Goal: Information Seeking & Learning: Learn about a topic

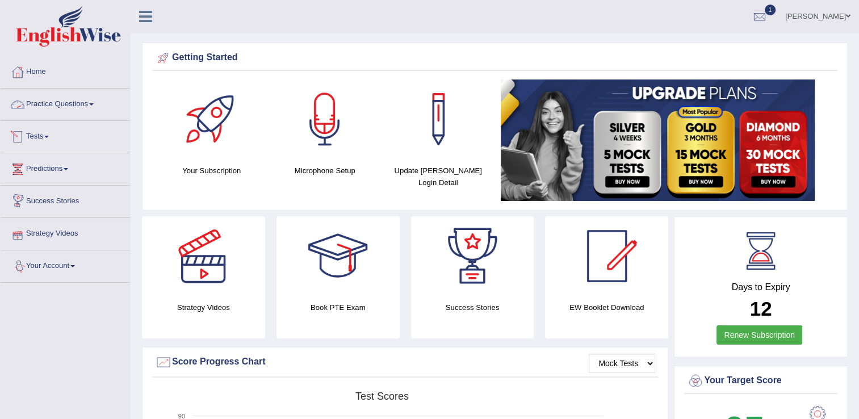
click at [48, 136] on link "Tests" at bounding box center [65, 135] width 129 height 28
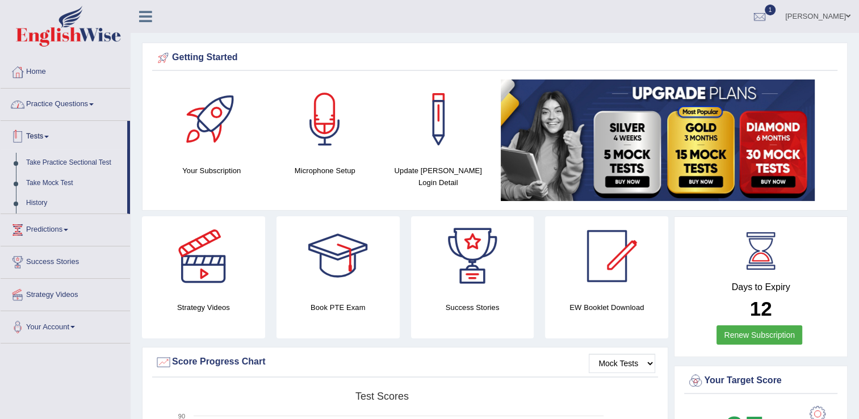
click at [45, 102] on link "Practice Questions" at bounding box center [65, 103] width 129 height 28
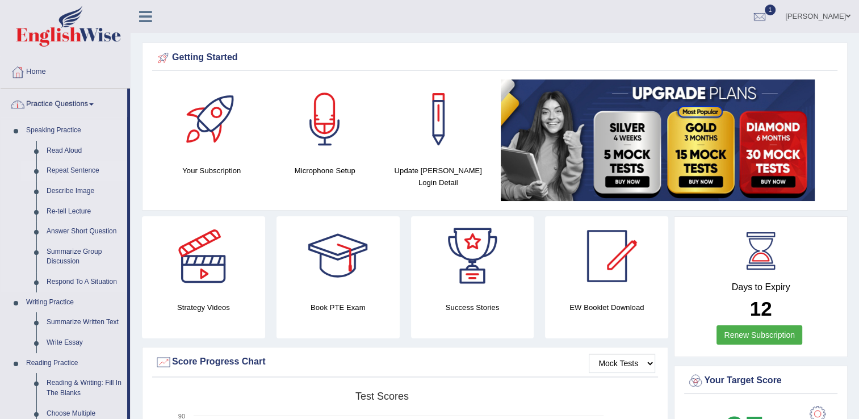
click at [64, 171] on link "Repeat Sentence" at bounding box center [84, 171] width 86 height 20
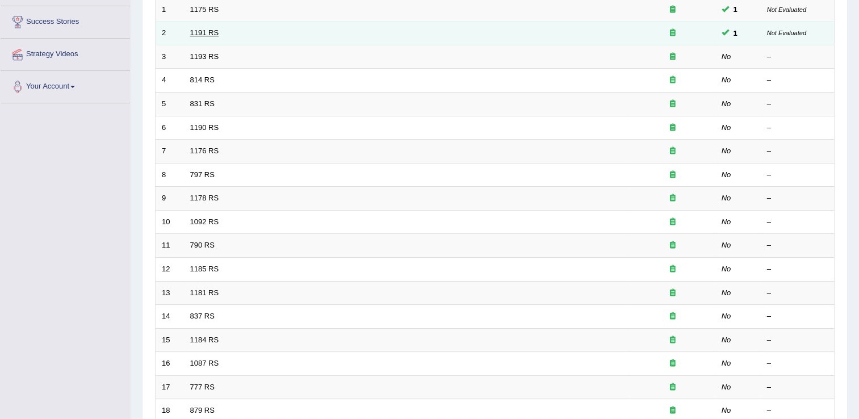
scroll to position [114, 0]
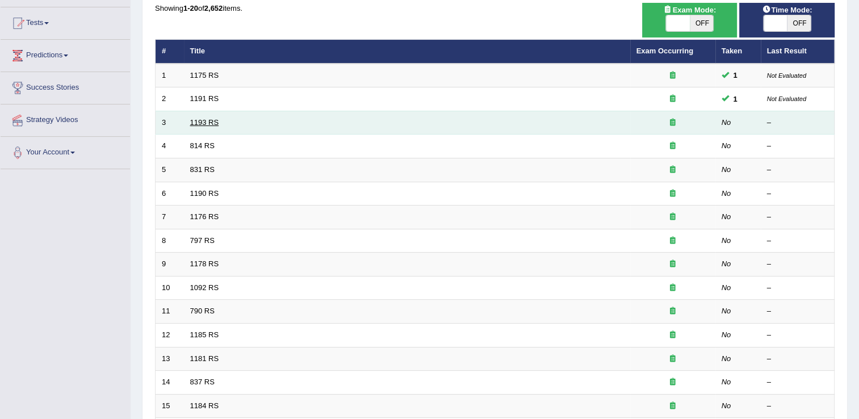
click at [207, 121] on link "1193 RS" at bounding box center [204, 122] width 29 height 9
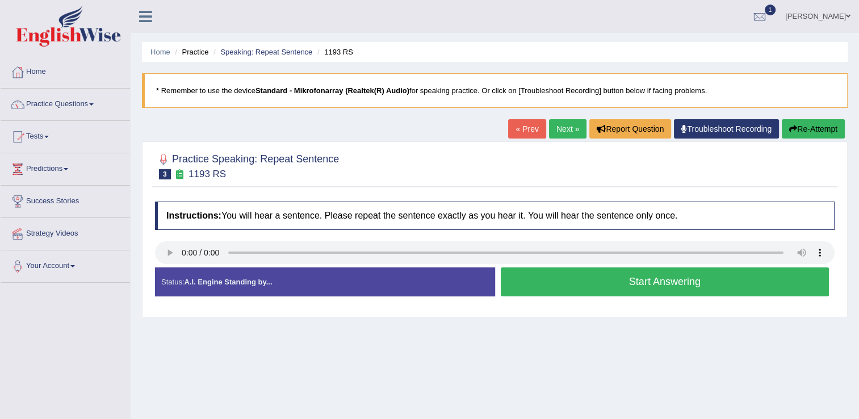
click at [586, 283] on button "Start Answering" at bounding box center [665, 281] width 329 height 29
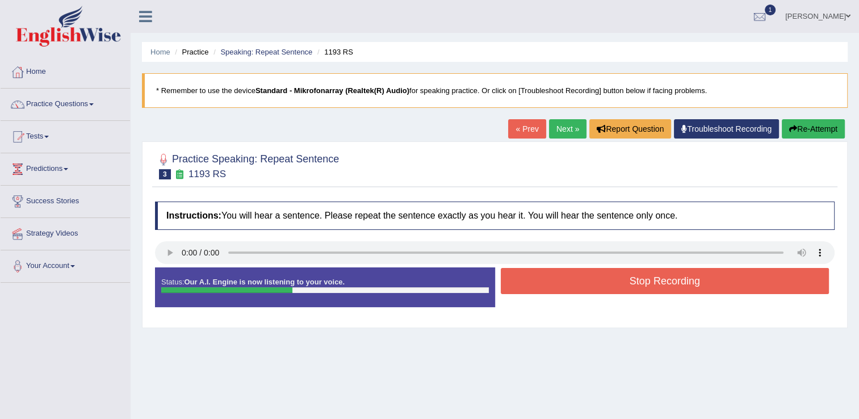
click at [599, 279] on button "Stop Recording" at bounding box center [665, 281] width 329 height 26
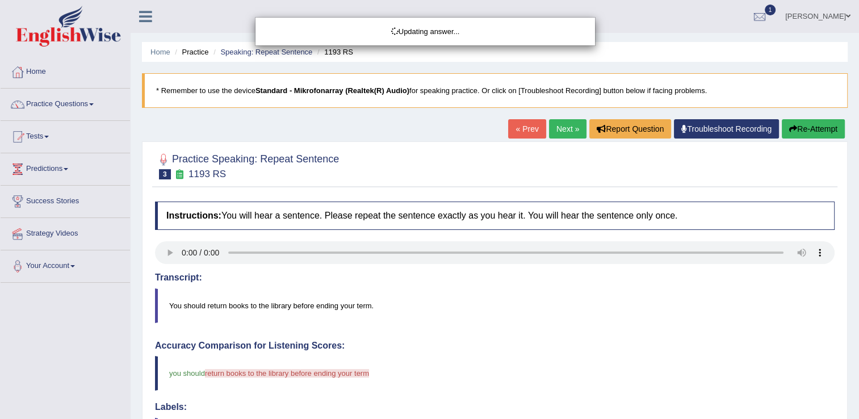
click at [804, 133] on div "Updating answer..." at bounding box center [429, 209] width 859 height 419
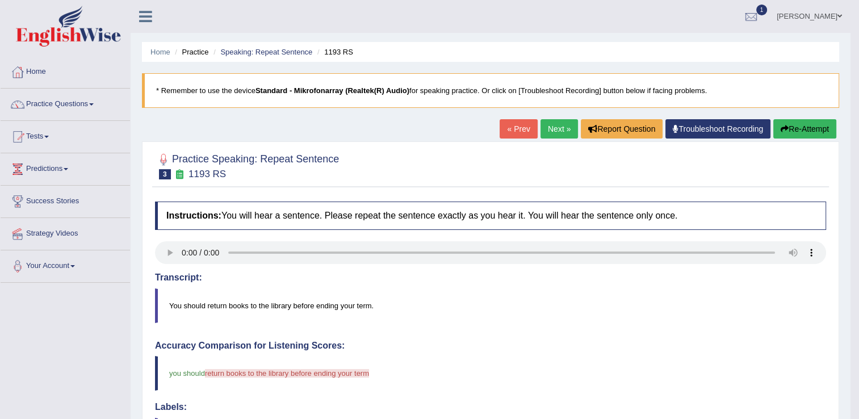
click at [809, 131] on button "Re-Attempt" at bounding box center [804, 128] width 63 height 19
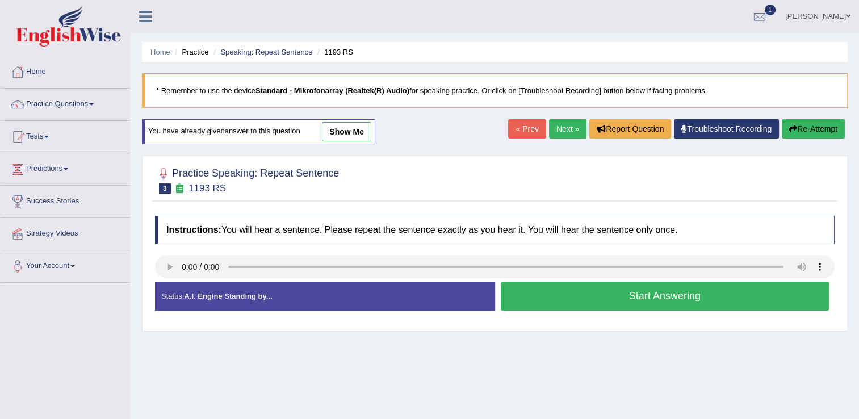
click at [551, 304] on button "Start Answering" at bounding box center [665, 296] width 329 height 29
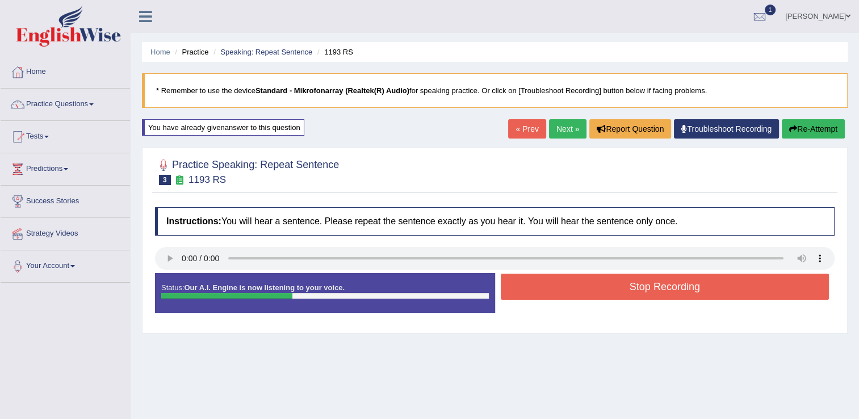
click at [594, 283] on button "Stop Recording" at bounding box center [665, 287] width 329 height 26
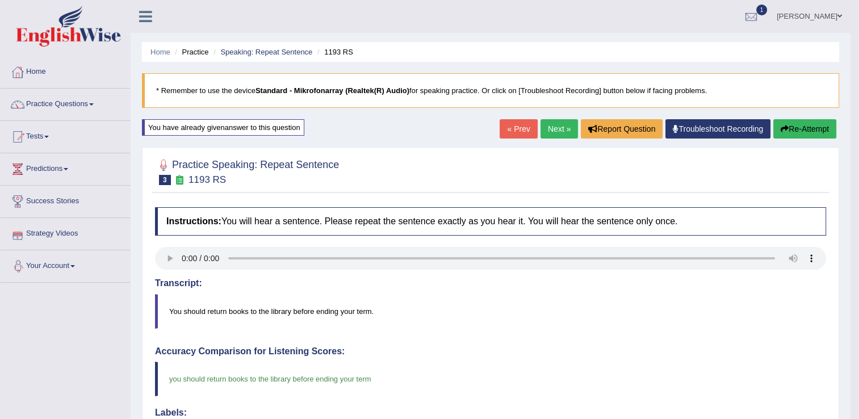
click at [549, 132] on link "Next »" at bounding box center [558, 128] width 37 height 19
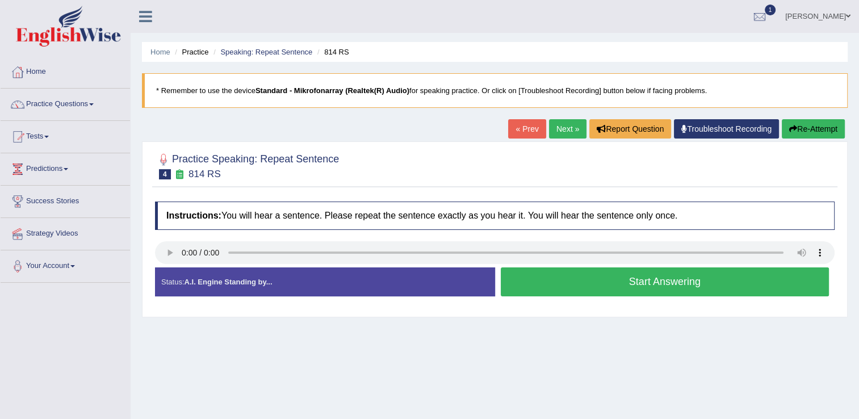
click at [620, 295] on button "Start Answering" at bounding box center [665, 281] width 329 height 29
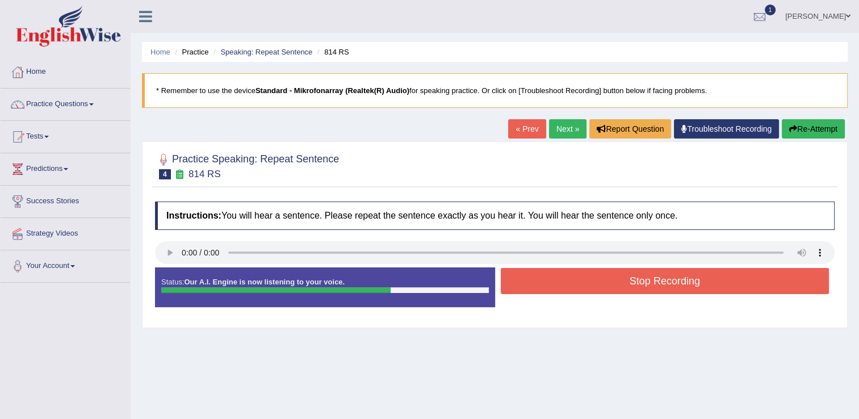
click at [608, 288] on button "Stop Recording" at bounding box center [665, 281] width 329 height 26
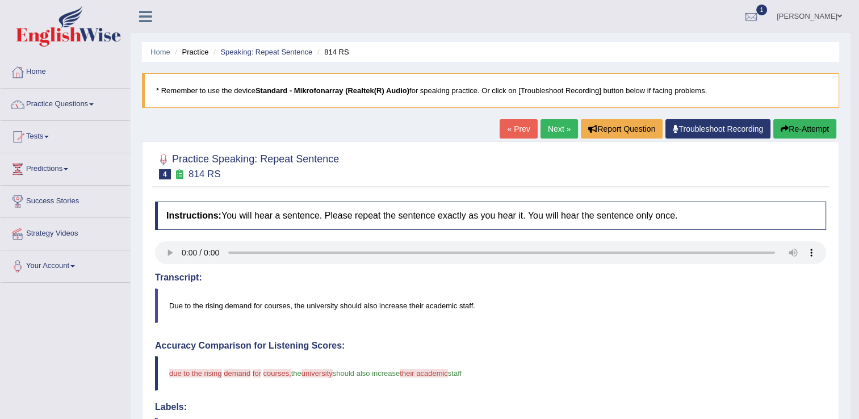
click at [556, 131] on link "Next »" at bounding box center [558, 128] width 37 height 19
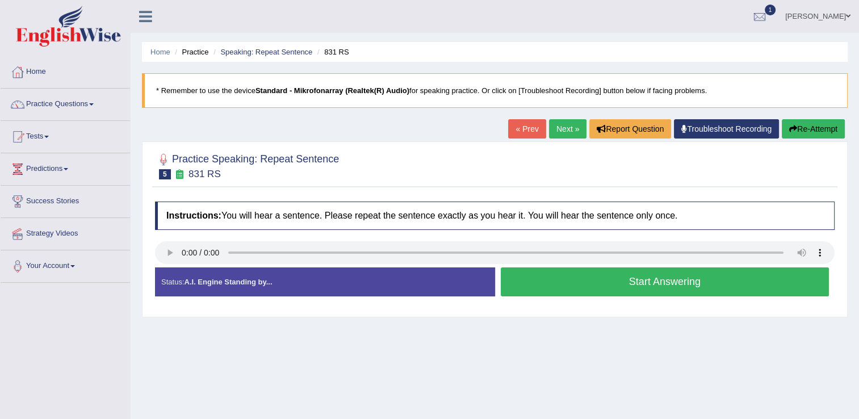
click at [622, 277] on button "Start Answering" at bounding box center [665, 281] width 329 height 29
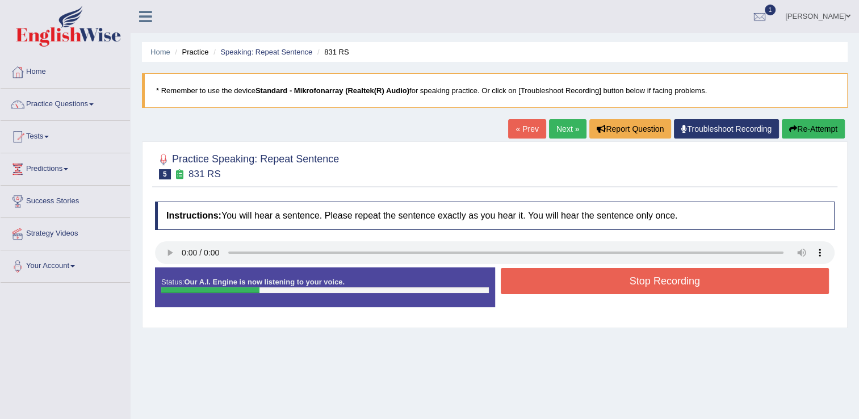
click at [622, 284] on button "Stop Recording" at bounding box center [665, 281] width 329 height 26
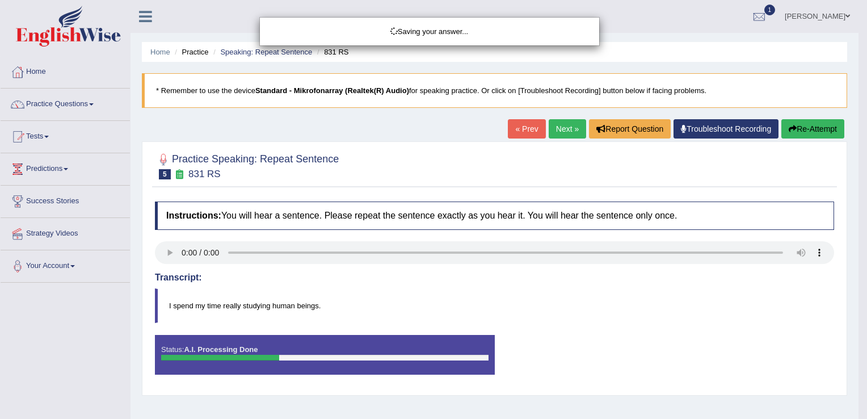
click at [811, 123] on div "Saving your answer..." at bounding box center [433, 209] width 867 height 419
click at [809, 128] on div "Comparing text to speech..." at bounding box center [433, 209] width 867 height 419
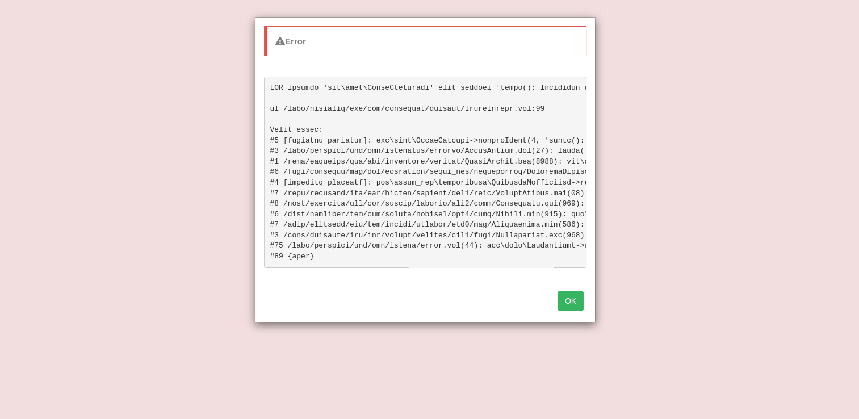
click at [573, 307] on button "OK" at bounding box center [570, 300] width 26 height 19
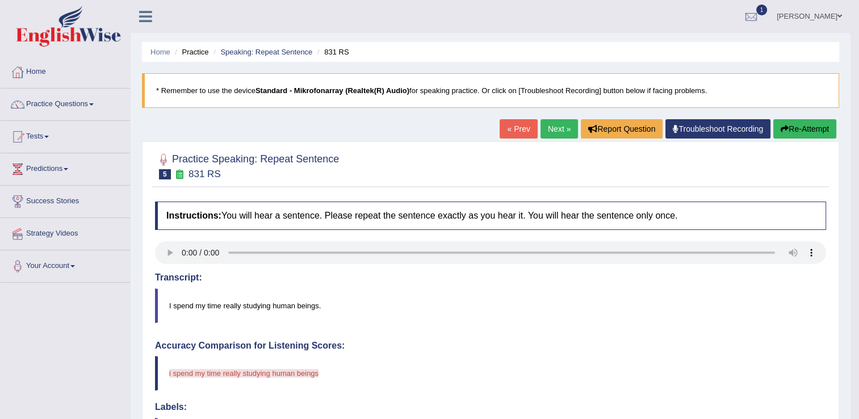
click at [791, 130] on button "Re-Attempt" at bounding box center [804, 128] width 63 height 19
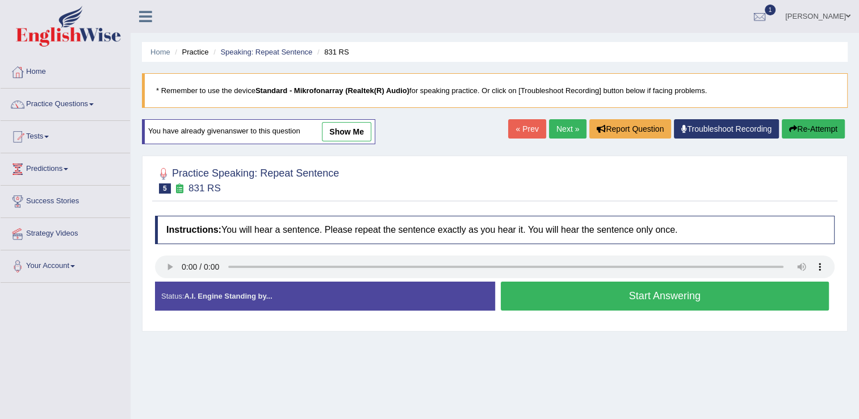
click at [565, 362] on div "Home Practice Speaking: Repeat Sentence 831 RS * Remember to use the device Sta…" at bounding box center [495, 284] width 728 height 568
click at [613, 300] on button "Start Answering" at bounding box center [665, 296] width 329 height 29
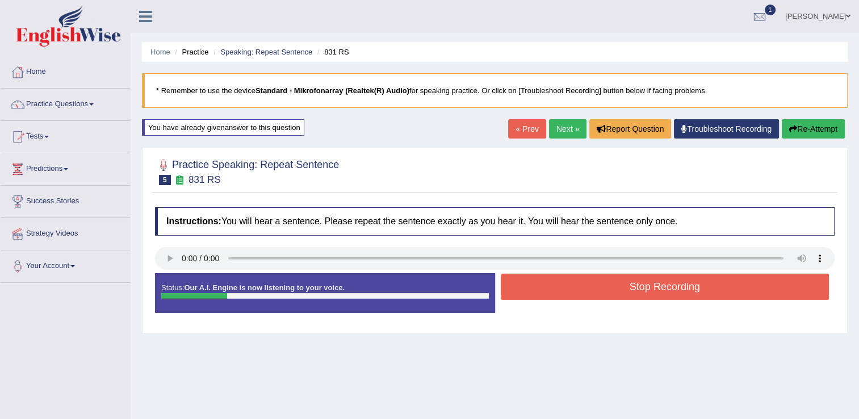
click at [786, 126] on button "Re-Attempt" at bounding box center [813, 128] width 63 height 19
click at [683, 296] on button "Stop Recording" at bounding box center [665, 287] width 329 height 26
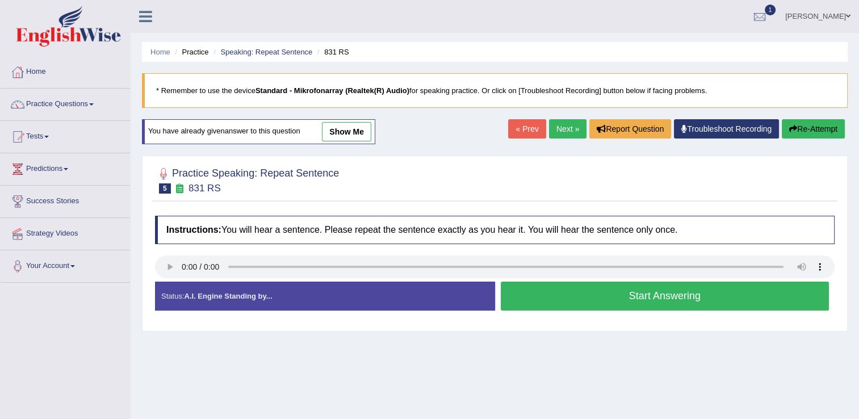
click at [799, 132] on button "Re-Attempt" at bounding box center [813, 128] width 63 height 19
click at [639, 300] on button "Start Answering" at bounding box center [665, 296] width 329 height 29
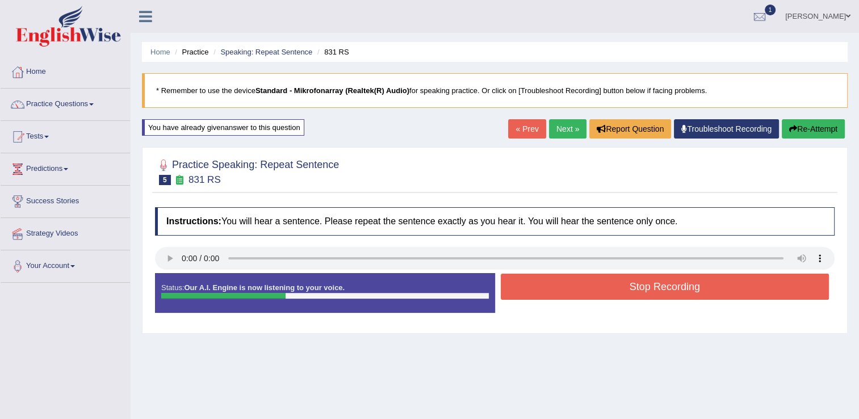
click at [632, 295] on button "Stop Recording" at bounding box center [665, 287] width 329 height 26
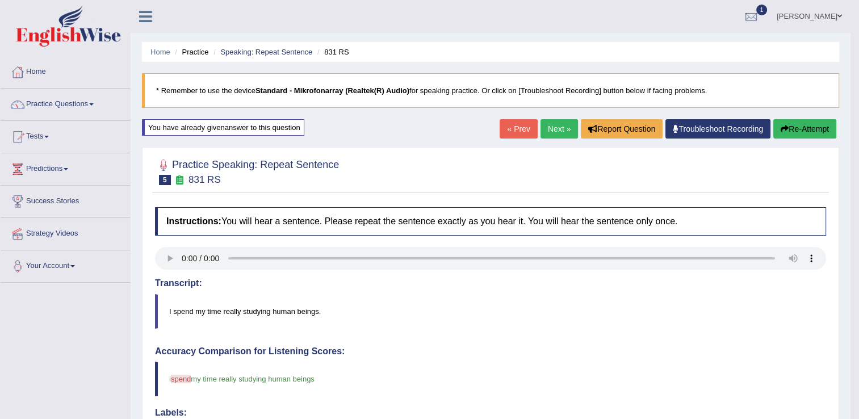
click at [559, 131] on link "Next »" at bounding box center [558, 128] width 37 height 19
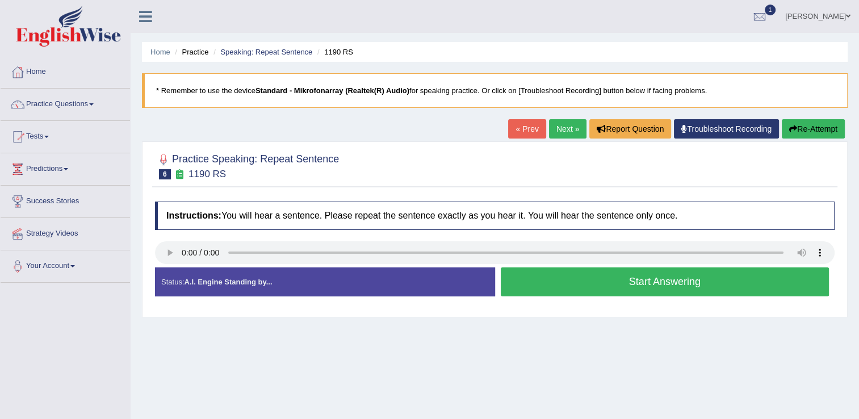
click at [477, 355] on div "Home Practice Speaking: Repeat Sentence 1190 RS * Remember to use the device St…" at bounding box center [495, 284] width 728 height 568
click at [615, 285] on button "Start Answering" at bounding box center [665, 281] width 329 height 29
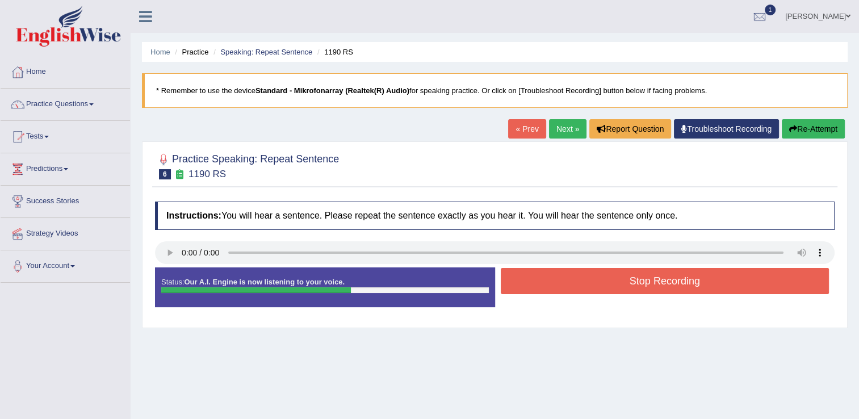
click at [607, 282] on button "Stop Recording" at bounding box center [665, 281] width 329 height 26
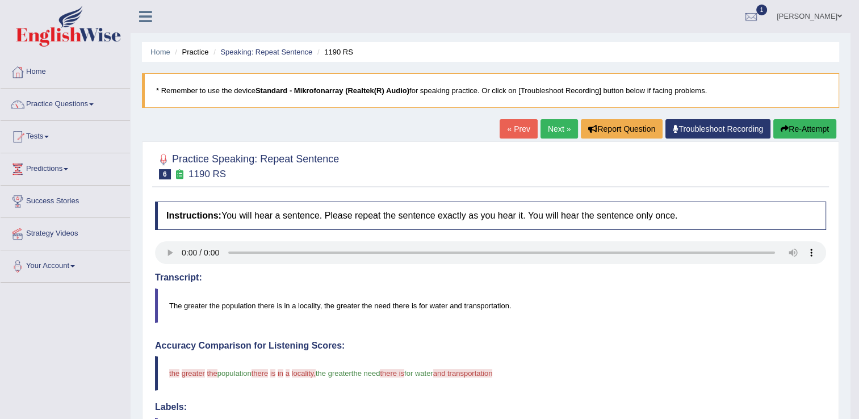
click at [553, 128] on link "Next »" at bounding box center [558, 128] width 37 height 19
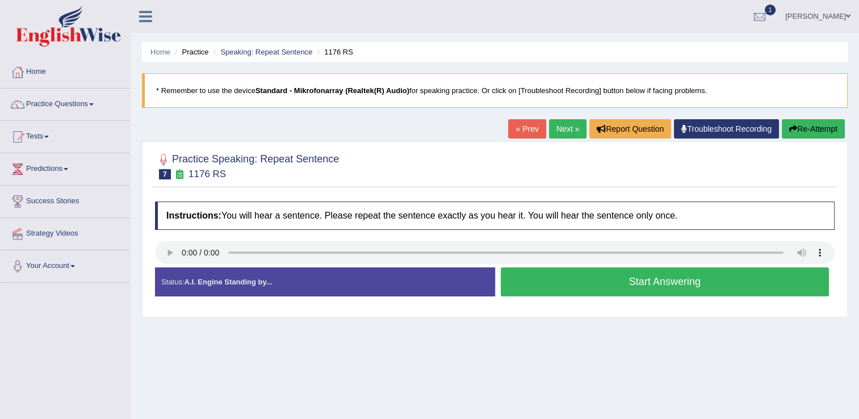
click at [610, 283] on button "Start Answering" at bounding box center [665, 281] width 329 height 29
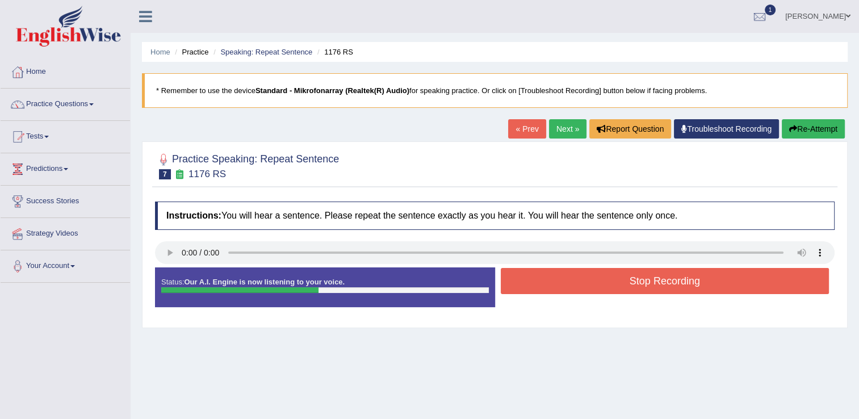
click at [606, 280] on button "Stop Recording" at bounding box center [665, 281] width 329 height 26
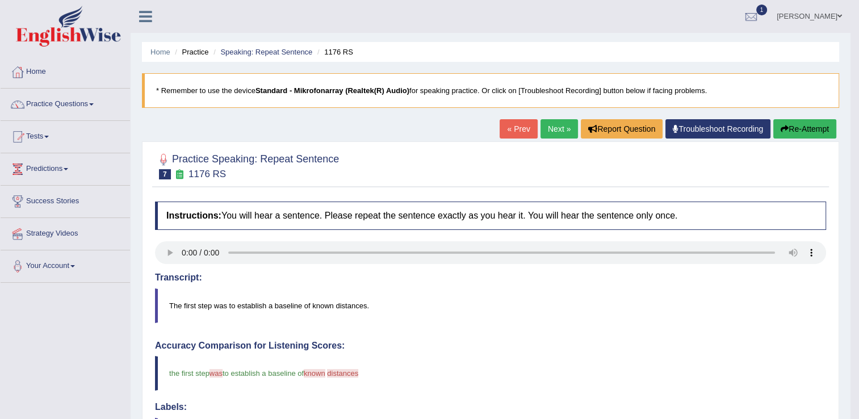
click at [559, 131] on link "Next »" at bounding box center [558, 128] width 37 height 19
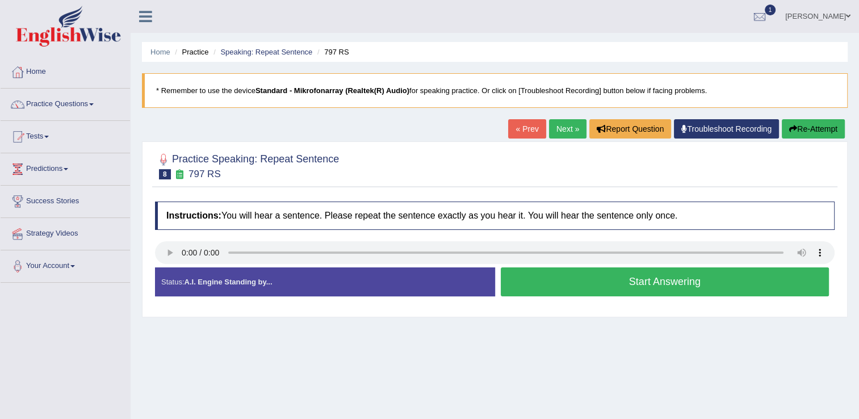
click at [624, 286] on button "Start Answering" at bounding box center [665, 281] width 329 height 29
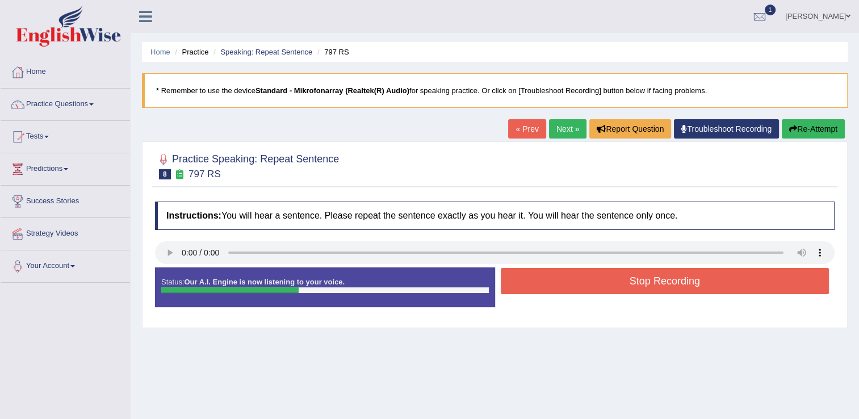
click at [604, 286] on button "Stop Recording" at bounding box center [665, 281] width 329 height 26
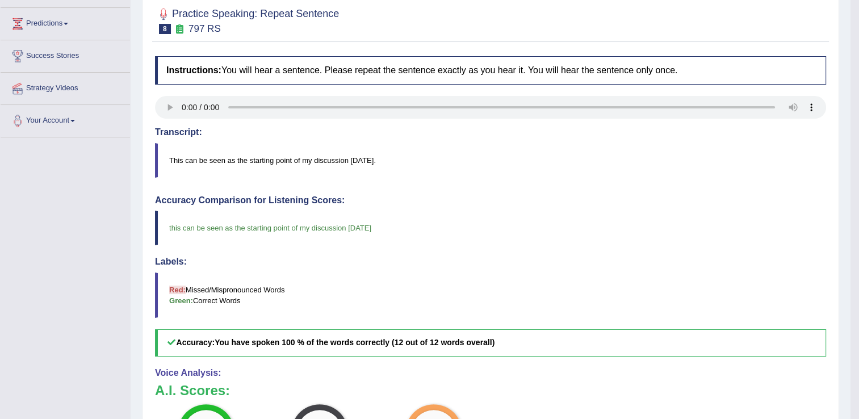
scroll to position [57, 0]
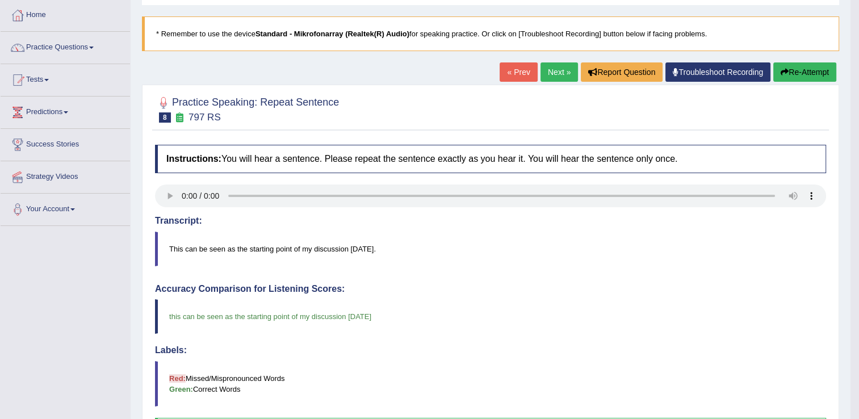
click at [556, 73] on link "Next »" at bounding box center [558, 71] width 37 height 19
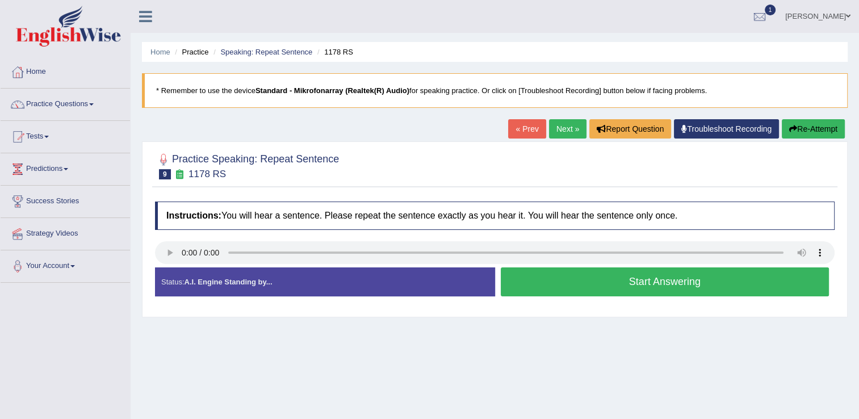
click at [566, 286] on button "Start Answering" at bounding box center [665, 281] width 329 height 29
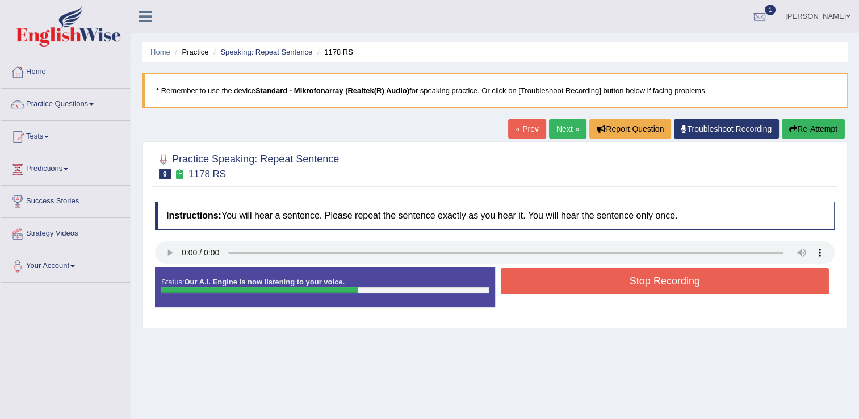
click at [560, 286] on button "Stop Recording" at bounding box center [665, 281] width 329 height 26
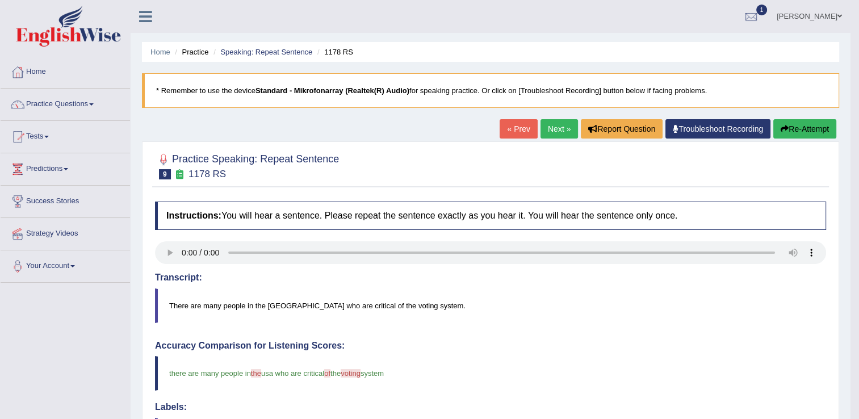
click at [808, 135] on button "Re-Attempt" at bounding box center [804, 128] width 63 height 19
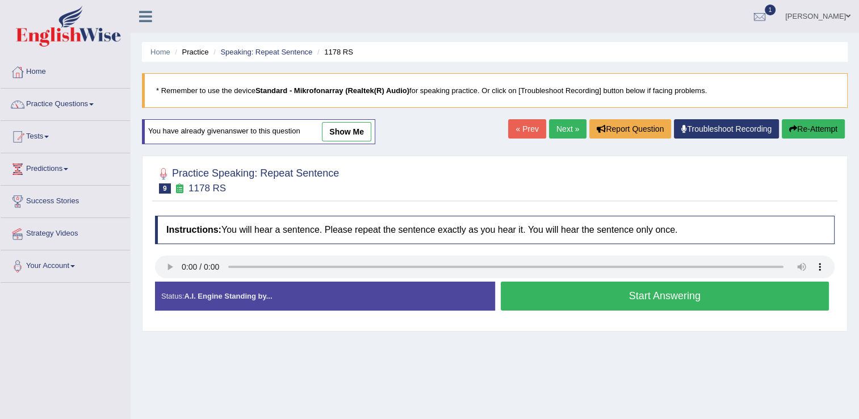
click at [622, 299] on button "Start Answering" at bounding box center [665, 296] width 329 height 29
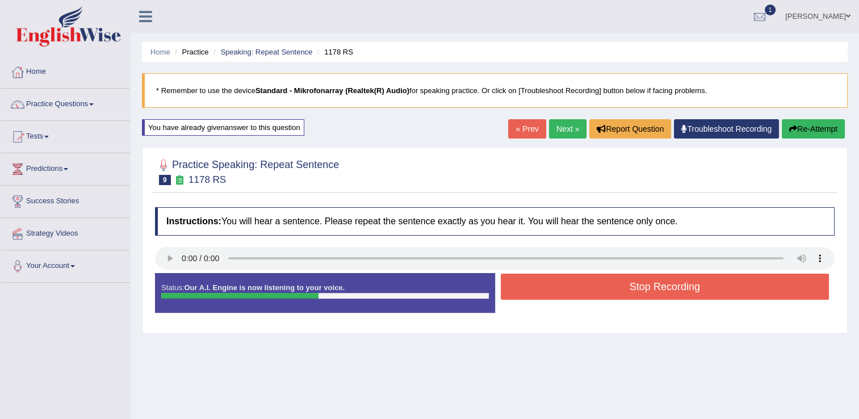
click at [620, 285] on button "Stop Recording" at bounding box center [665, 287] width 329 height 26
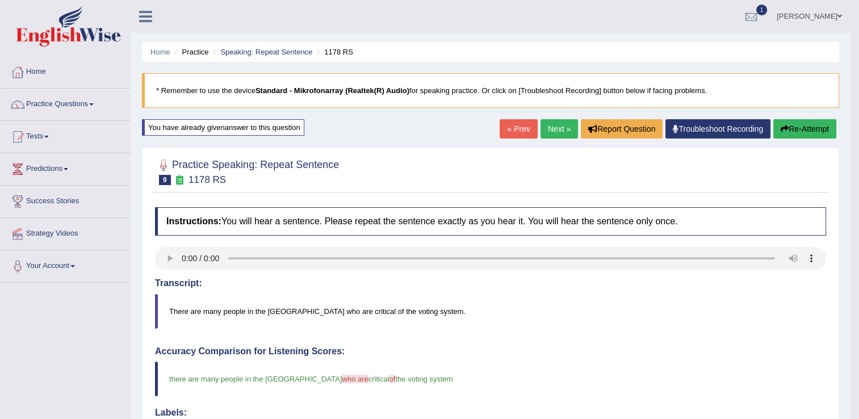
click at [554, 136] on link "Next »" at bounding box center [558, 128] width 37 height 19
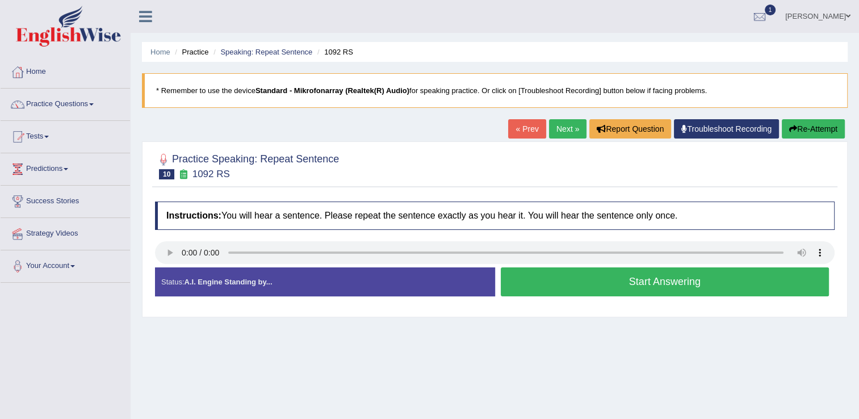
click at [610, 287] on button "Start Answering" at bounding box center [665, 281] width 329 height 29
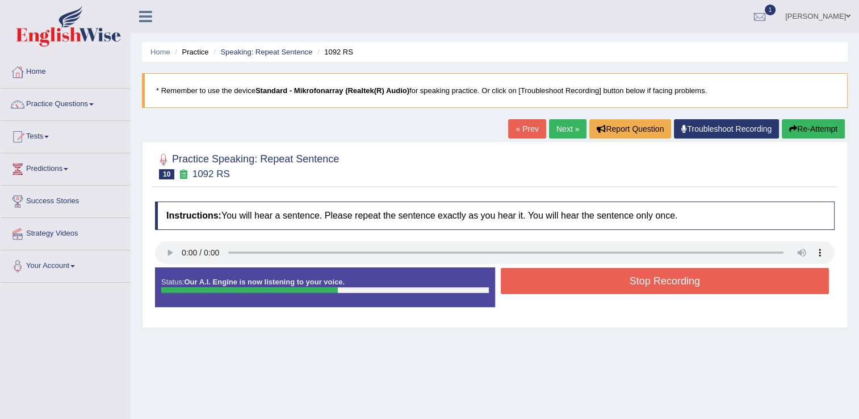
click at [609, 284] on button "Stop Recording" at bounding box center [665, 281] width 329 height 26
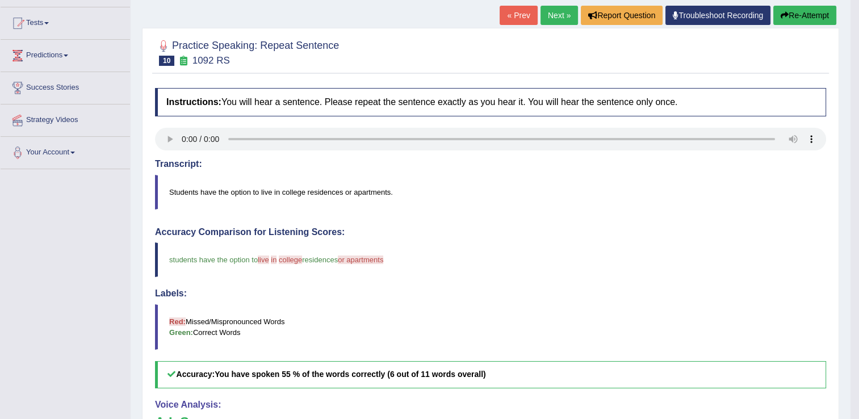
scroll to position [57, 0]
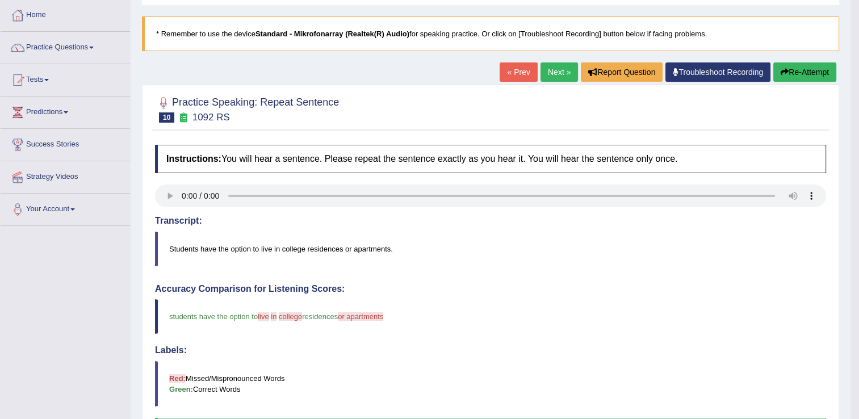
click at [794, 68] on button "Re-Attempt" at bounding box center [804, 71] width 63 height 19
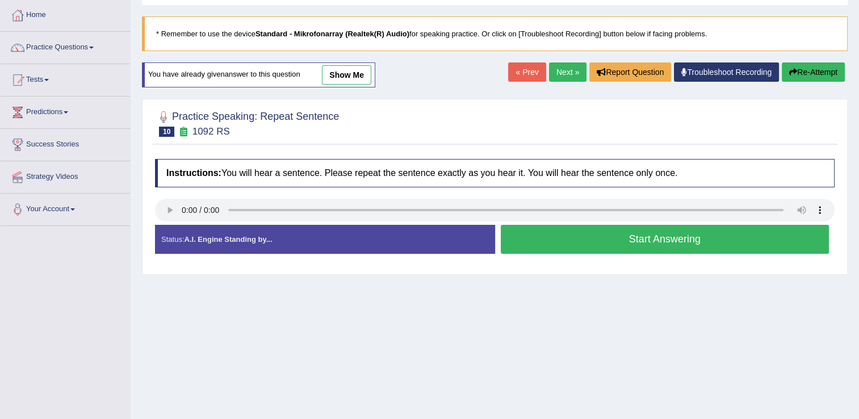
click at [597, 232] on button "Start Answering" at bounding box center [665, 239] width 329 height 29
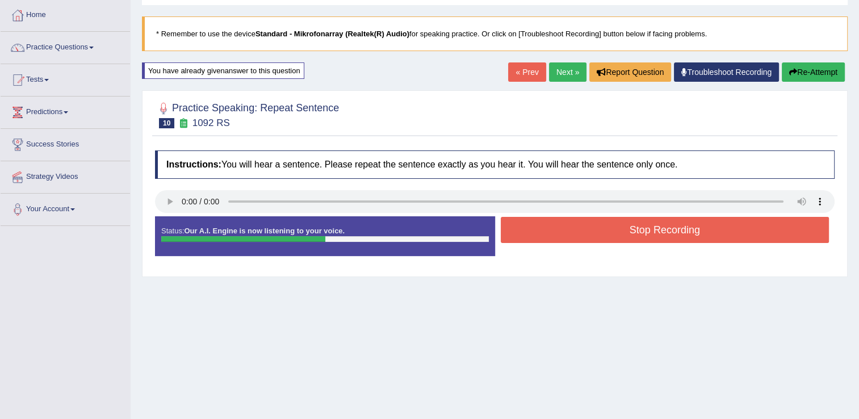
click at [594, 232] on button "Stop Recording" at bounding box center [665, 230] width 329 height 26
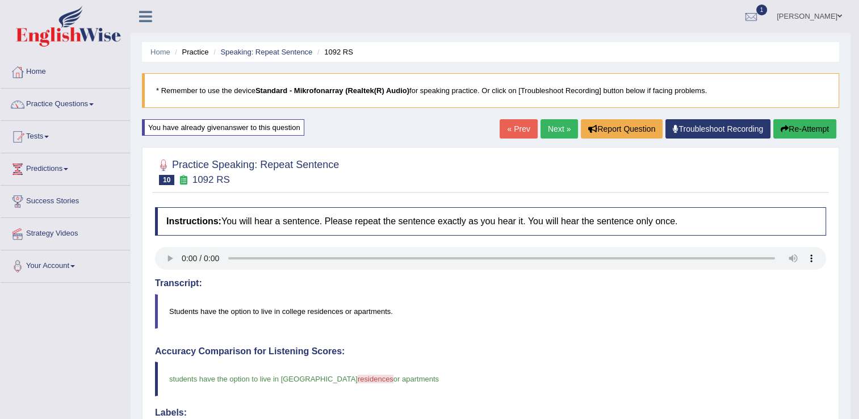
click at [553, 131] on link "Next »" at bounding box center [558, 128] width 37 height 19
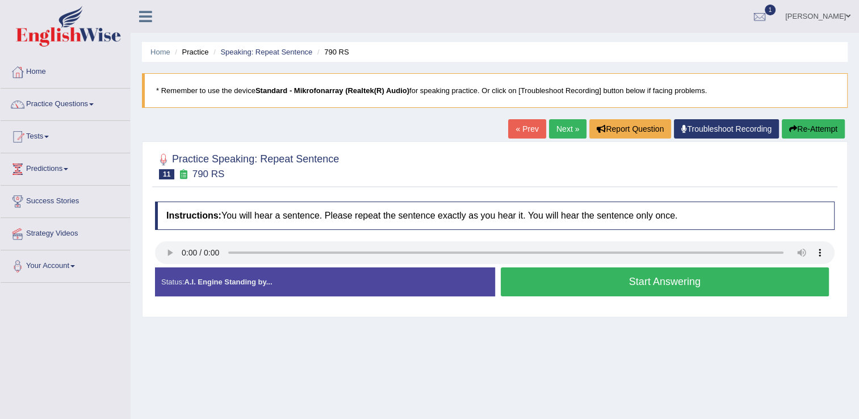
click at [548, 280] on button "Start Answering" at bounding box center [665, 281] width 329 height 29
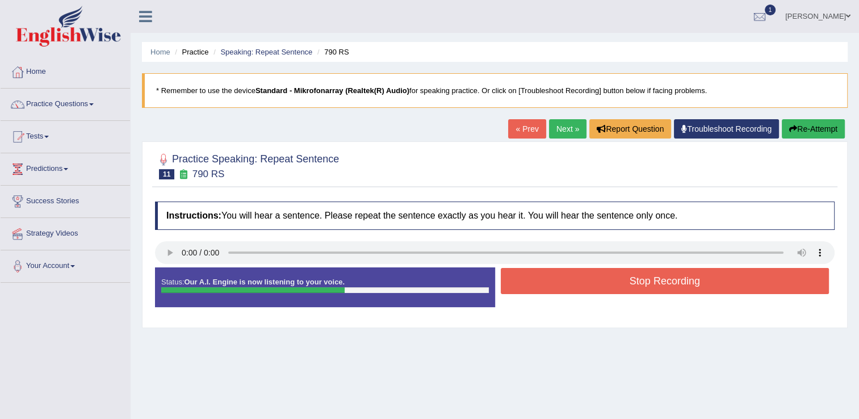
click at [558, 281] on button "Stop Recording" at bounding box center [665, 281] width 329 height 26
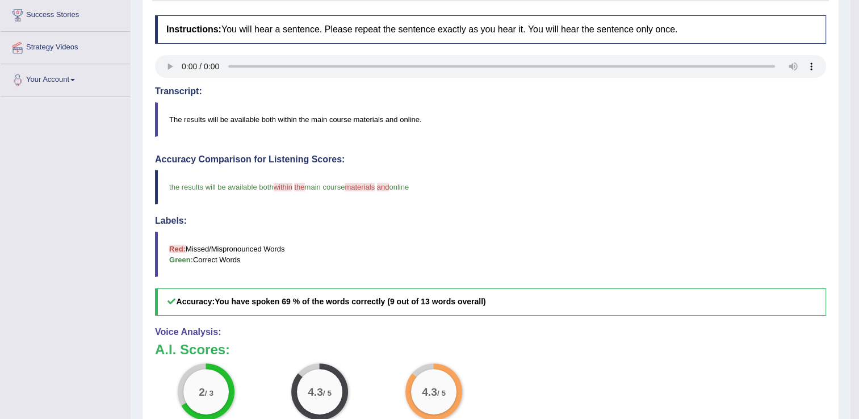
scroll to position [57, 0]
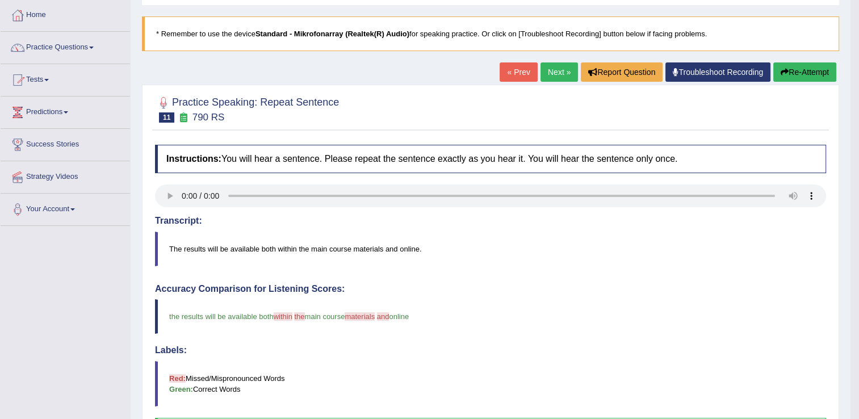
click at [552, 72] on link "Next »" at bounding box center [558, 71] width 37 height 19
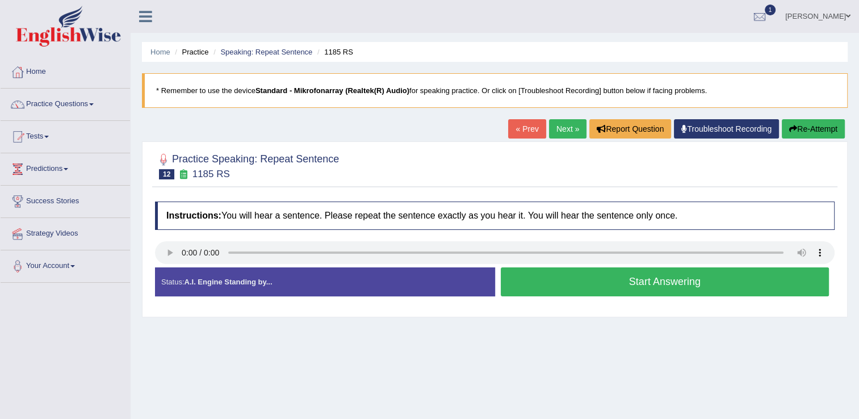
click at [565, 282] on button "Start Answering" at bounding box center [665, 281] width 329 height 29
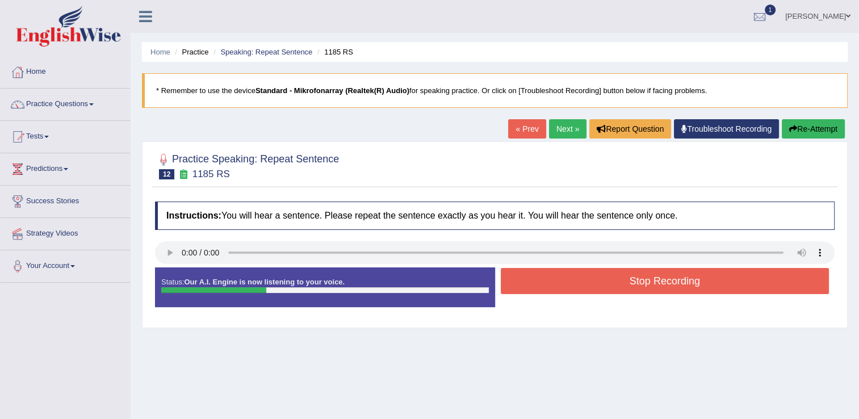
click at [620, 283] on button "Stop Recording" at bounding box center [665, 281] width 329 height 26
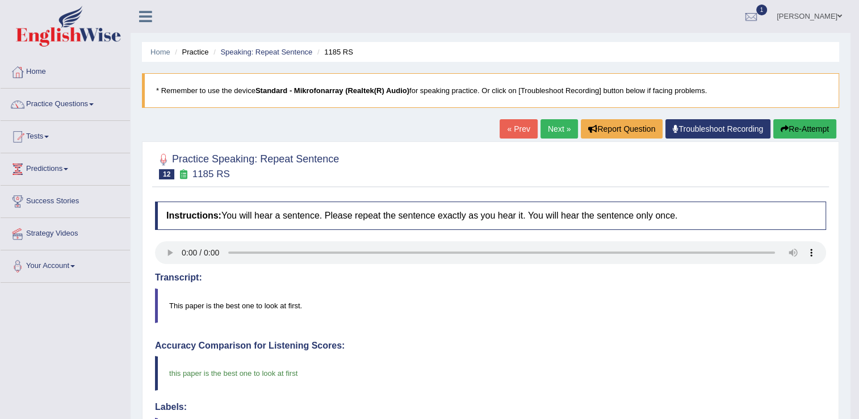
click at [556, 133] on link "Next »" at bounding box center [558, 128] width 37 height 19
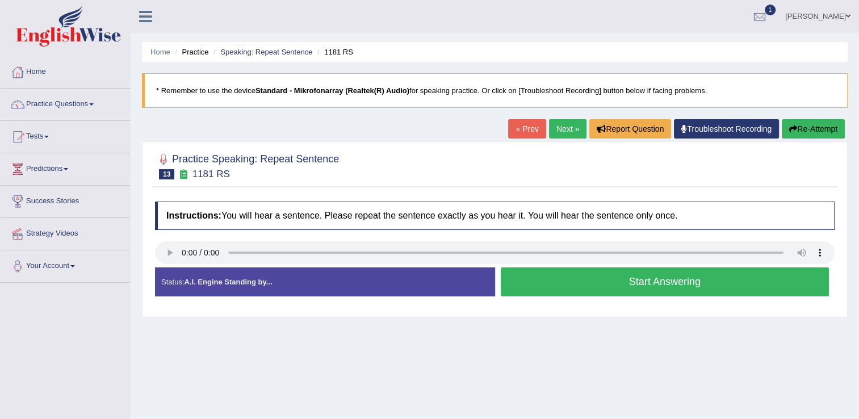
click at [590, 287] on button "Start Answering" at bounding box center [665, 281] width 329 height 29
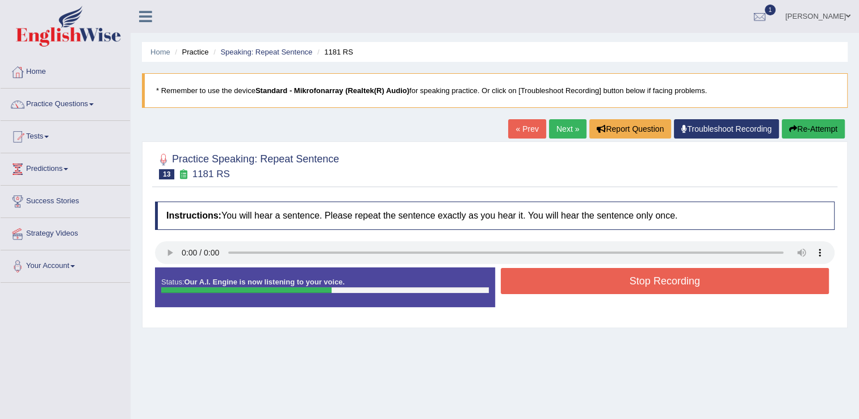
click at [590, 285] on button "Stop Recording" at bounding box center [665, 281] width 329 height 26
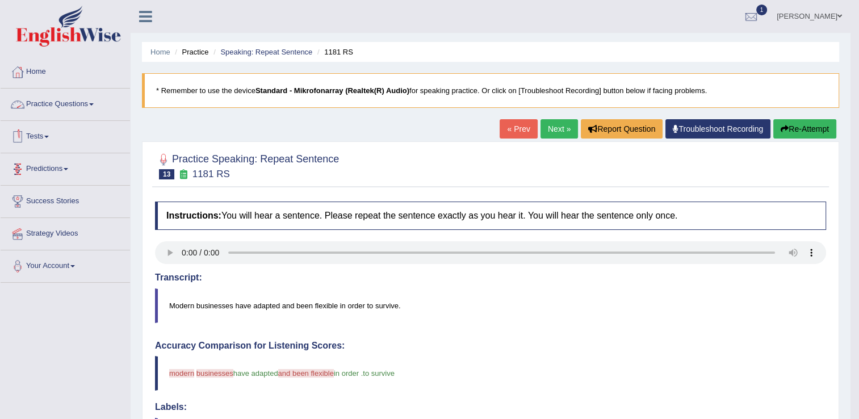
click at [86, 106] on link "Practice Questions" at bounding box center [65, 103] width 129 height 28
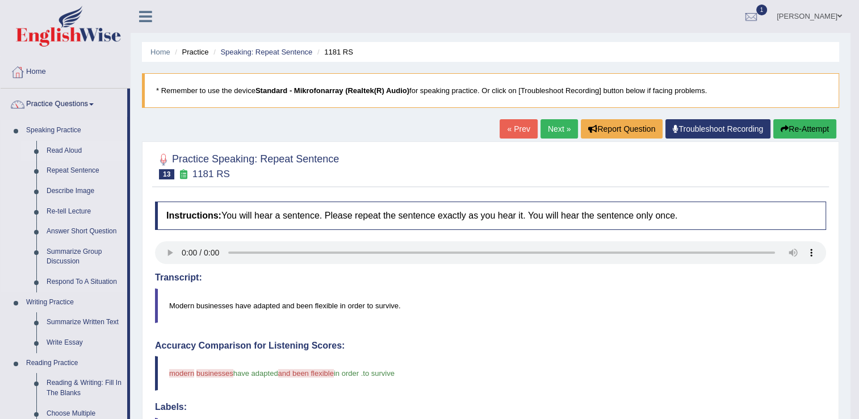
click at [62, 150] on link "Read Aloud" at bounding box center [84, 151] width 86 height 20
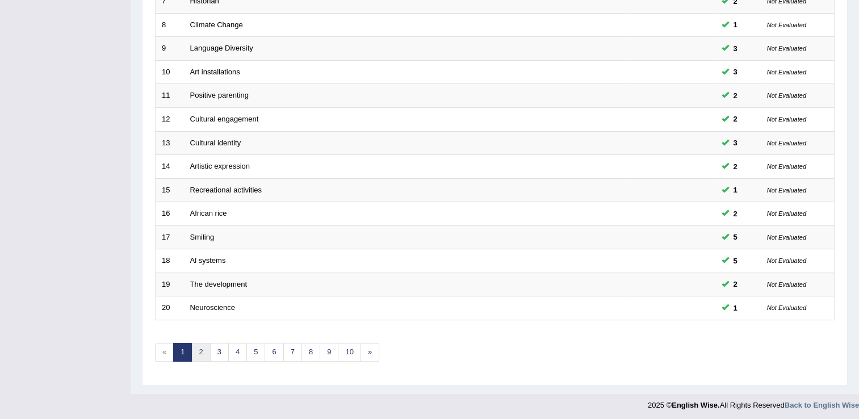
scroll to position [329, 0]
click at [199, 351] on link "2" at bounding box center [200, 352] width 19 height 19
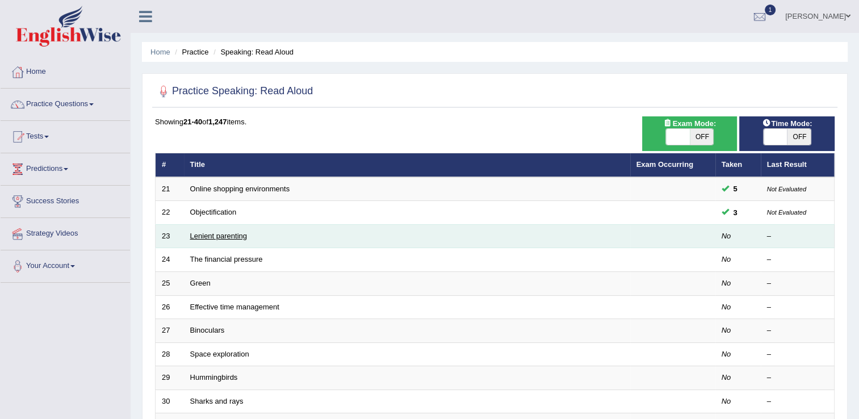
click at [211, 234] on link "Lenient parenting" at bounding box center [218, 236] width 57 height 9
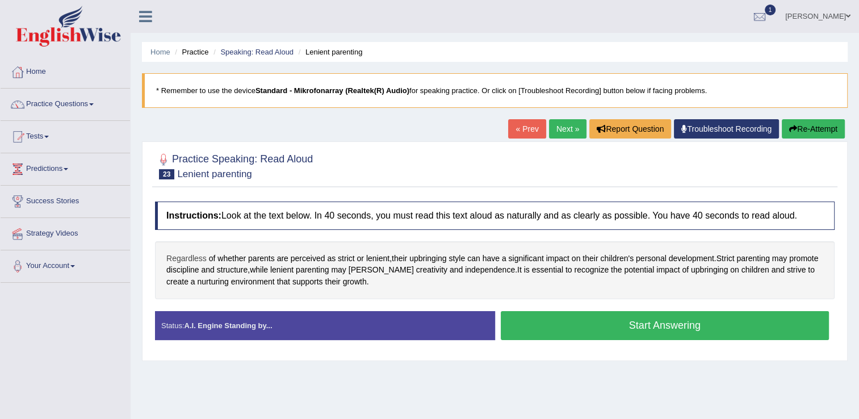
click at [177, 255] on span "Regardless" at bounding box center [186, 259] width 40 height 12
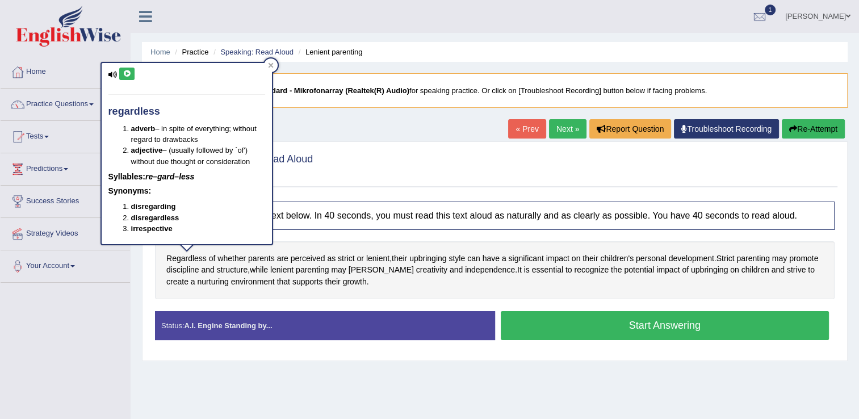
click at [127, 75] on icon at bounding box center [127, 73] width 9 height 7
click at [273, 62] on div at bounding box center [271, 65] width 14 height 14
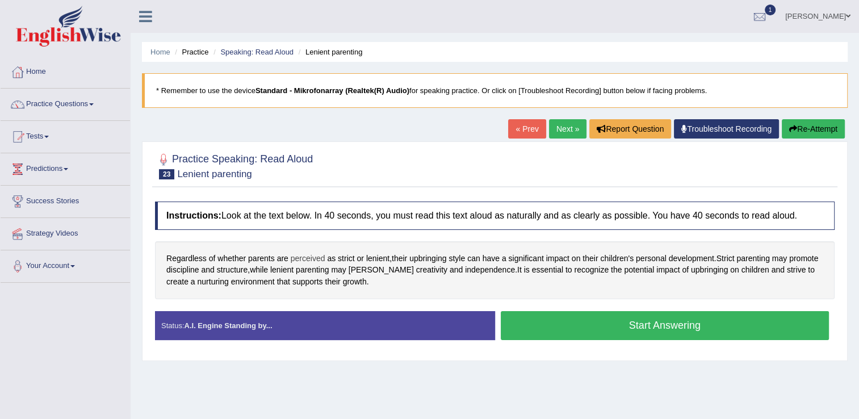
click at [313, 253] on span "perceived" at bounding box center [308, 259] width 35 height 12
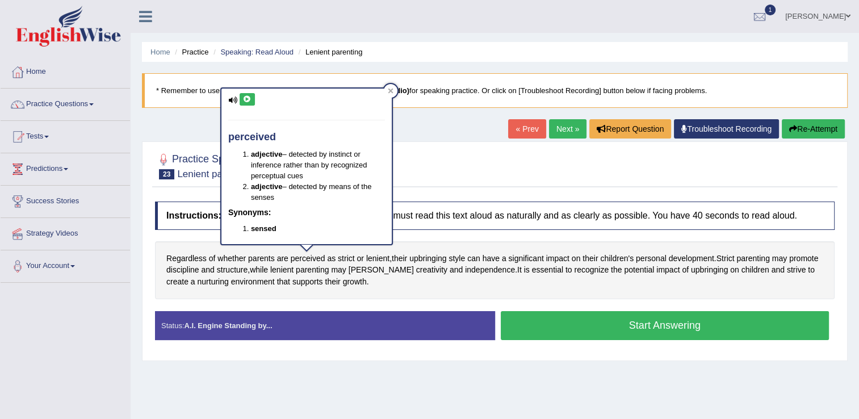
click at [247, 97] on icon at bounding box center [247, 99] width 9 height 7
click at [392, 89] on icon at bounding box center [391, 91] width 6 height 6
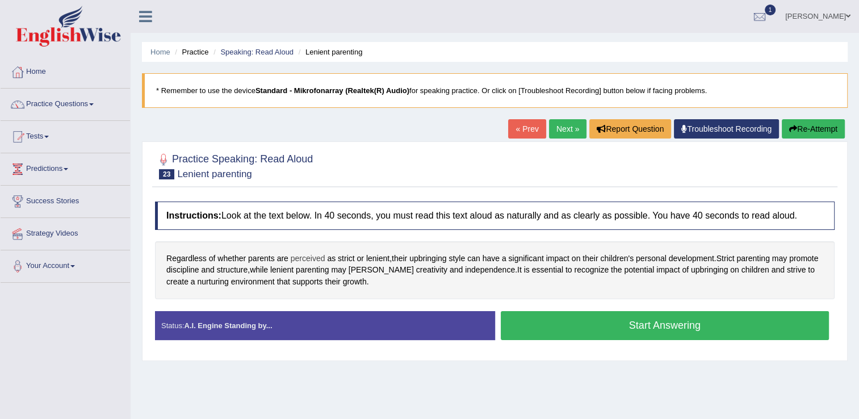
click at [315, 258] on span "perceived" at bounding box center [308, 259] width 35 height 12
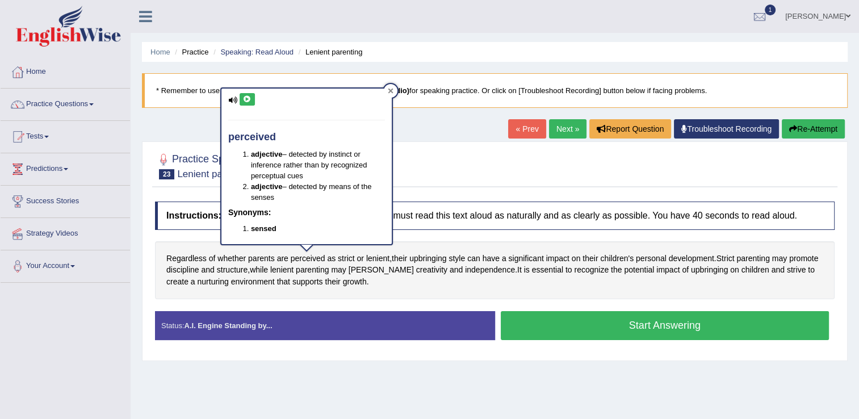
click at [388, 91] on icon at bounding box center [391, 91] width 6 height 6
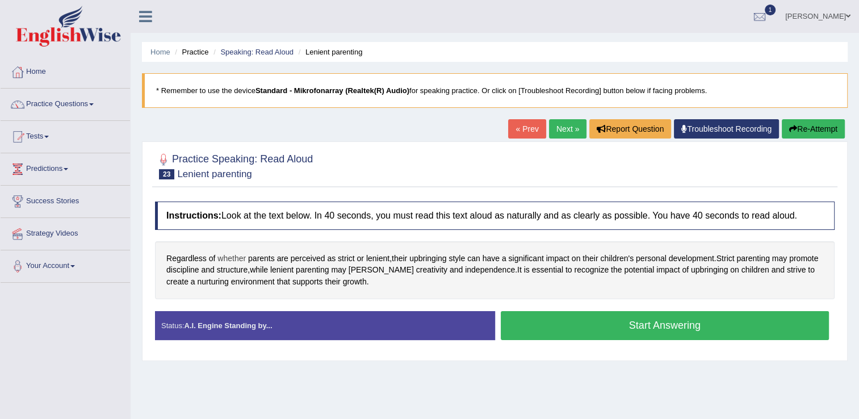
click at [242, 254] on span "whether" at bounding box center [231, 259] width 28 height 12
click at [231, 179] on icon at bounding box center [232, 179] width 9 height 7
click at [255, 169] on icon at bounding box center [257, 171] width 5 height 5
click at [381, 255] on span "lenient" at bounding box center [377, 259] width 23 height 12
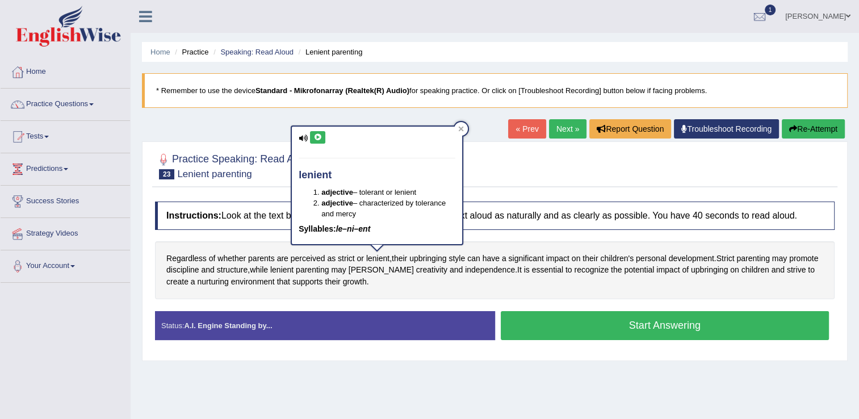
click at [320, 140] on icon at bounding box center [317, 137] width 9 height 7
click at [460, 130] on icon at bounding box center [461, 129] width 5 height 5
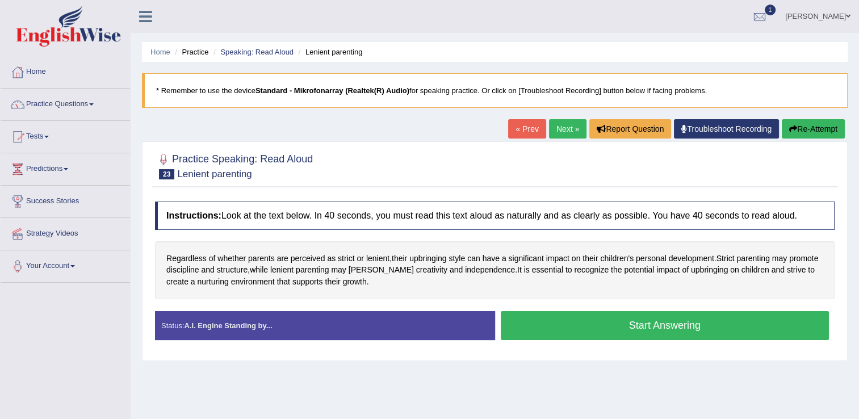
click at [620, 330] on button "Start Answering" at bounding box center [665, 325] width 329 height 29
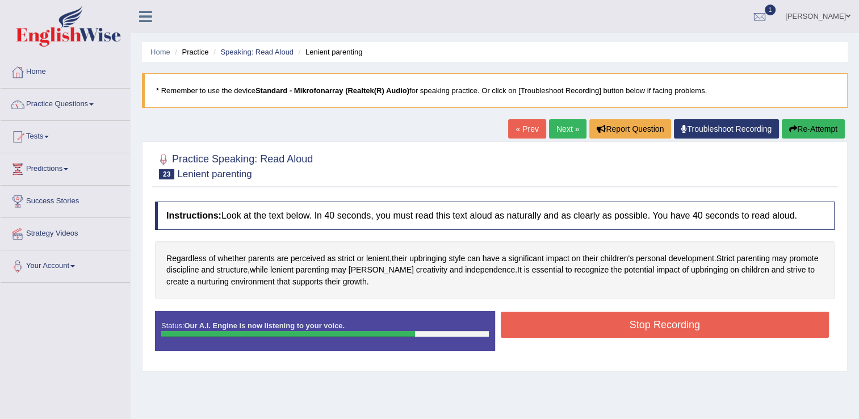
click at [637, 324] on button "Stop Recording" at bounding box center [665, 325] width 329 height 26
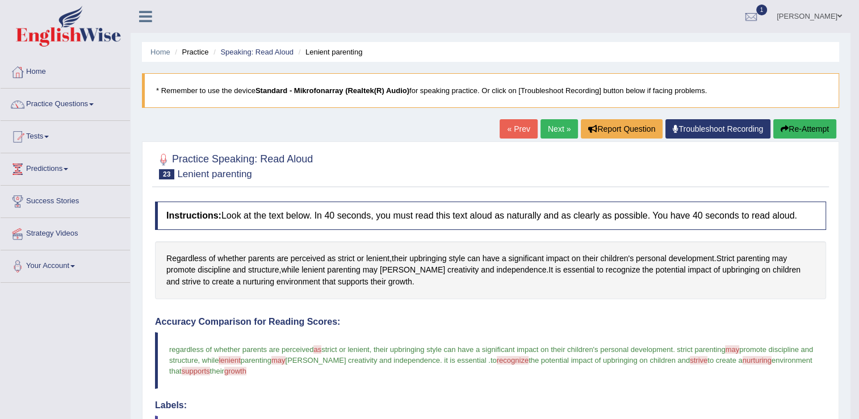
click at [560, 128] on link "Next »" at bounding box center [558, 128] width 37 height 19
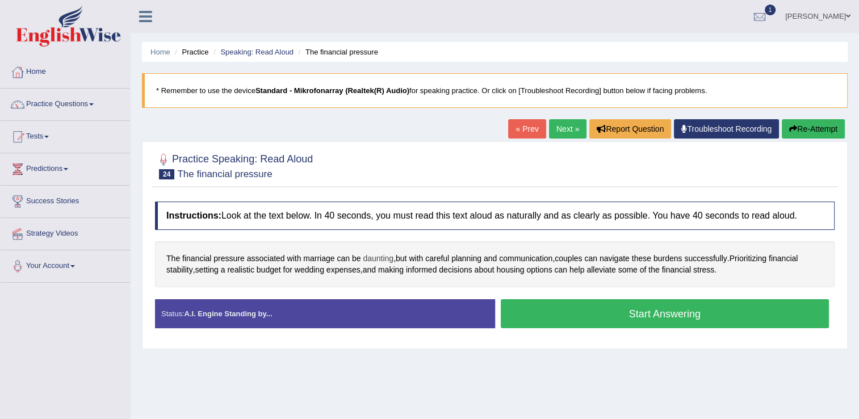
click at [377, 258] on span "daunting" at bounding box center [378, 259] width 31 height 12
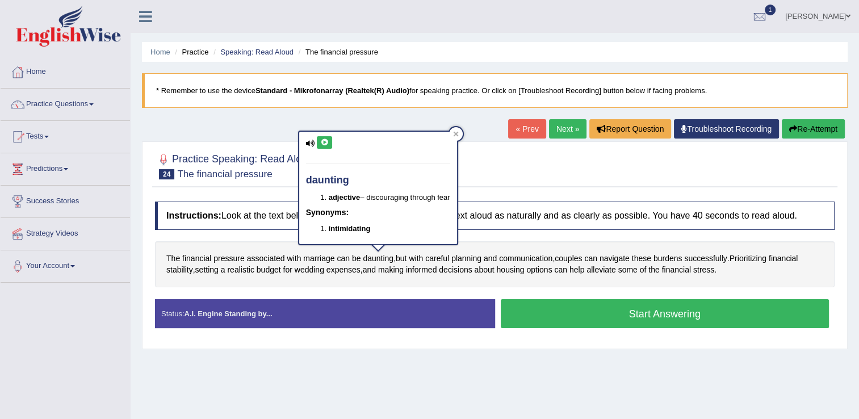
click at [327, 145] on button at bounding box center [324, 142] width 15 height 12
click at [326, 144] on icon at bounding box center [324, 142] width 9 height 7
click at [458, 132] on icon at bounding box center [455, 134] width 5 height 5
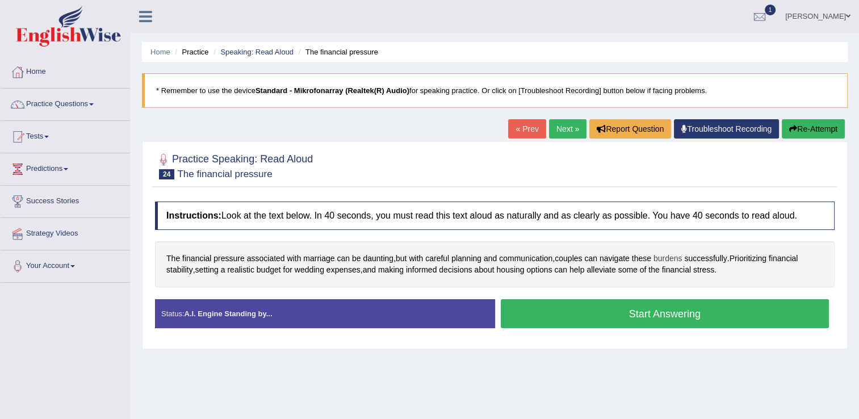
click at [677, 258] on span "burdens" at bounding box center [667, 259] width 29 height 12
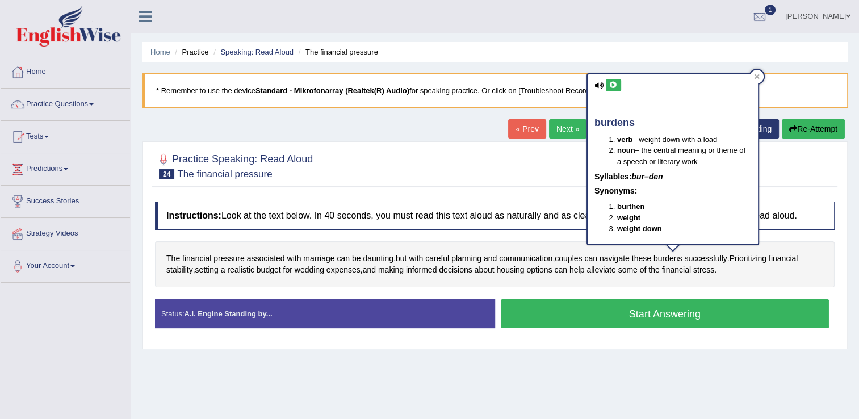
click at [607, 83] on button at bounding box center [613, 85] width 15 height 12
click at [756, 75] on icon at bounding box center [756, 76] width 5 height 5
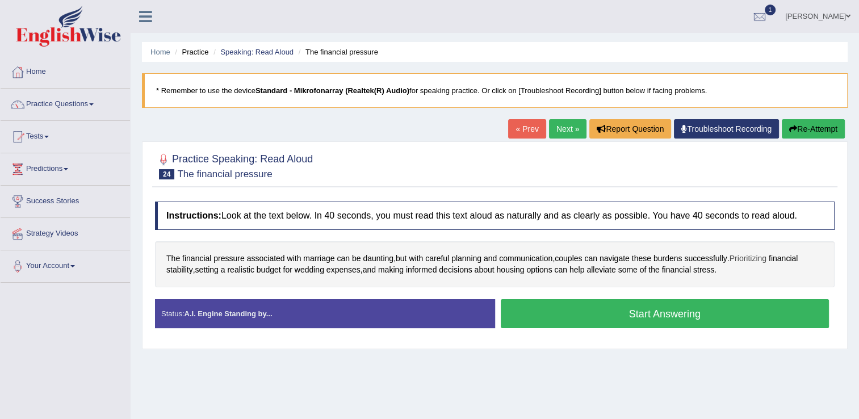
click at [765, 259] on span "Prioritizing" at bounding box center [747, 259] width 37 height 12
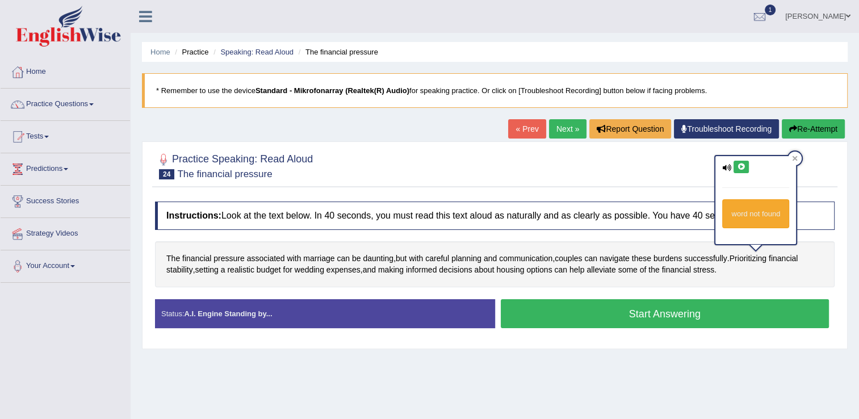
click at [739, 164] on icon at bounding box center [741, 166] width 9 height 7
click at [795, 157] on icon at bounding box center [794, 158] width 5 height 5
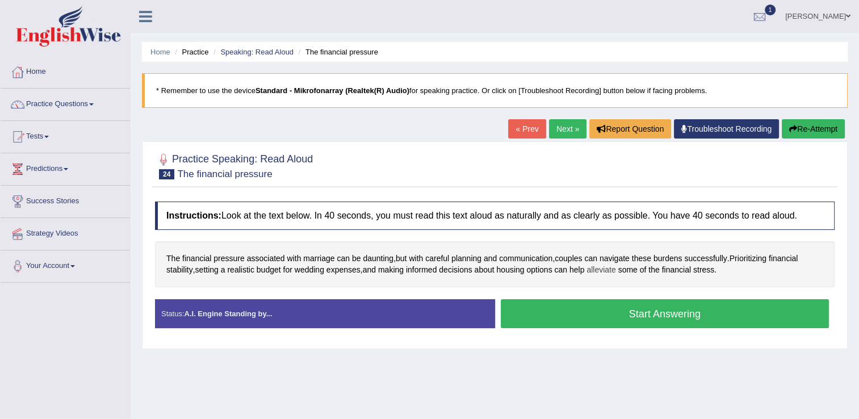
click at [611, 272] on span "alleviate" at bounding box center [600, 270] width 29 height 12
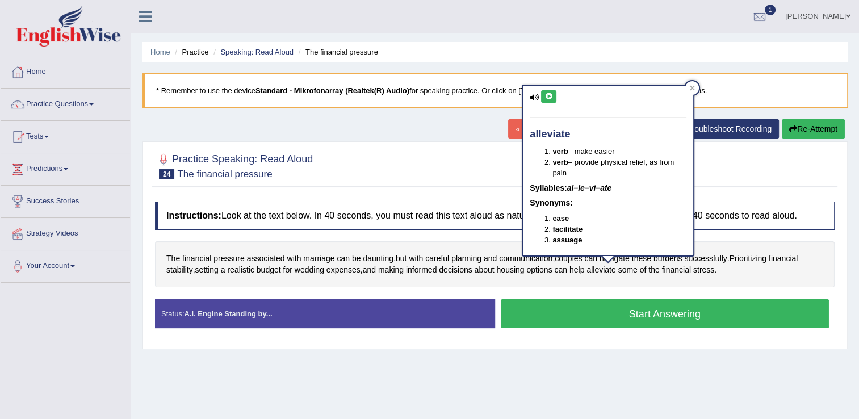
click at [545, 94] on icon at bounding box center [548, 96] width 9 height 7
click at [693, 91] on div at bounding box center [692, 88] width 14 height 14
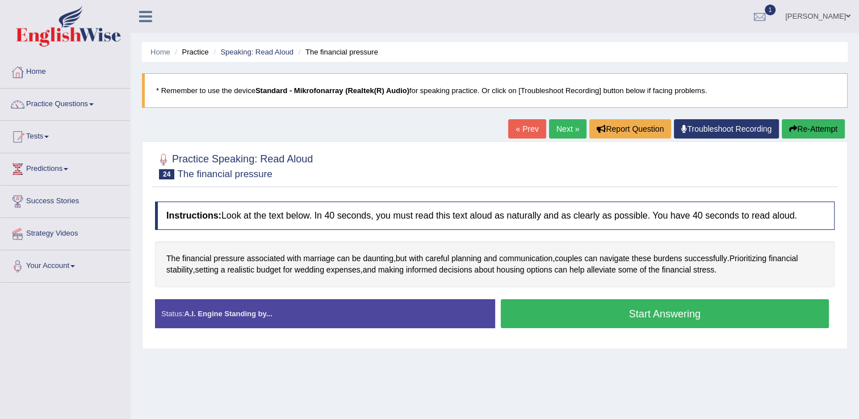
click at [568, 313] on button "Start Answering" at bounding box center [665, 313] width 329 height 29
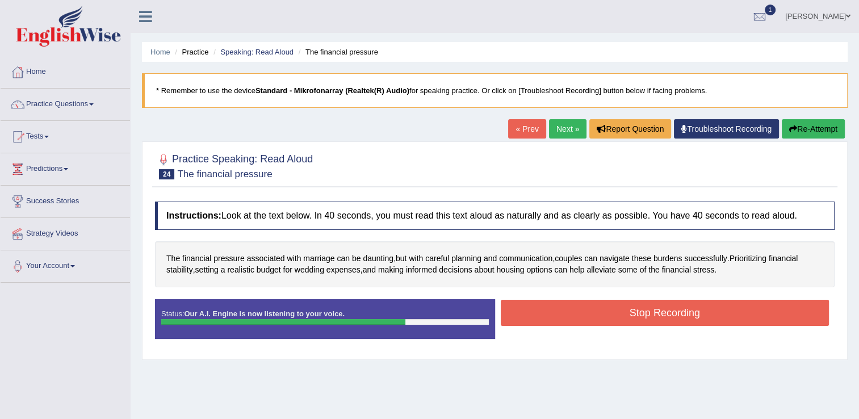
click at [578, 316] on button "Stop Recording" at bounding box center [665, 313] width 329 height 26
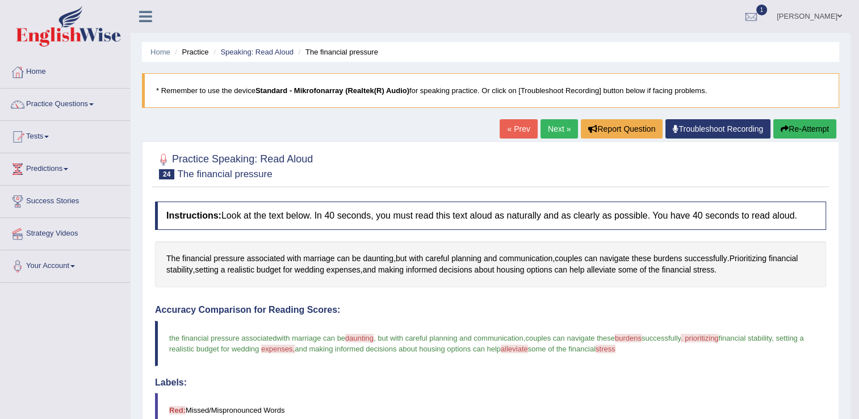
click at [669, 195] on div "Practice Speaking: Read Aloud 24 The financial pressure Instructions: Look at t…" at bounding box center [490, 423] width 697 height 564
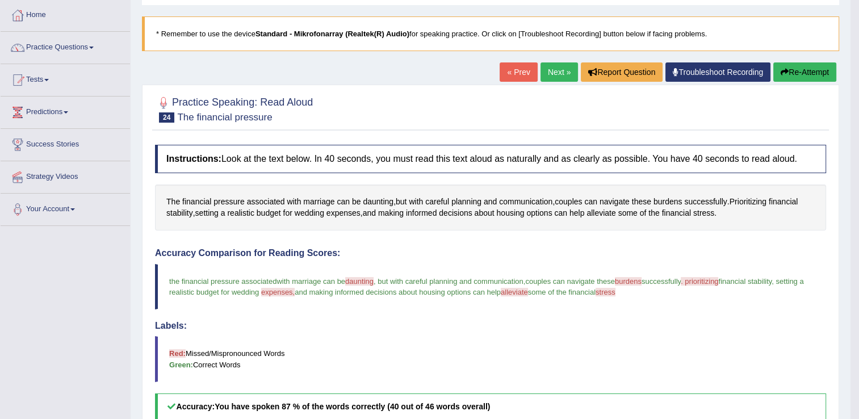
scroll to position [114, 0]
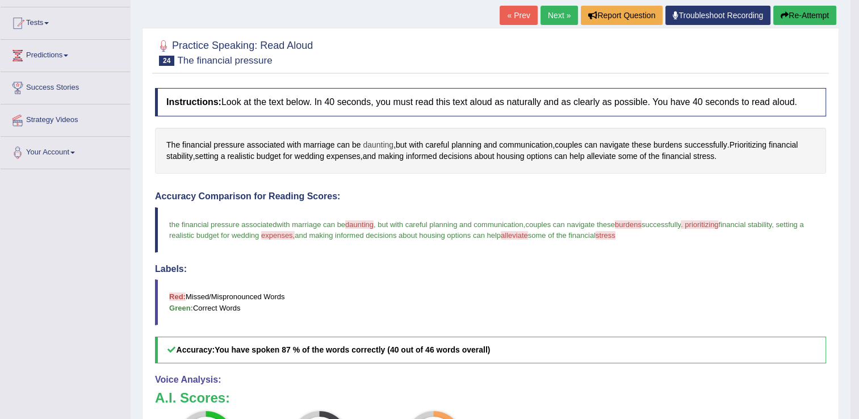
click at [378, 142] on span "daunting" at bounding box center [378, 145] width 31 height 12
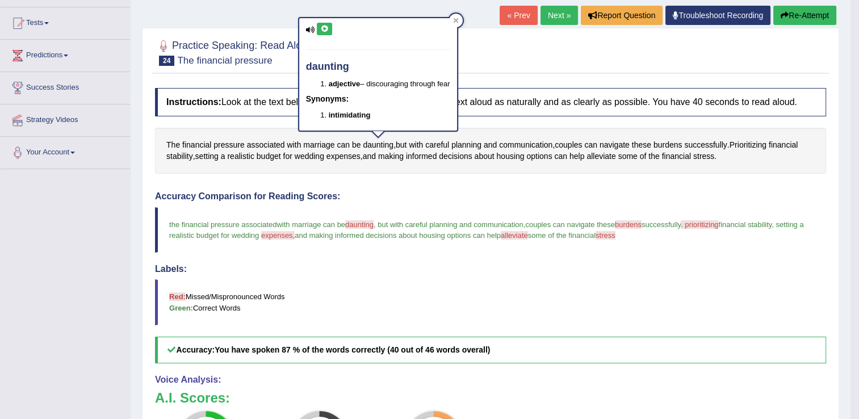
click at [325, 28] on icon at bounding box center [324, 29] width 9 height 7
click at [459, 18] on icon at bounding box center [456, 21] width 6 height 6
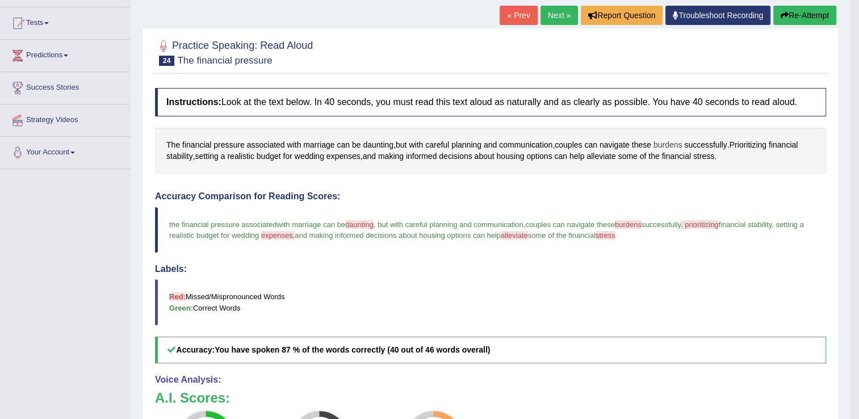
click at [676, 144] on span "burdens" at bounding box center [667, 145] width 29 height 12
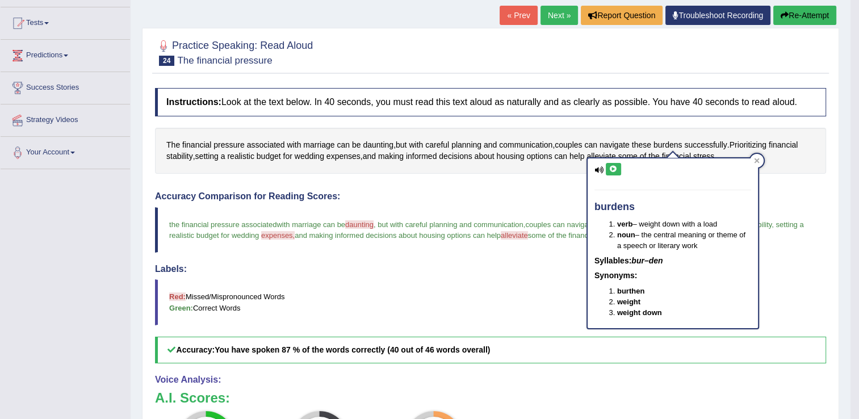
click at [618, 168] on button at bounding box center [613, 169] width 15 height 12
click at [614, 170] on icon at bounding box center [613, 169] width 9 height 7
click at [756, 161] on icon at bounding box center [756, 160] width 5 height 5
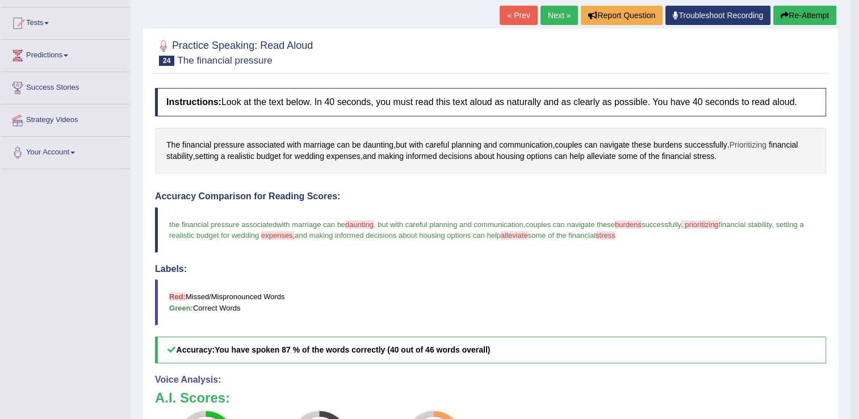
click at [749, 144] on span "Prioritizing" at bounding box center [747, 145] width 37 height 12
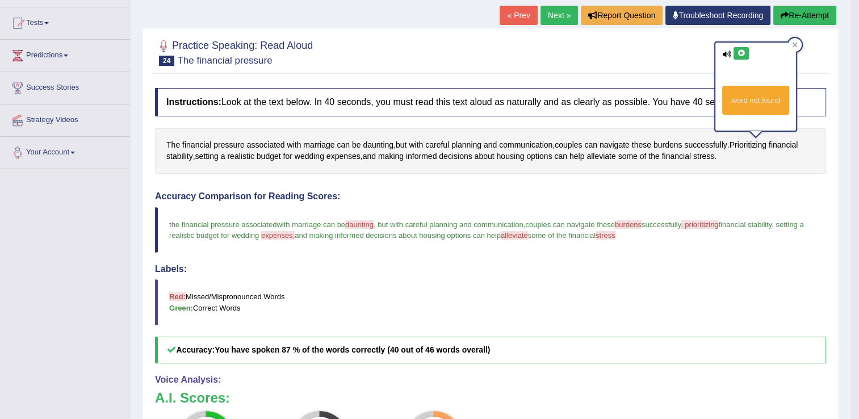
click at [747, 54] on button at bounding box center [740, 53] width 15 height 12
click at [797, 45] on icon at bounding box center [795, 45] width 6 height 6
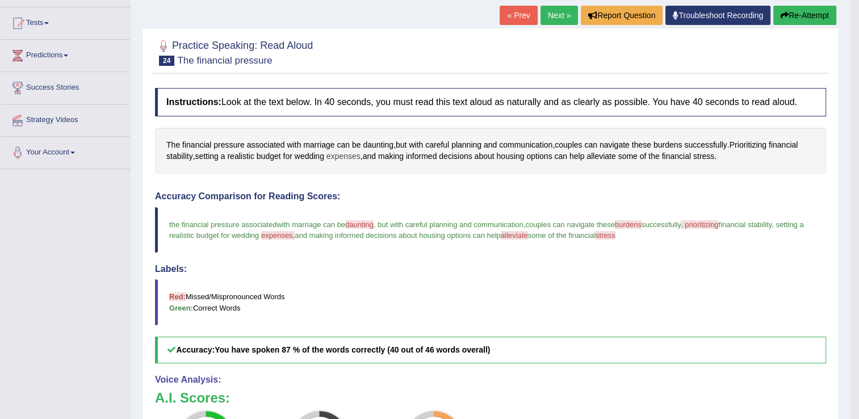
click at [348, 152] on span "expenses" at bounding box center [343, 156] width 34 height 12
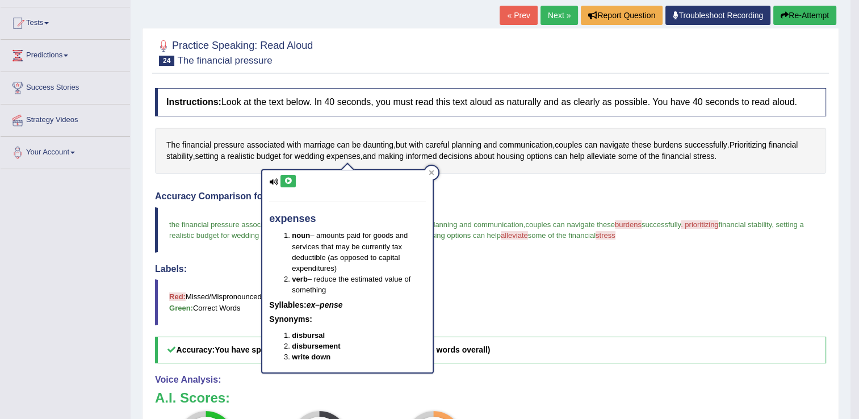
click at [292, 181] on button at bounding box center [287, 181] width 15 height 12
click at [608, 153] on span "alleviate" at bounding box center [600, 156] width 29 height 12
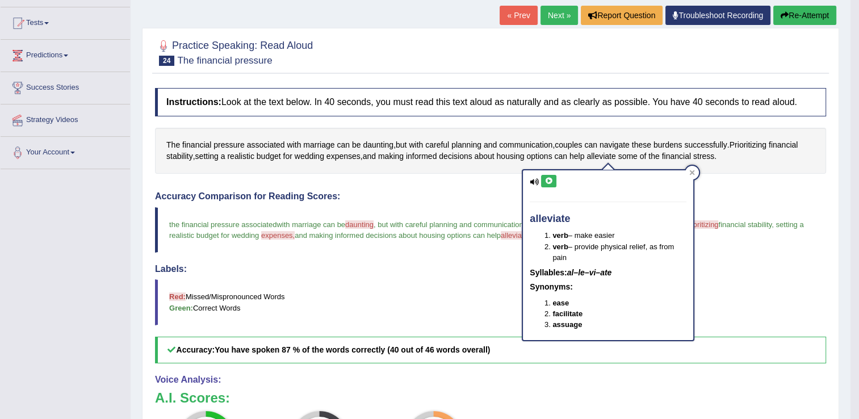
click at [549, 179] on icon at bounding box center [548, 181] width 9 height 7
click at [693, 170] on icon at bounding box center [692, 172] width 5 height 5
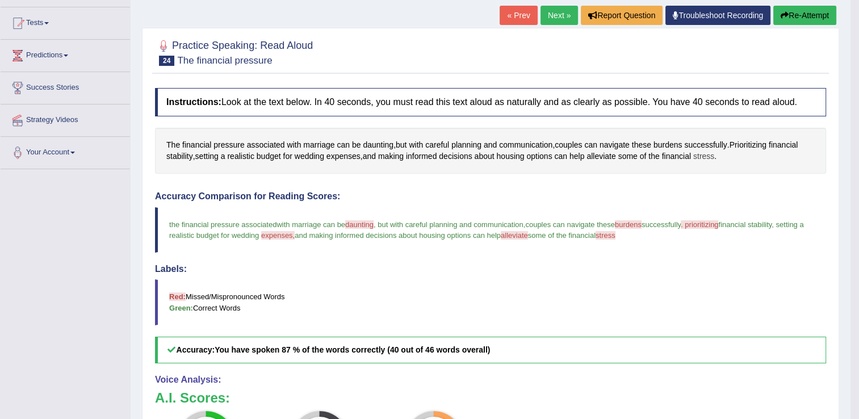
click at [712, 153] on span "stress" at bounding box center [703, 156] width 21 height 12
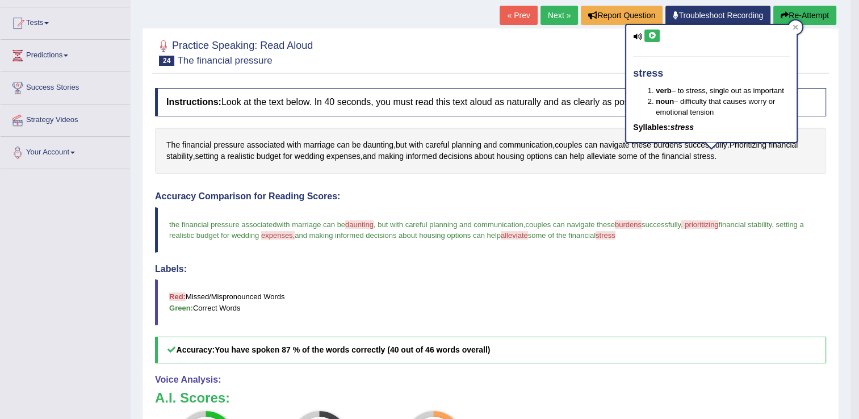
click at [651, 32] on icon at bounding box center [652, 35] width 9 height 7
click at [652, 36] on icon at bounding box center [652, 35] width 9 height 7
click at [795, 23] on div at bounding box center [795, 27] width 14 height 14
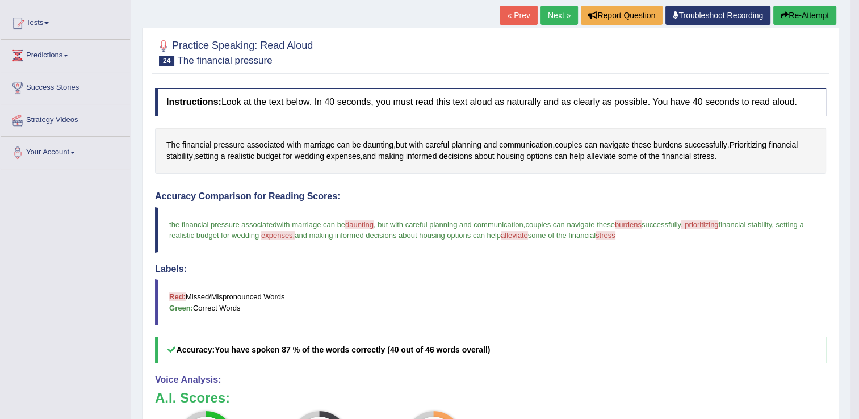
click at [826, 12] on button "Re-Attempt" at bounding box center [804, 15] width 63 height 19
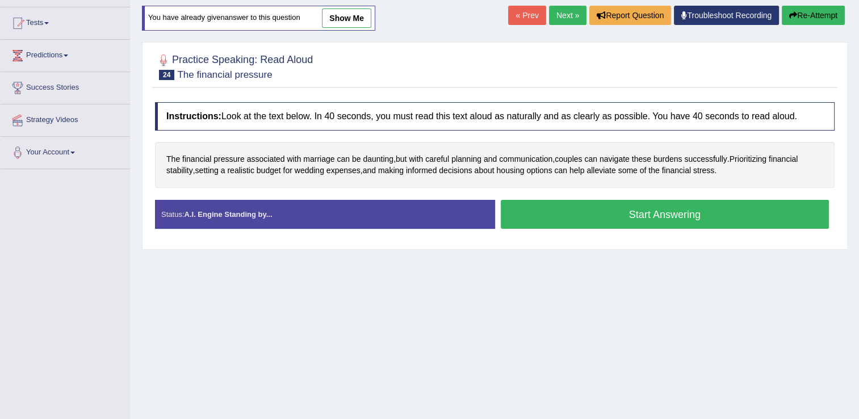
click at [620, 209] on button "Start Answering" at bounding box center [665, 214] width 329 height 29
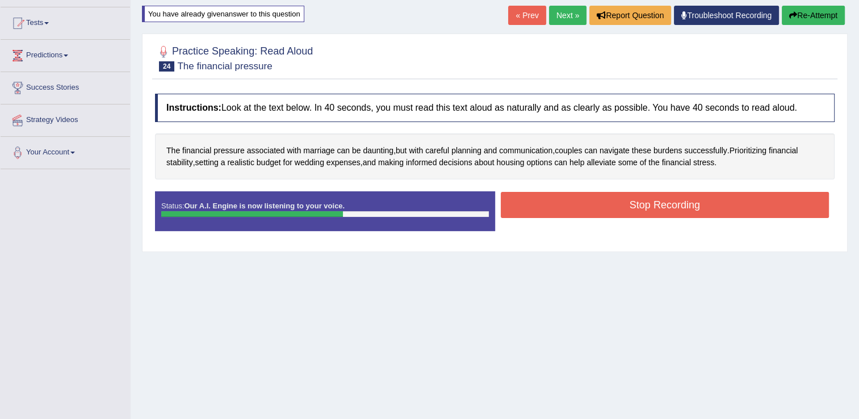
click at [577, 206] on button "Stop Recording" at bounding box center [665, 205] width 329 height 26
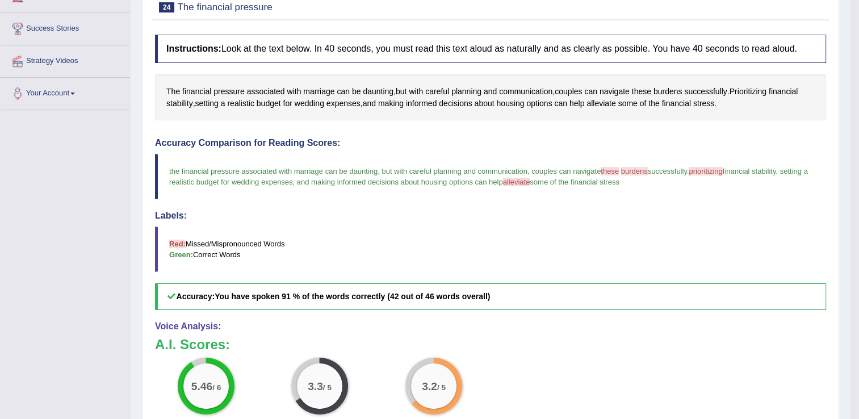
scroll to position [100, 0]
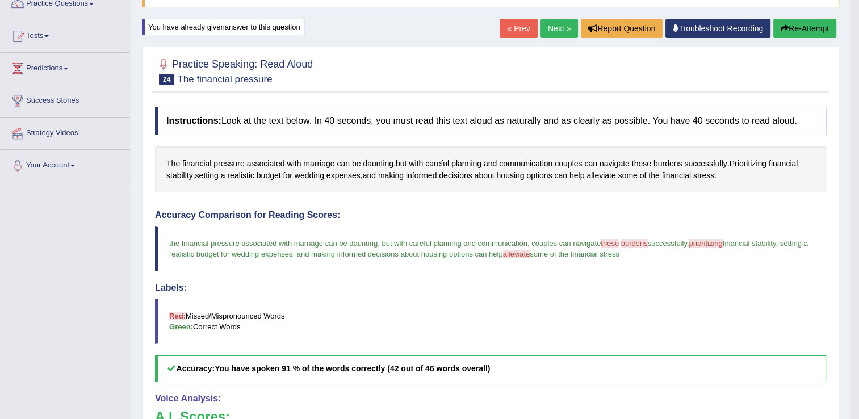
click at [827, 29] on button "Re-Attempt" at bounding box center [804, 28] width 63 height 19
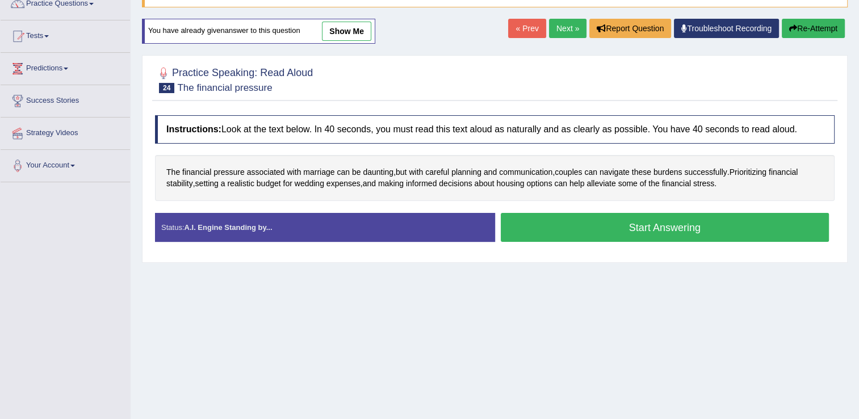
click at [581, 233] on button "Start Answering" at bounding box center [665, 227] width 329 height 29
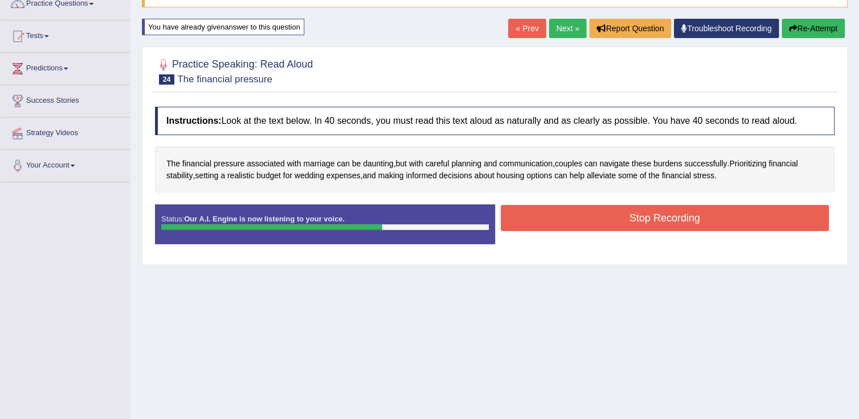
click at [612, 215] on button "Stop Recording" at bounding box center [665, 218] width 329 height 26
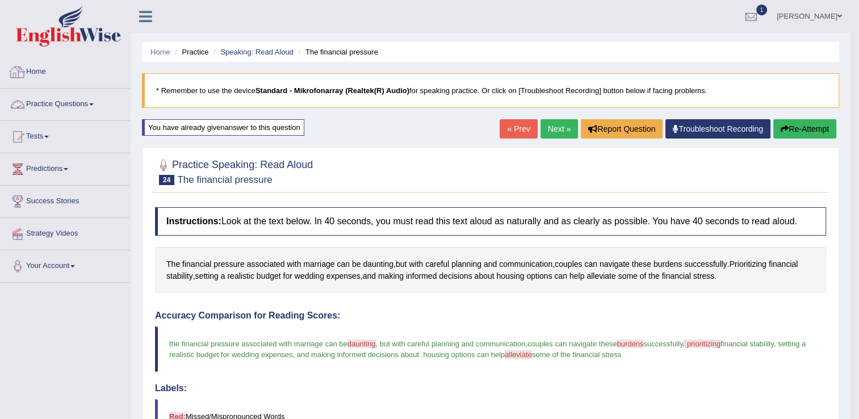
click at [70, 103] on link "Practice Questions" at bounding box center [65, 103] width 129 height 28
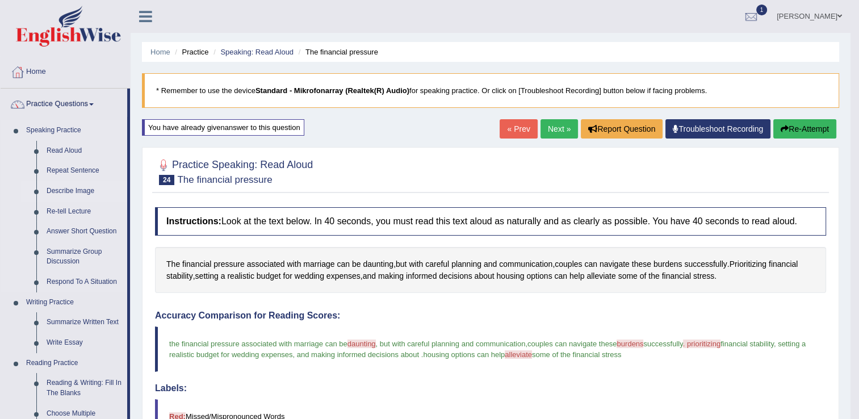
click at [68, 192] on link "Describe Image" at bounding box center [84, 191] width 86 height 20
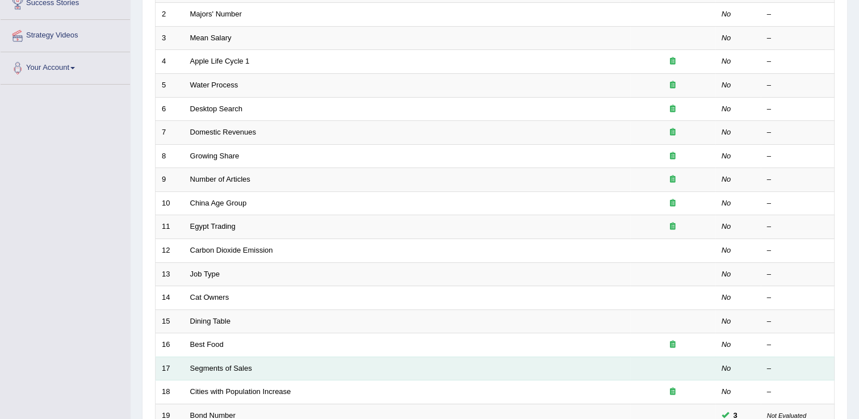
scroll to position [329, 0]
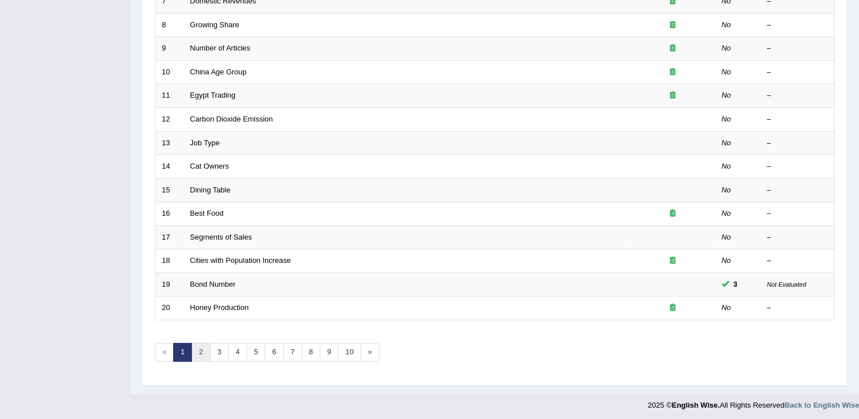
click at [202, 349] on link "2" at bounding box center [200, 352] width 19 height 19
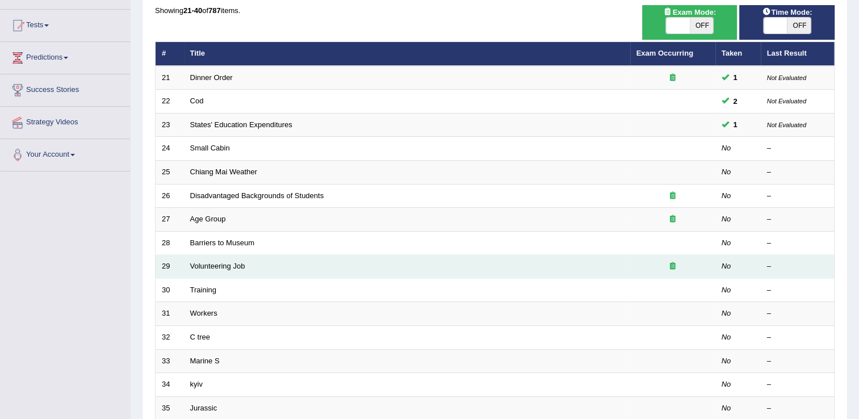
scroll to position [114, 0]
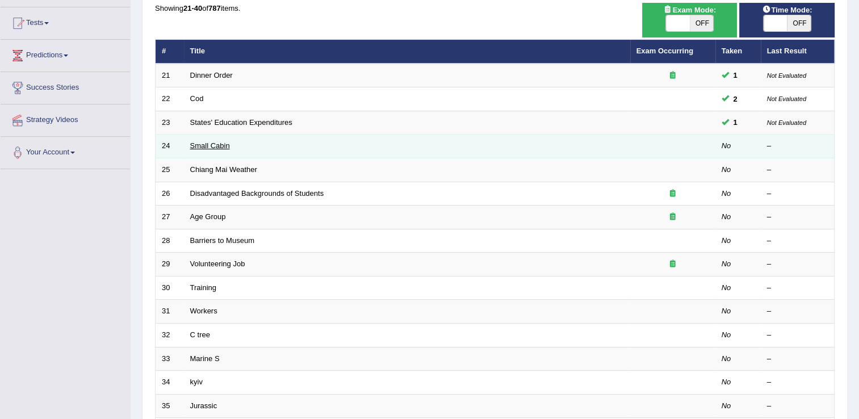
click at [202, 149] on link "Small Cabin" at bounding box center [210, 145] width 40 height 9
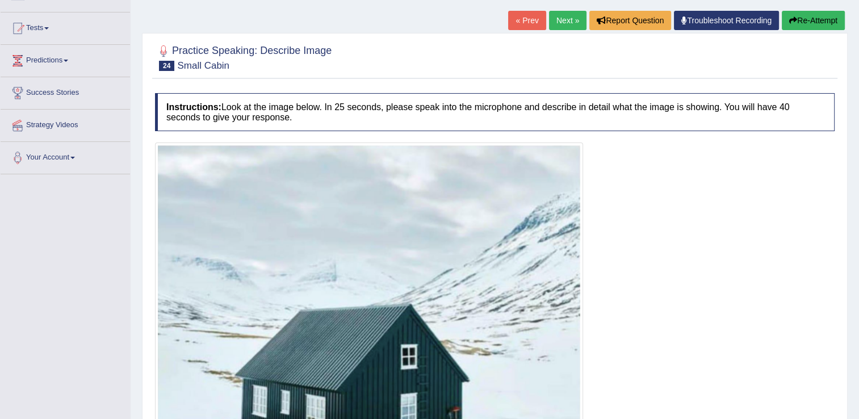
scroll to position [278, 0]
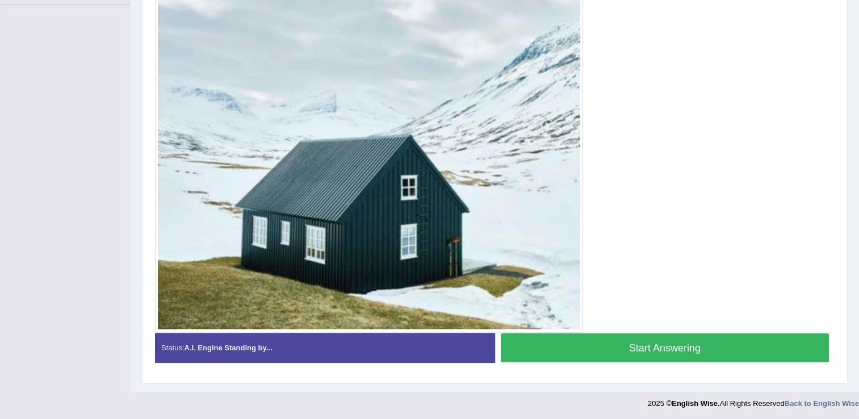
click at [641, 351] on button "Start Answering" at bounding box center [665, 347] width 329 height 29
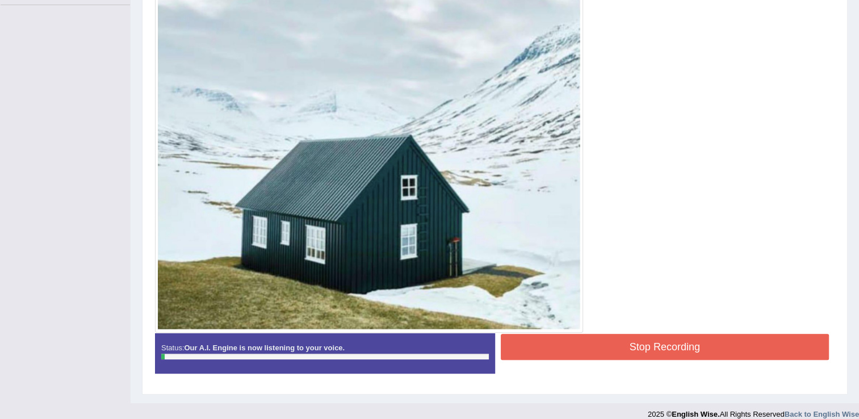
click at [610, 337] on button "Stop Recording" at bounding box center [665, 347] width 329 height 26
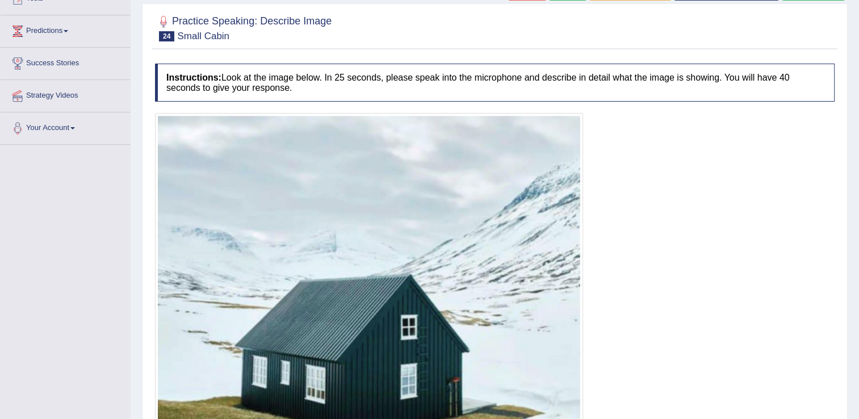
scroll to position [15, 0]
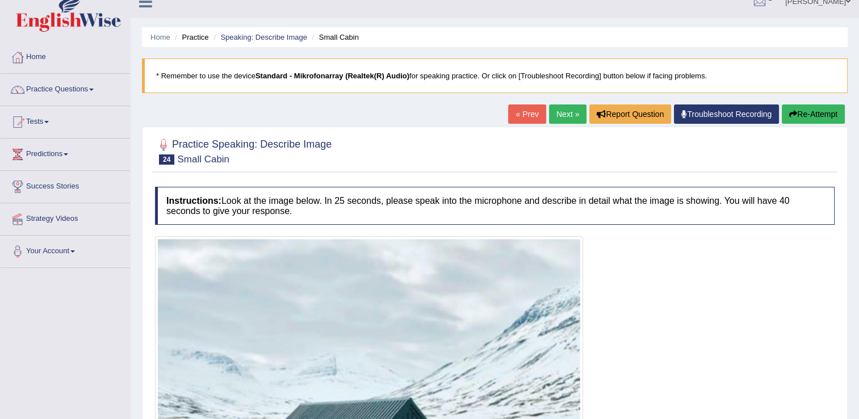
click at [817, 112] on button "Re-Attempt" at bounding box center [813, 113] width 63 height 19
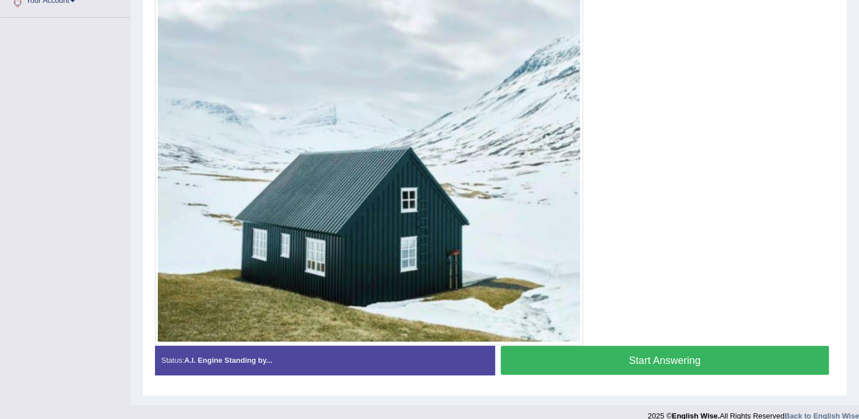
scroll to position [278, 0]
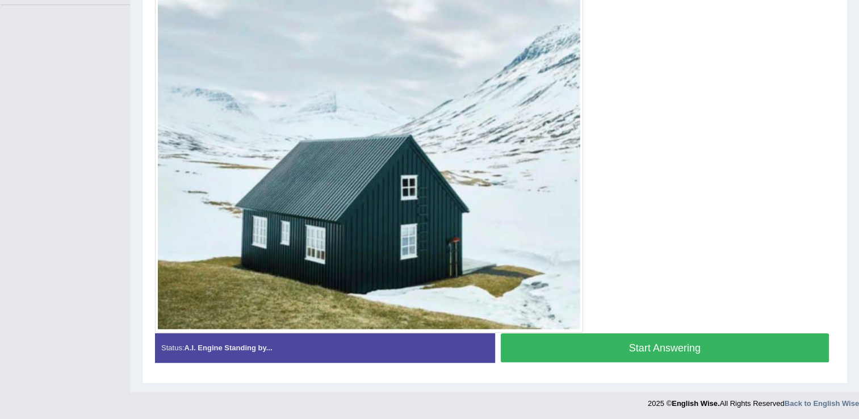
click at [609, 347] on button "Start Answering" at bounding box center [665, 347] width 329 height 29
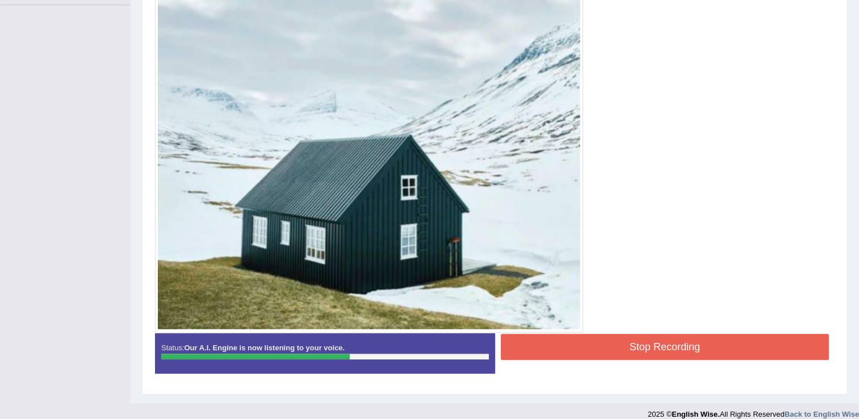
click at [627, 345] on button "Stop Recording" at bounding box center [665, 347] width 329 height 26
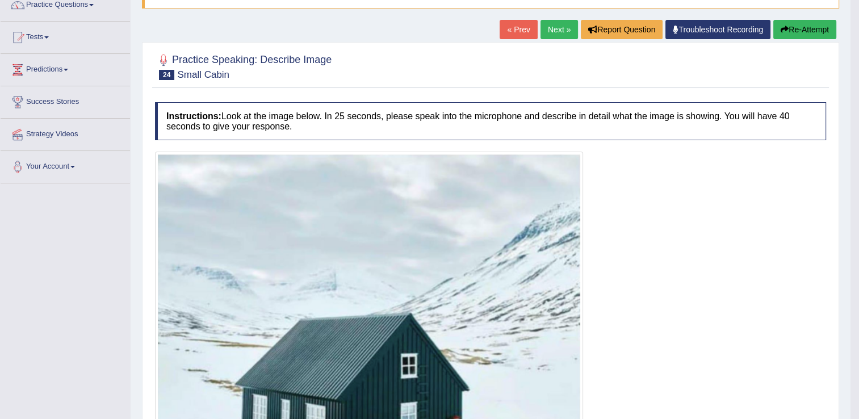
scroll to position [7, 0]
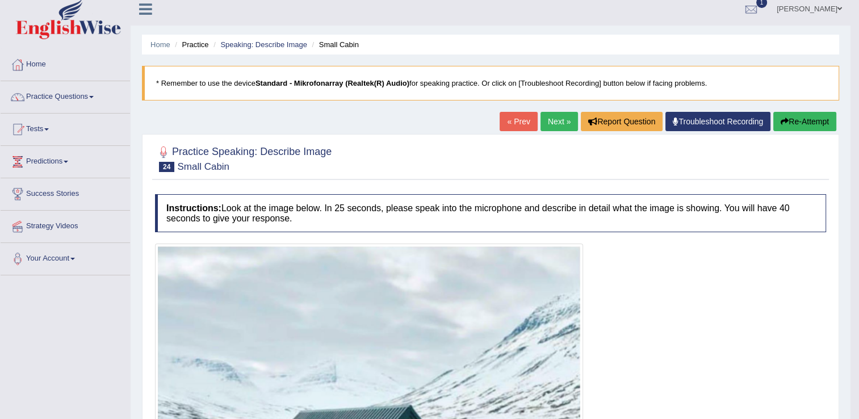
click at [808, 121] on button "Re-Attempt" at bounding box center [804, 121] width 63 height 19
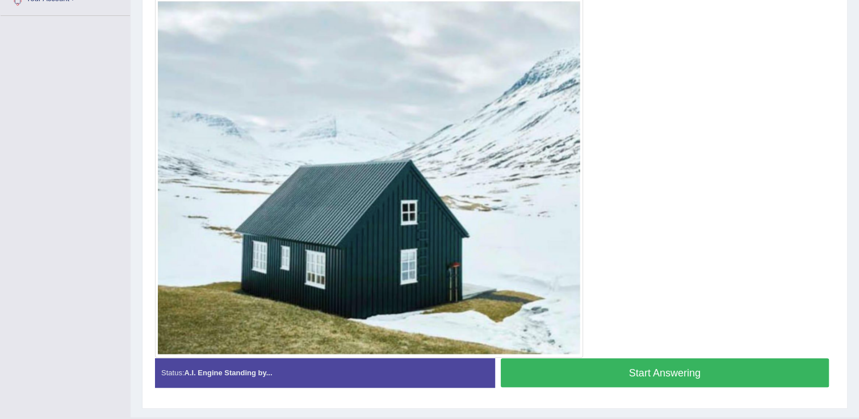
scroll to position [292, 0]
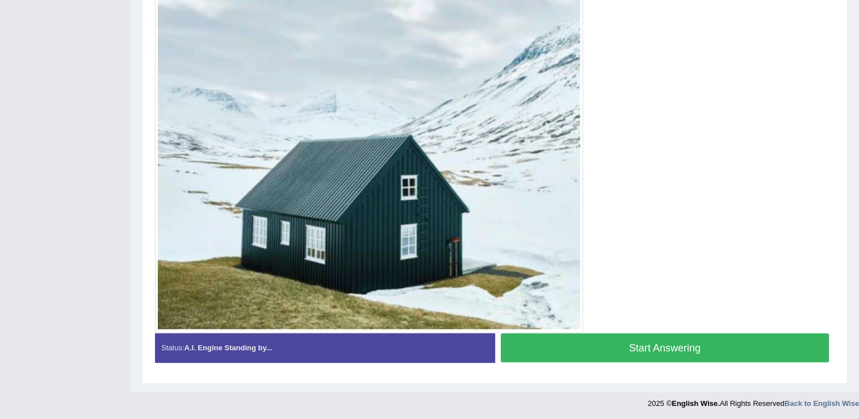
click at [691, 345] on button "Start Answering" at bounding box center [665, 347] width 329 height 29
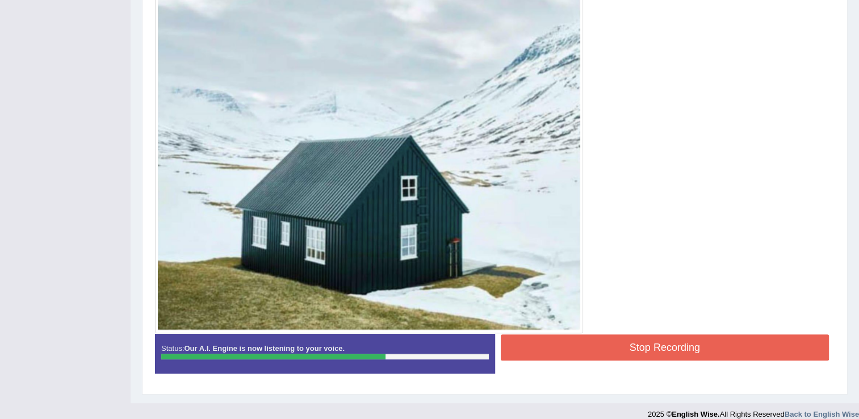
click at [744, 350] on button "Stop Recording" at bounding box center [665, 347] width 329 height 26
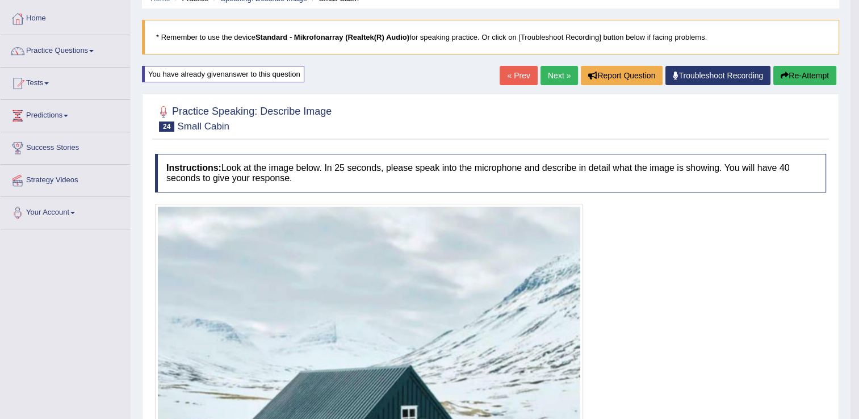
scroll to position [0, 0]
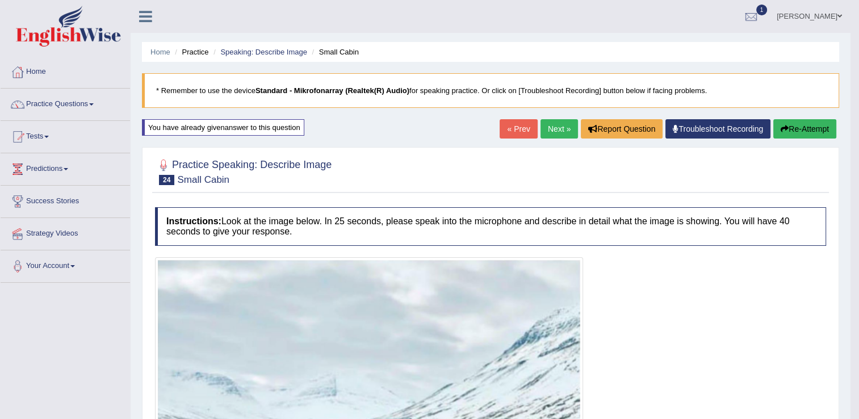
click at [552, 129] on link "Next »" at bounding box center [558, 128] width 37 height 19
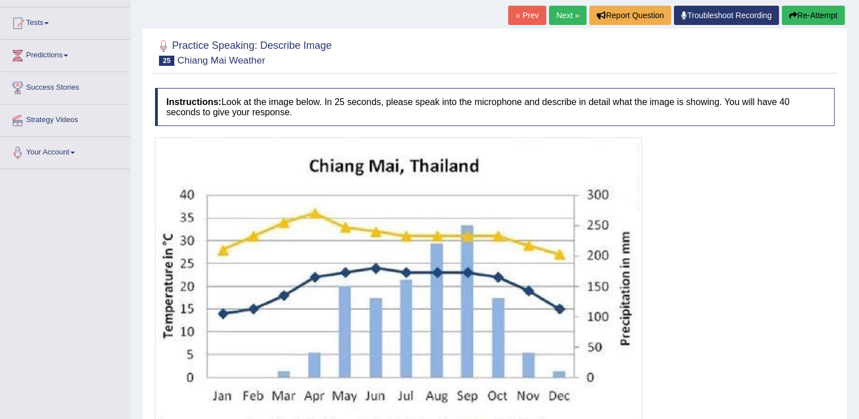
drag, startPoint x: 328, startPoint y: 103, endPoint x: 360, endPoint y: 104, distance: 32.4
click at [360, 104] on h4 "Instructions: Look at the image below. In 25 seconds, please speak into the mic…" at bounding box center [494, 107] width 679 height 38
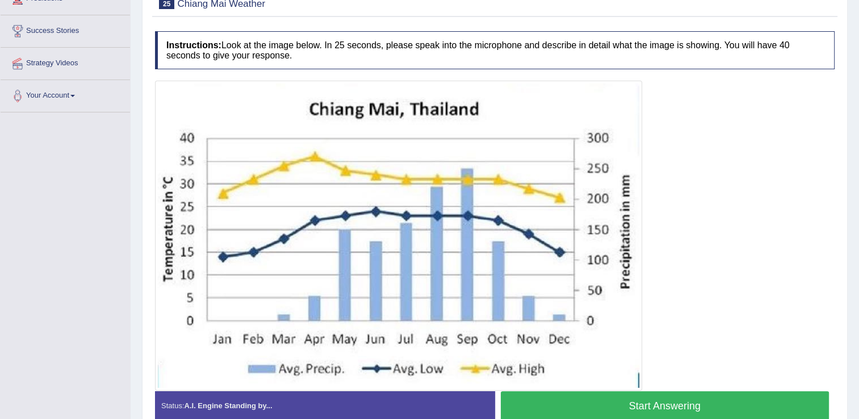
scroll to position [227, 0]
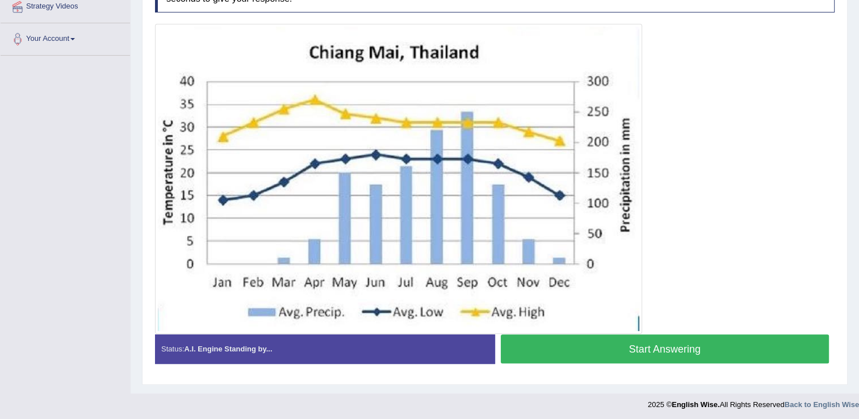
click at [641, 350] on button "Start Answering" at bounding box center [665, 348] width 329 height 29
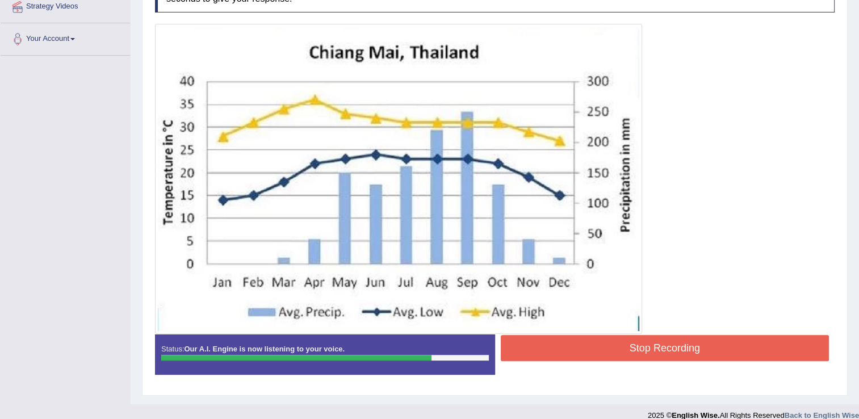
click at [647, 353] on button "Stop Recording" at bounding box center [665, 348] width 329 height 26
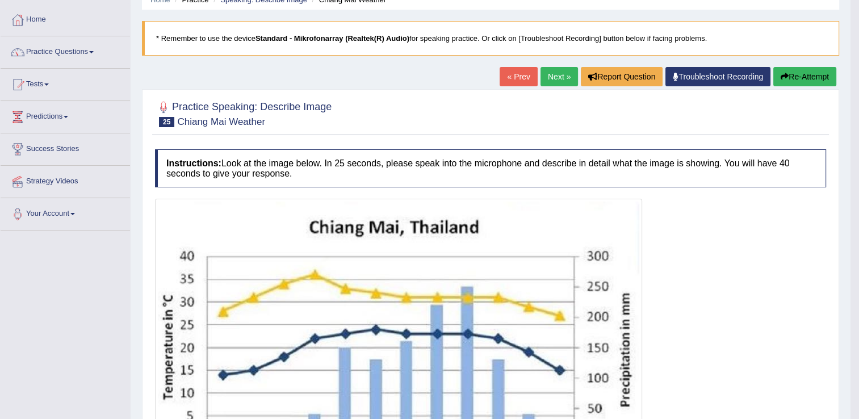
scroll to position [79, 0]
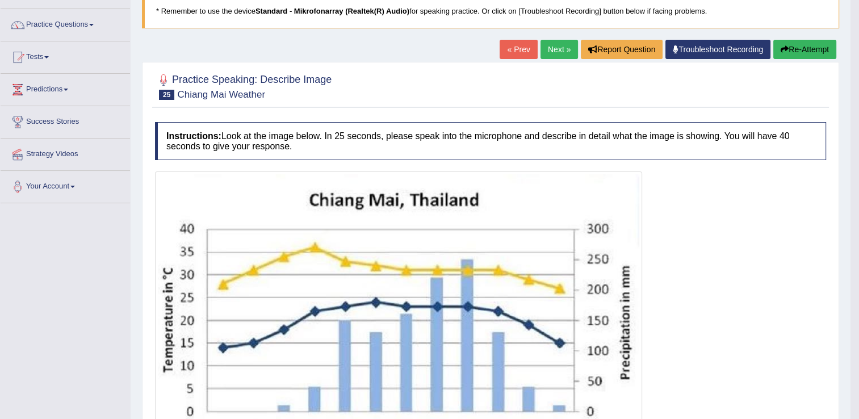
click at [808, 54] on button "Re-Attempt" at bounding box center [804, 49] width 63 height 19
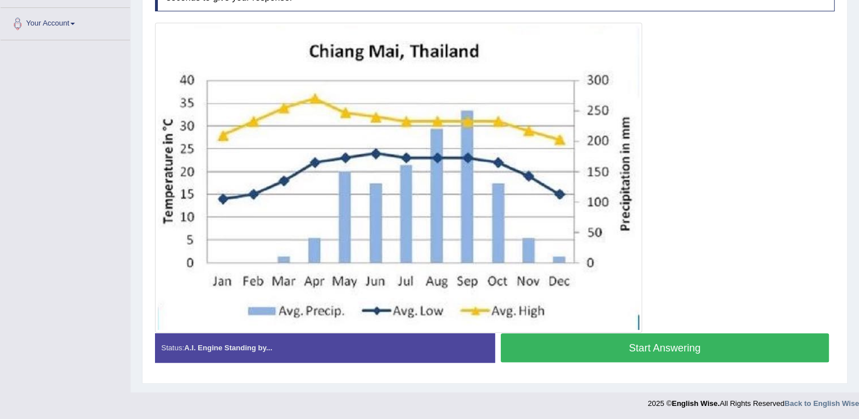
scroll to position [186, 0]
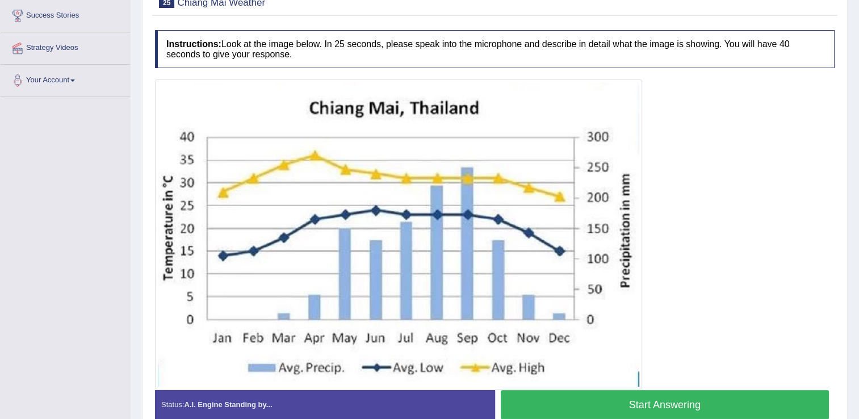
click at [666, 405] on button "Start Answering" at bounding box center [665, 404] width 329 height 29
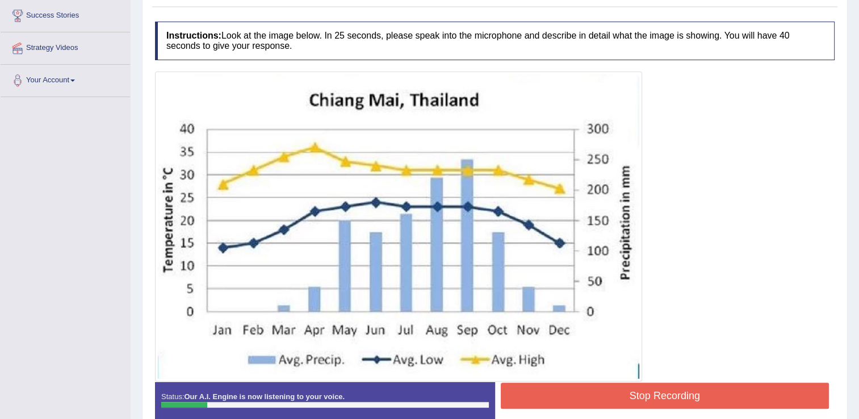
click at [618, 398] on button "Stop Recording" at bounding box center [665, 396] width 329 height 26
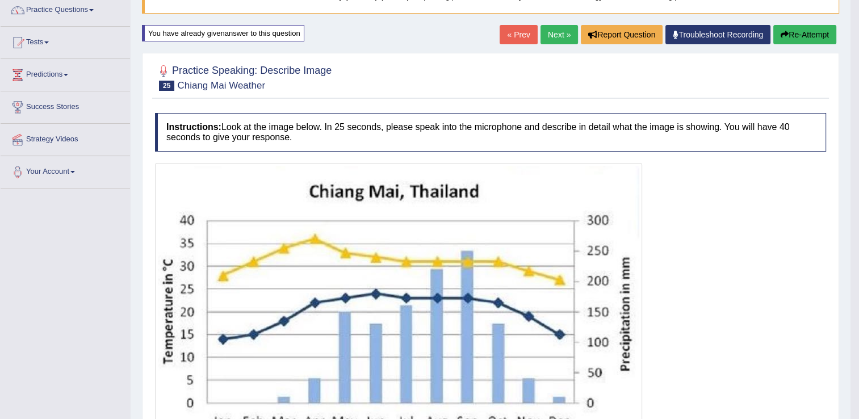
scroll to position [74, 0]
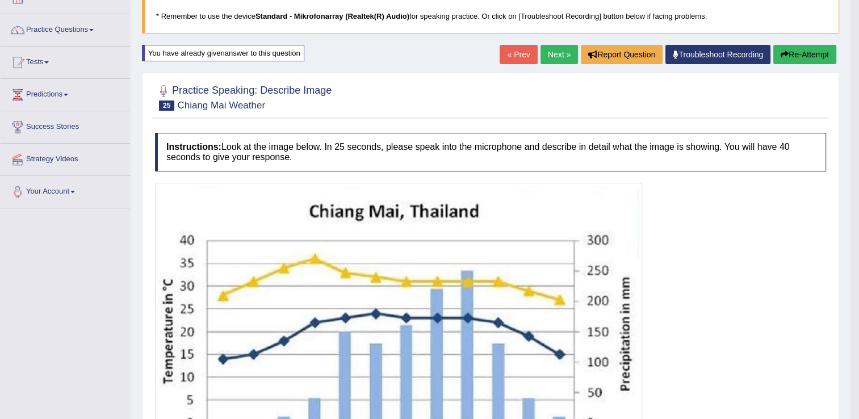
click at [790, 53] on button "Re-Attempt" at bounding box center [804, 54] width 63 height 19
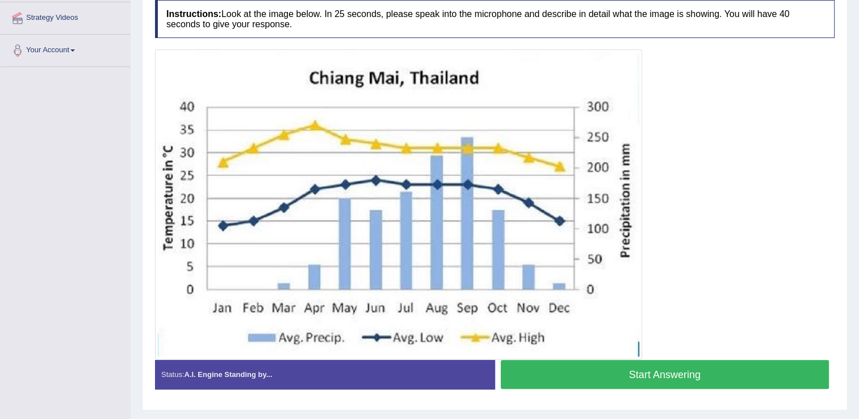
scroll to position [242, 0]
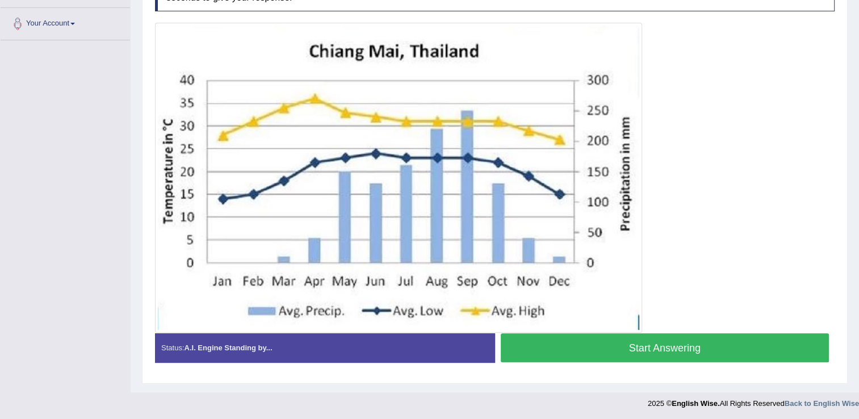
click at [720, 339] on button "Start Answering" at bounding box center [665, 347] width 329 height 29
click at [670, 337] on button "Start Answering" at bounding box center [665, 347] width 329 height 29
click at [676, 346] on button "Start Answering" at bounding box center [665, 347] width 329 height 29
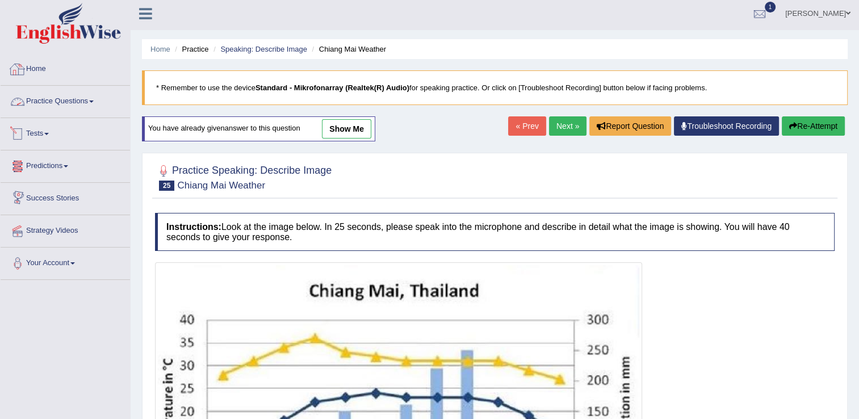
scroll to position [0, 0]
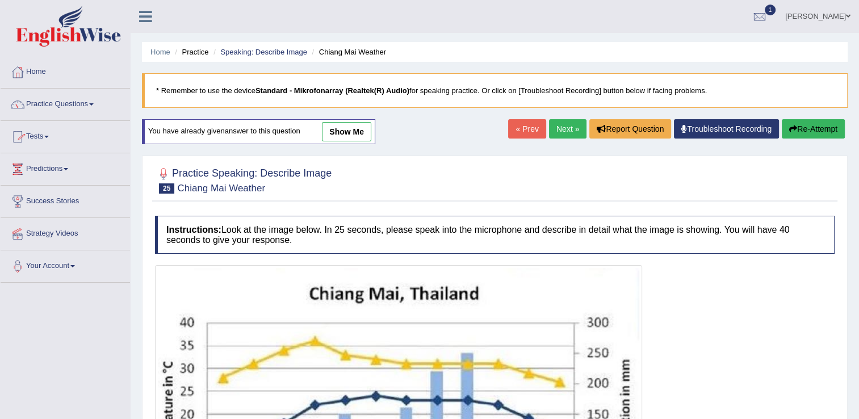
click at [563, 130] on link "Next »" at bounding box center [567, 128] width 37 height 19
click at [93, 104] on span at bounding box center [91, 104] width 5 height 2
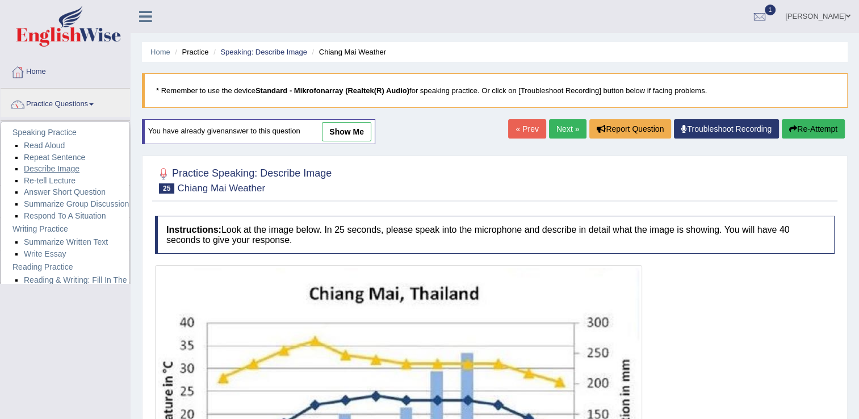
click at [64, 170] on link "Describe Image" at bounding box center [52, 168] width 56 height 9
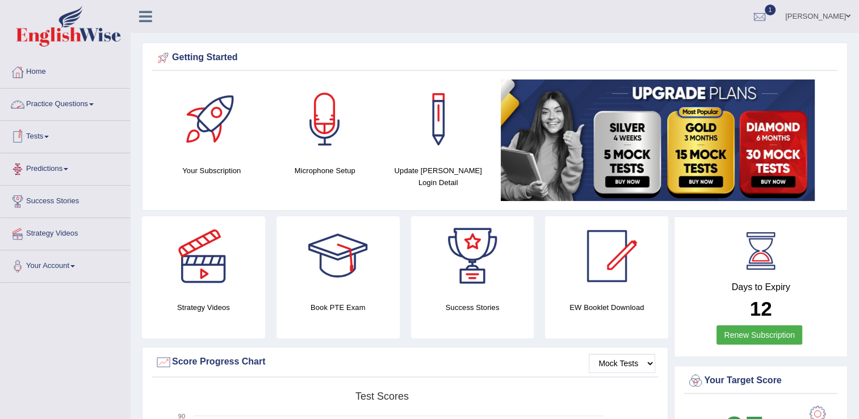
click at [55, 105] on link "Practice Questions" at bounding box center [65, 103] width 129 height 28
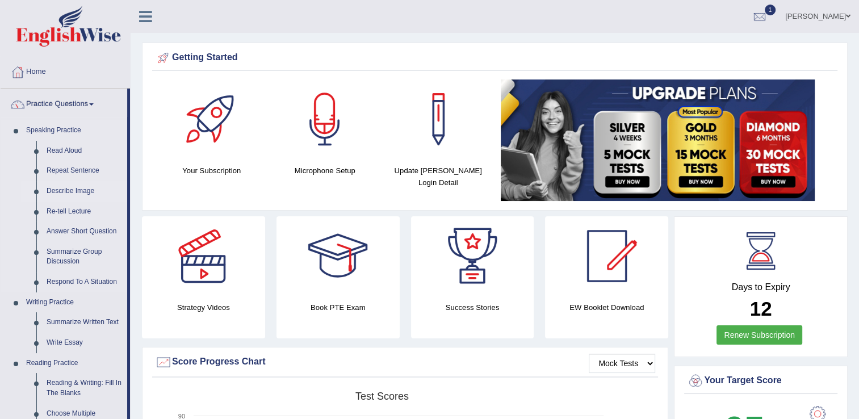
click at [77, 187] on link "Describe Image" at bounding box center [84, 191] width 86 height 20
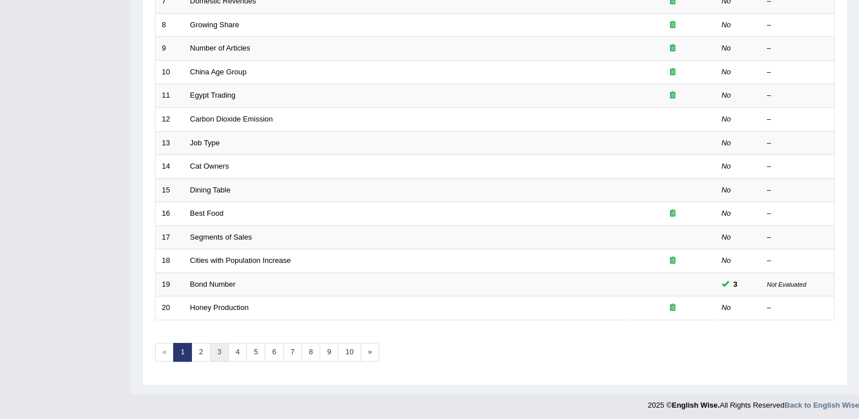
click at [217, 350] on link "3" at bounding box center [219, 352] width 19 height 19
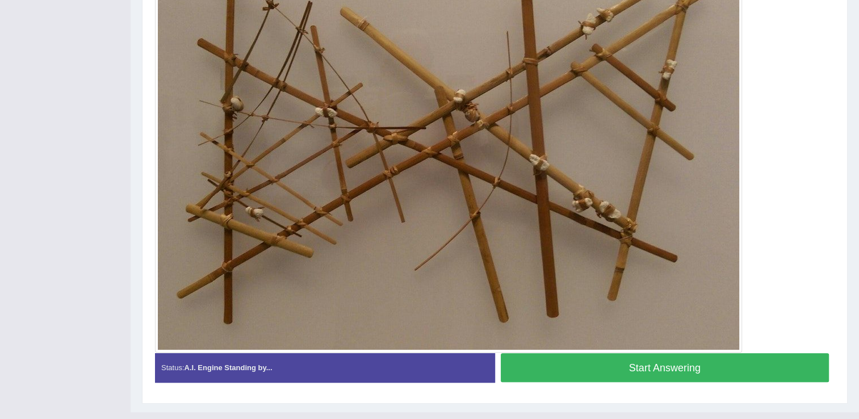
scroll to position [330, 0]
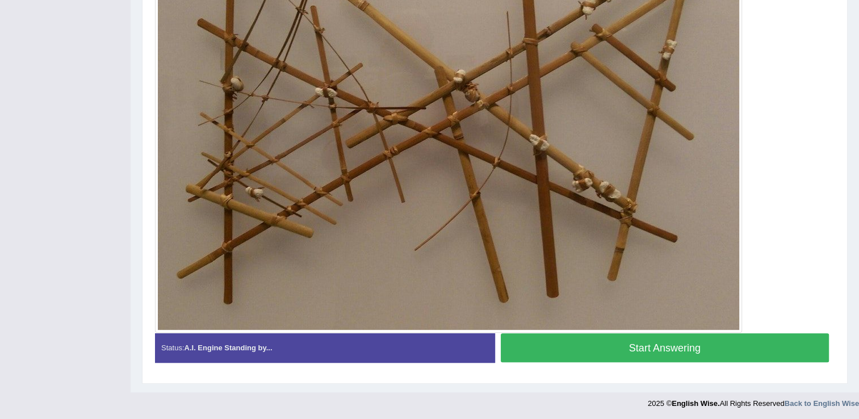
click at [601, 350] on button "Start Answering" at bounding box center [665, 347] width 329 height 29
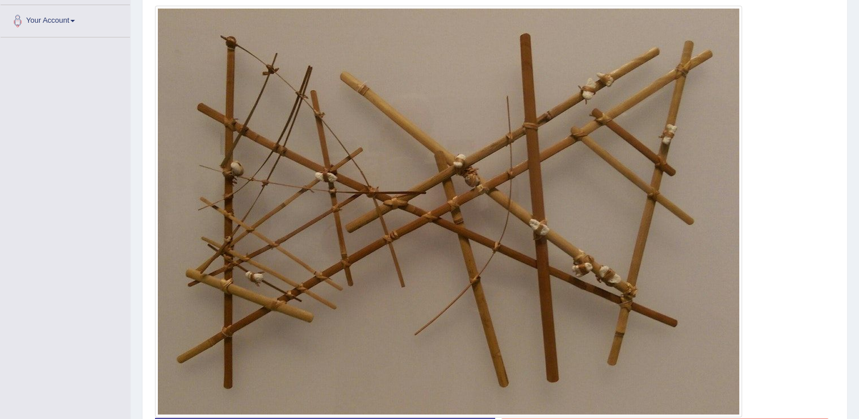
scroll to position [273, 0]
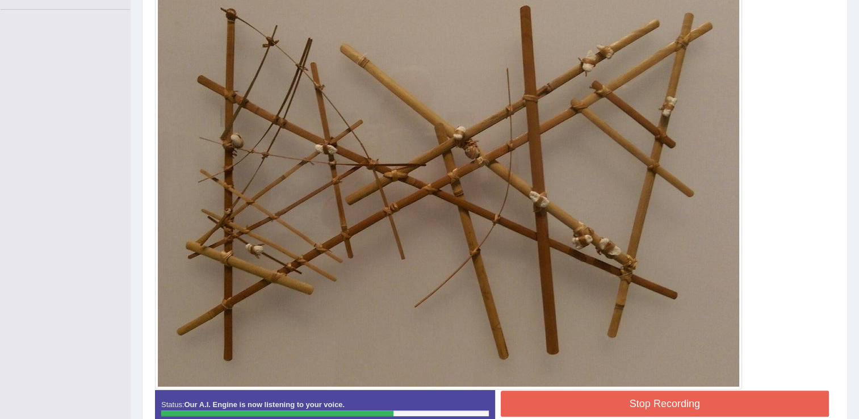
click at [683, 392] on button "Stop Recording" at bounding box center [665, 404] width 329 height 26
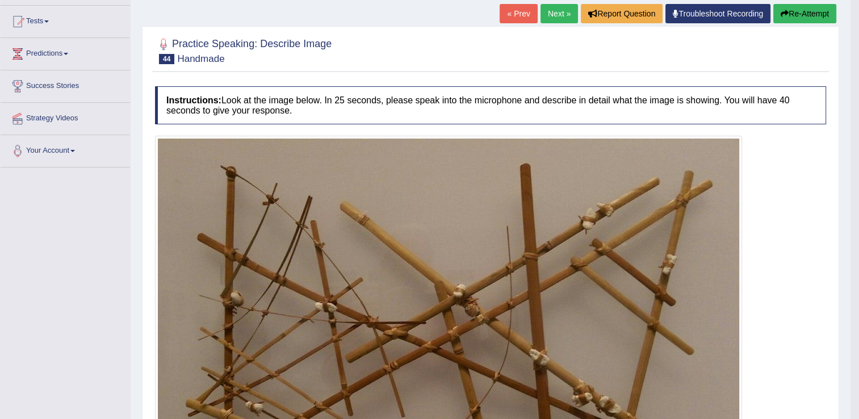
scroll to position [103, 0]
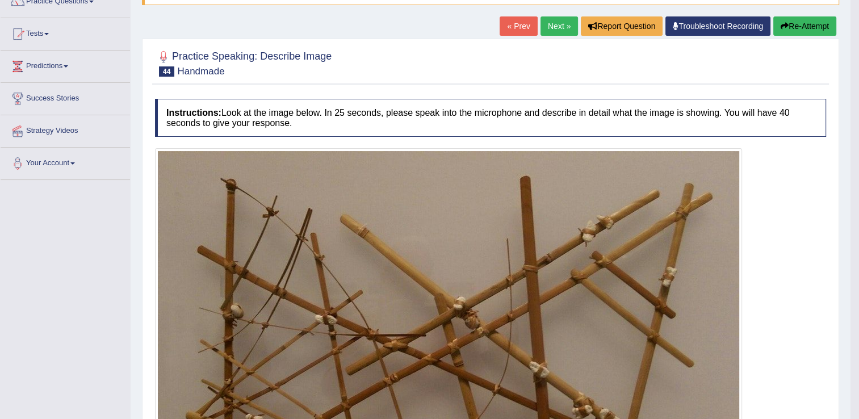
click at [796, 27] on button "Re-Attempt" at bounding box center [804, 25] width 63 height 19
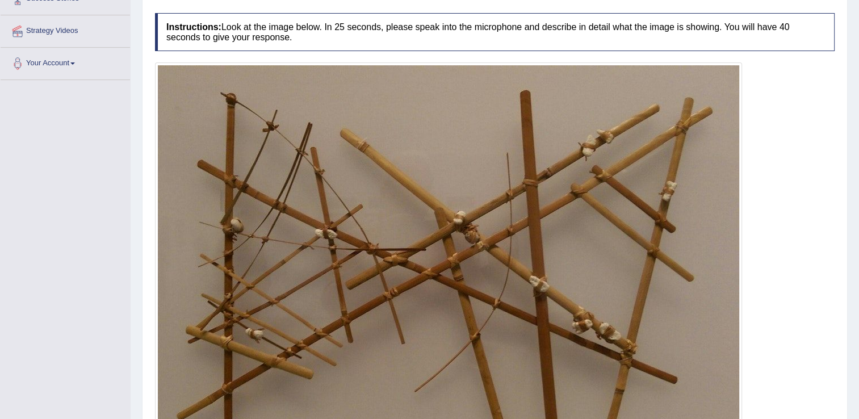
scroll to position [279, 0]
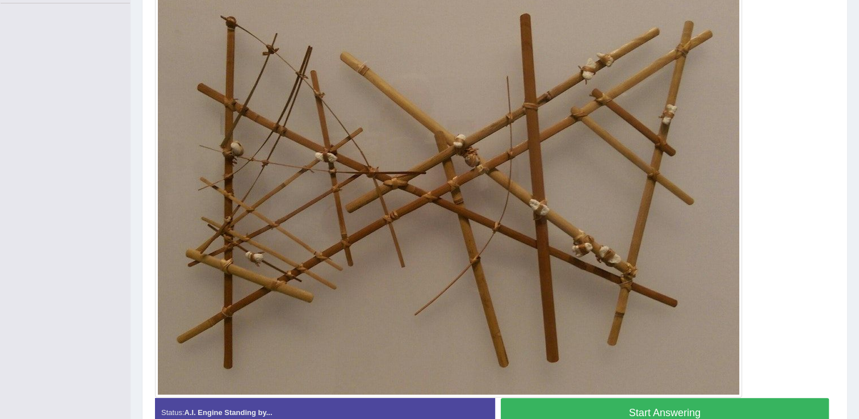
click at [706, 405] on button "Start Answering" at bounding box center [665, 412] width 329 height 29
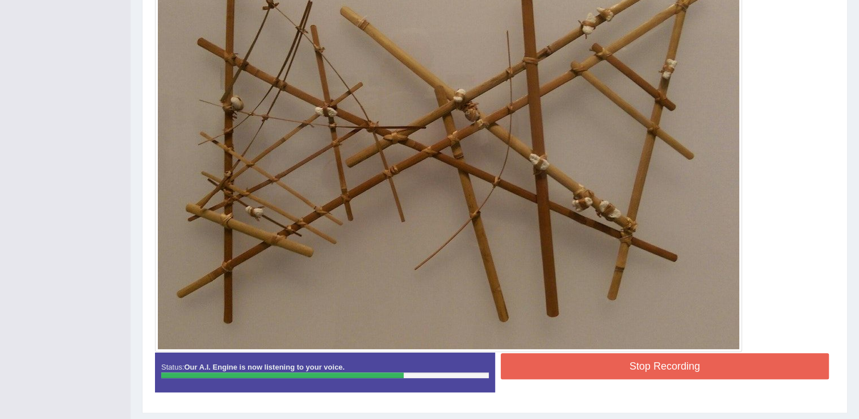
scroll to position [336, 0]
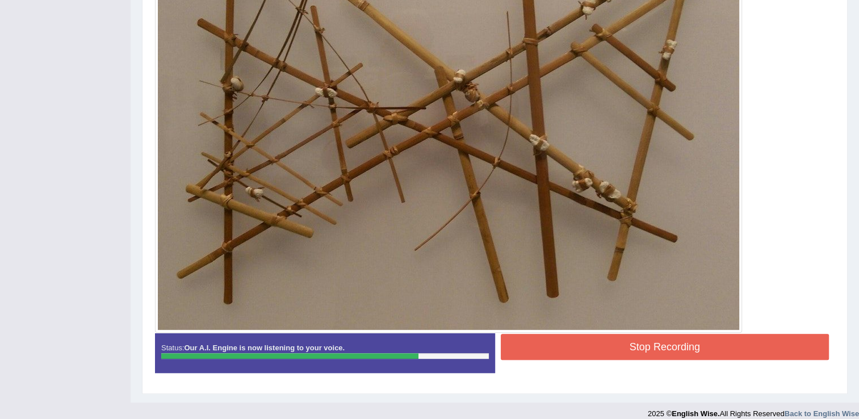
click at [748, 349] on button "Stop Recording" at bounding box center [665, 347] width 329 height 26
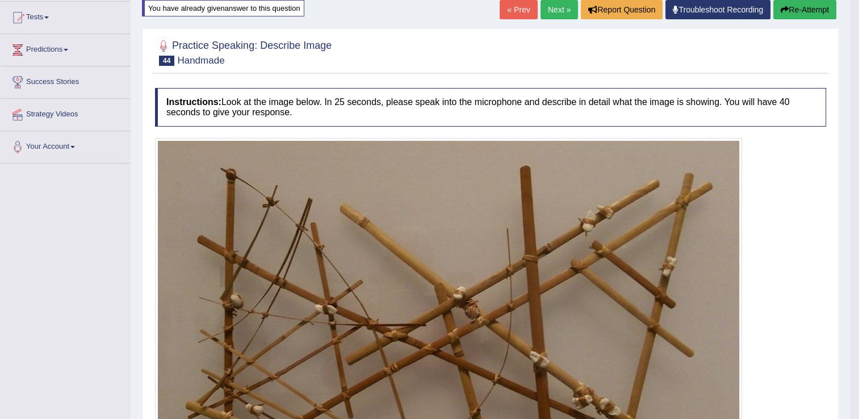
scroll to position [0, 0]
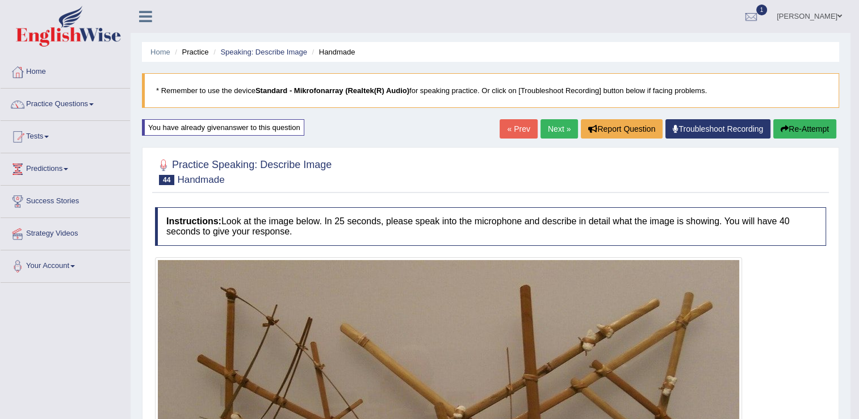
click at [552, 128] on link "Next »" at bounding box center [558, 128] width 37 height 19
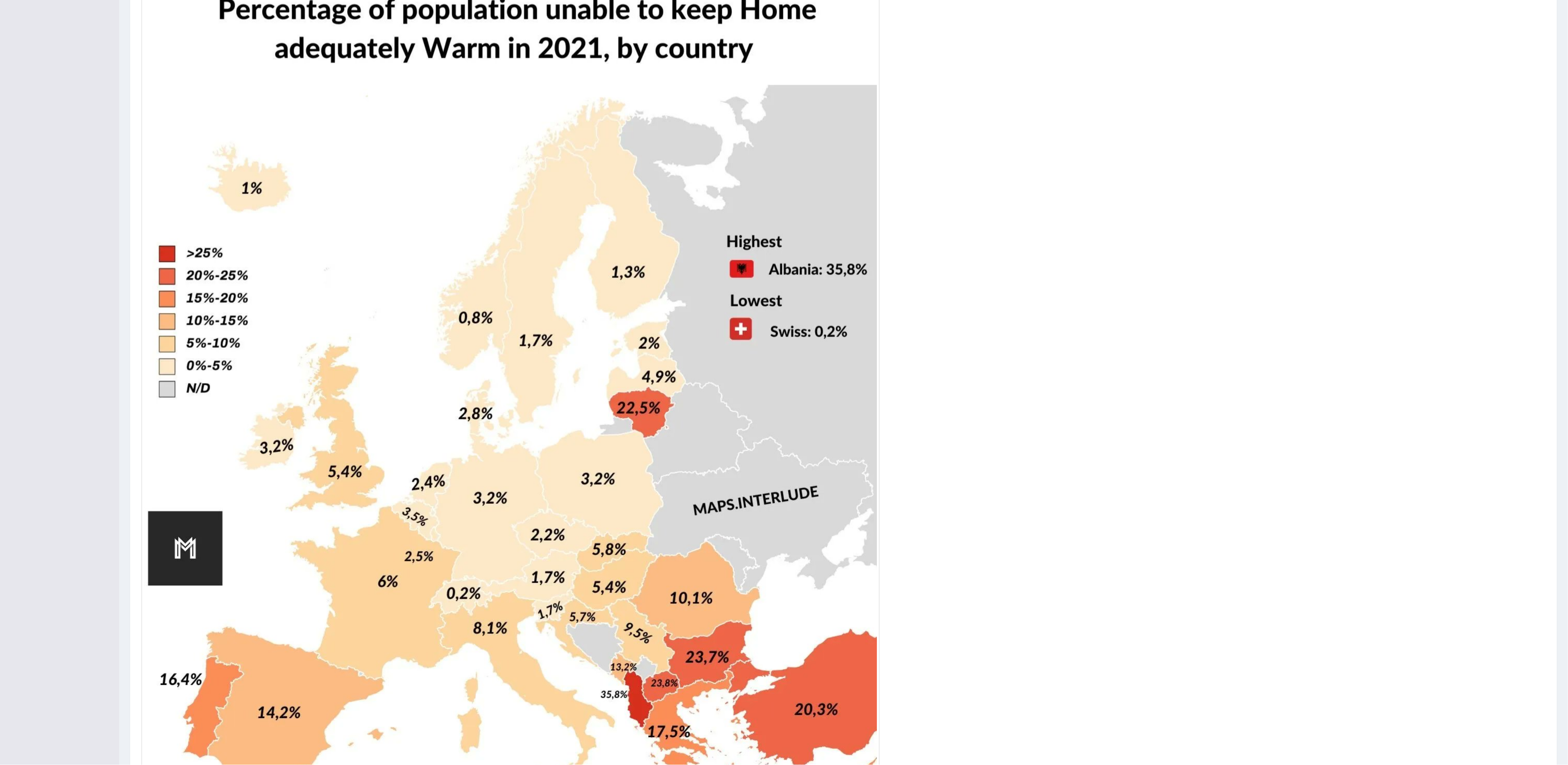
scroll to position [65, 0]
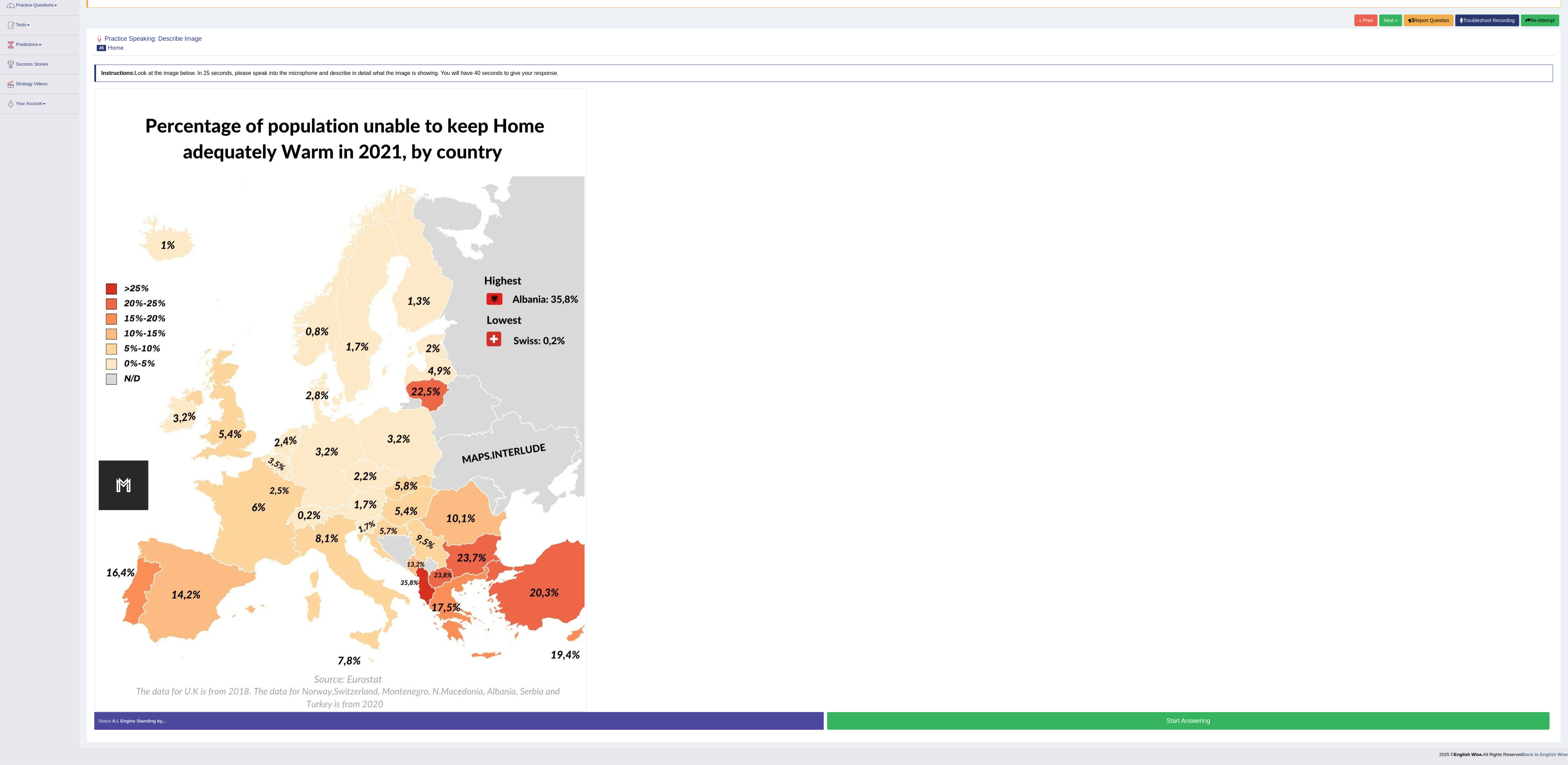
drag, startPoint x: 1227, startPoint y: 573, endPoint x: 1230, endPoint y: 567, distance: 6.7
click at [522, 254] on div at bounding box center [824, 400] width 1459 height 623
click at [522, 254] on button "Start Answering" at bounding box center [1188, 721] width 723 height 18
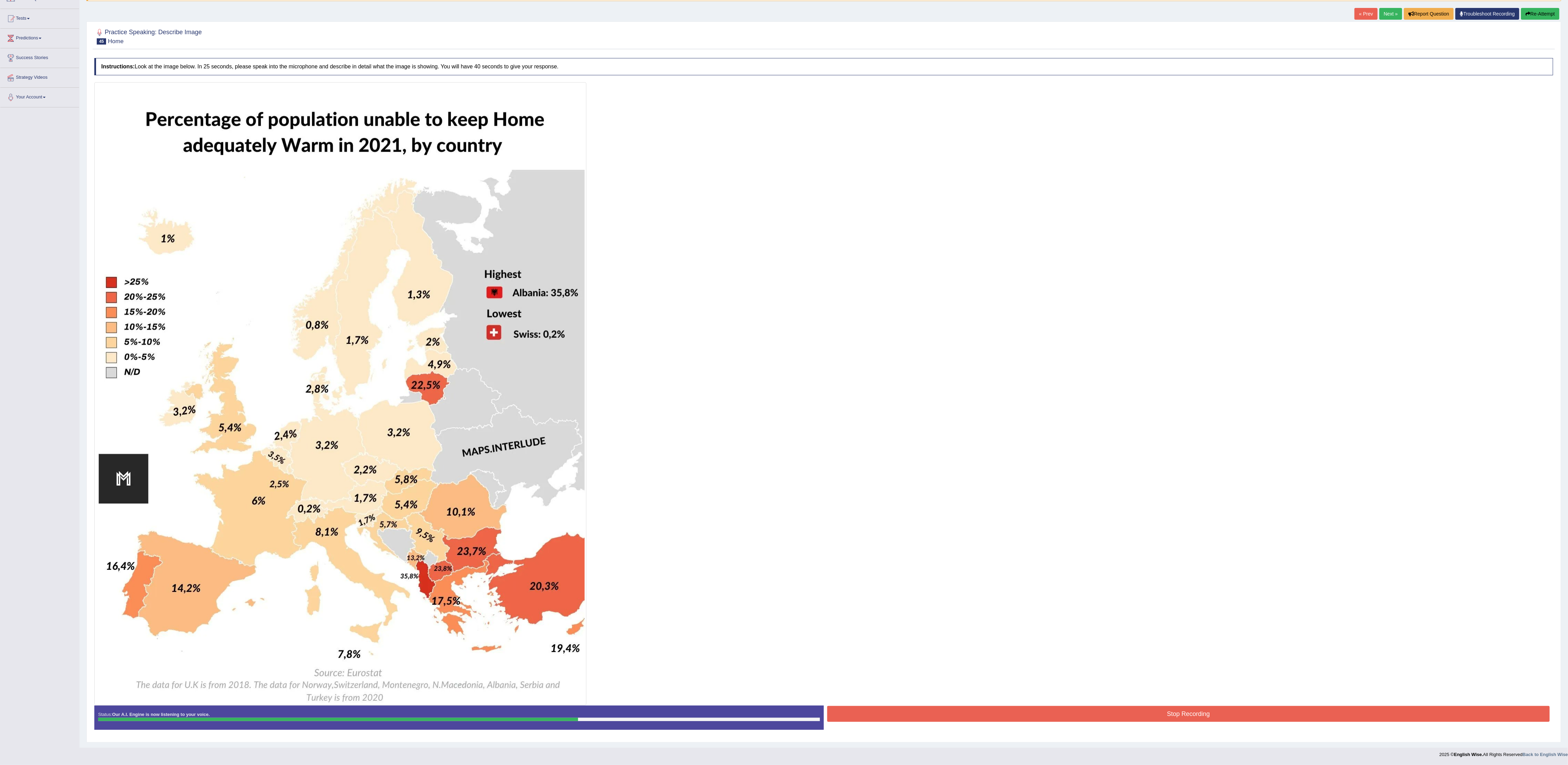
click at [522, 254] on button "Stop Recording" at bounding box center [1188, 714] width 723 height 16
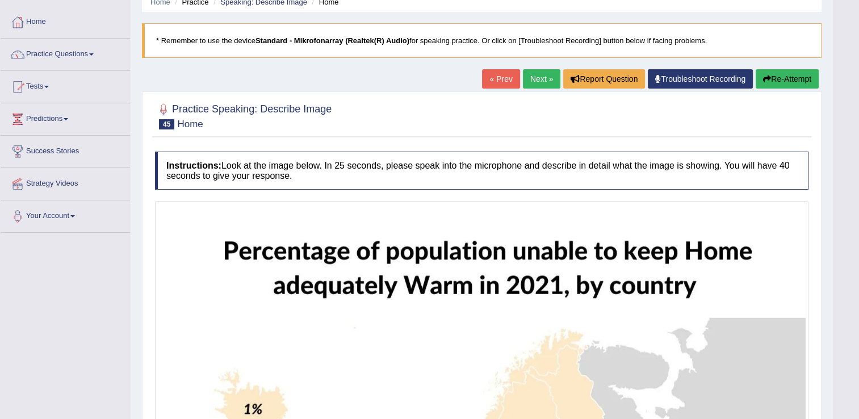
scroll to position [0, 0]
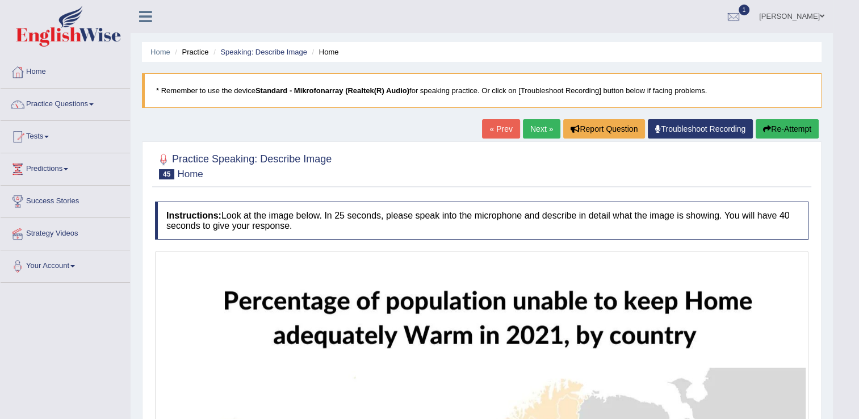
click at [794, 125] on button "Re-Attempt" at bounding box center [787, 128] width 63 height 19
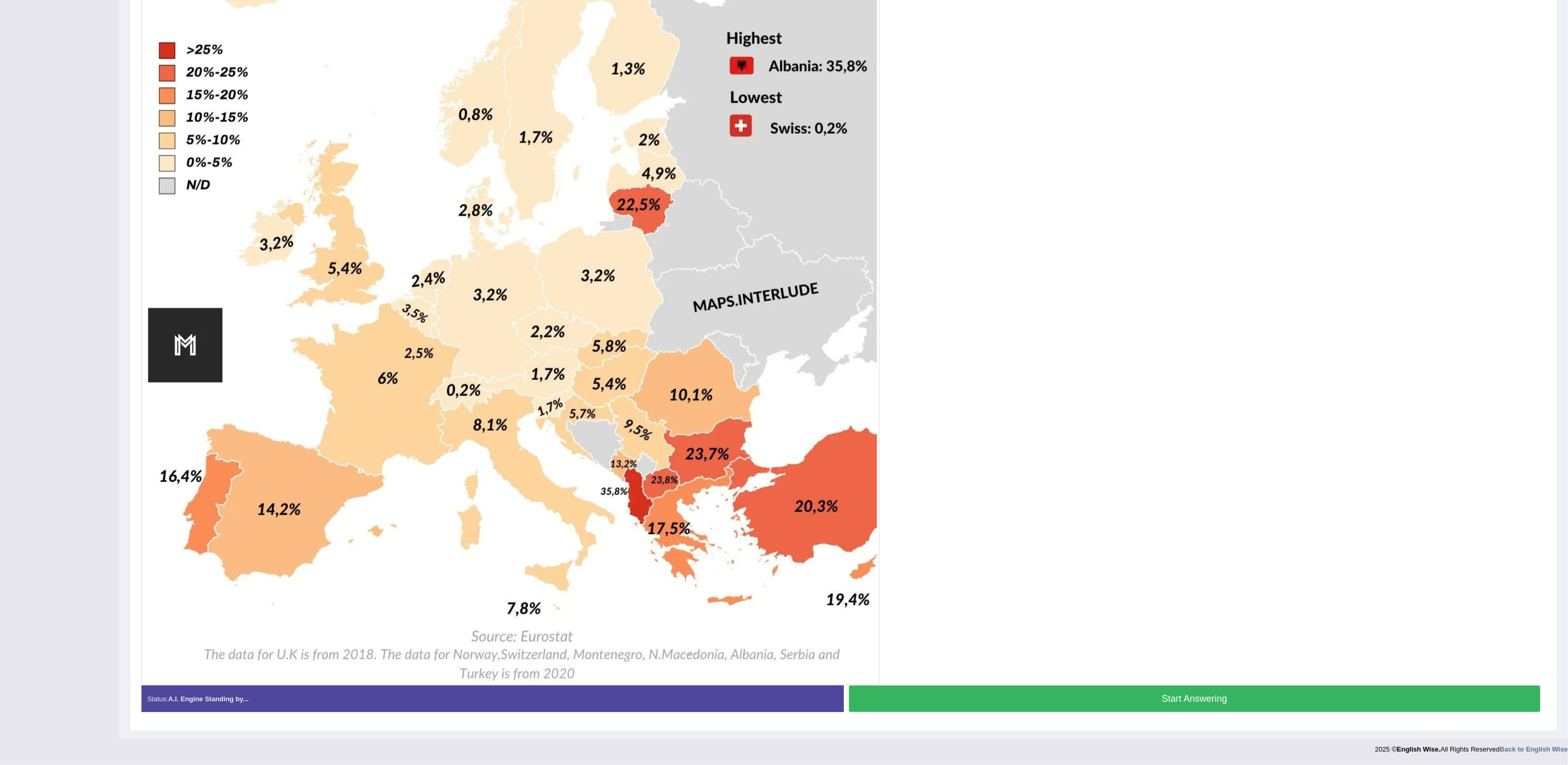
click at [784, 382] on button "Start Answering" at bounding box center [1195, 698] width 692 height 26
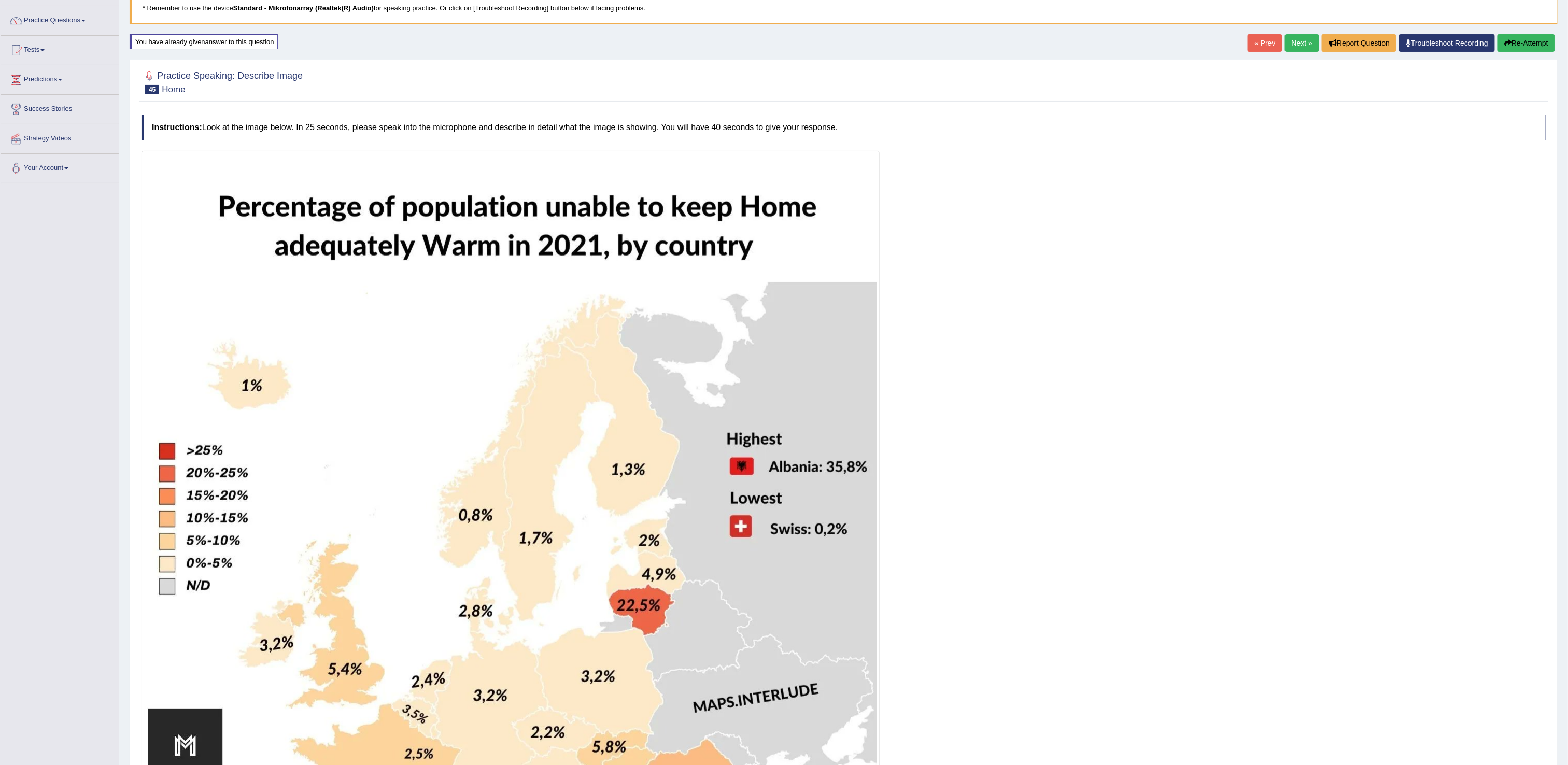
scroll to position [489, 0]
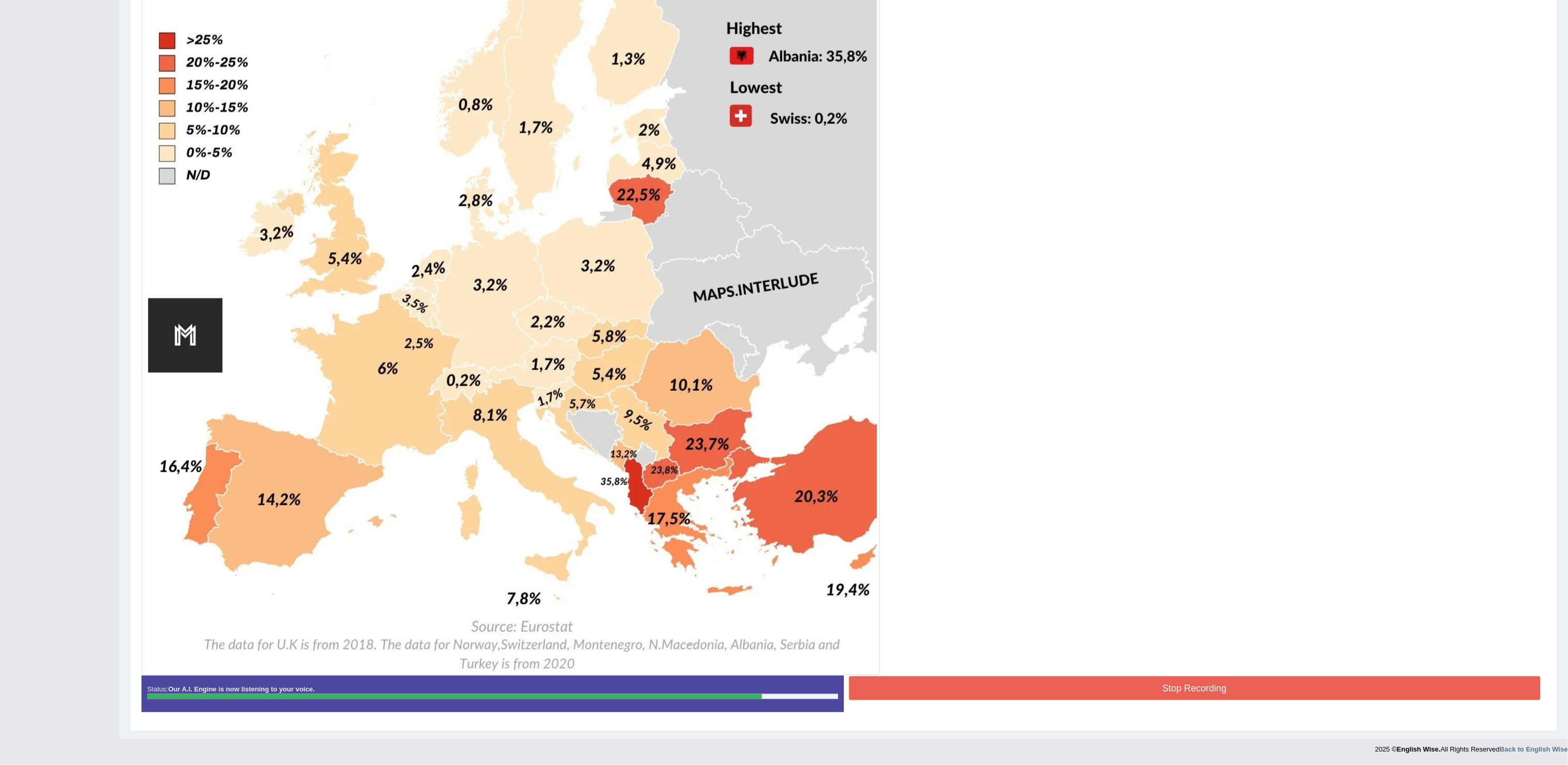
click at [784, 382] on button "Stop Recording" at bounding box center [1195, 688] width 692 height 24
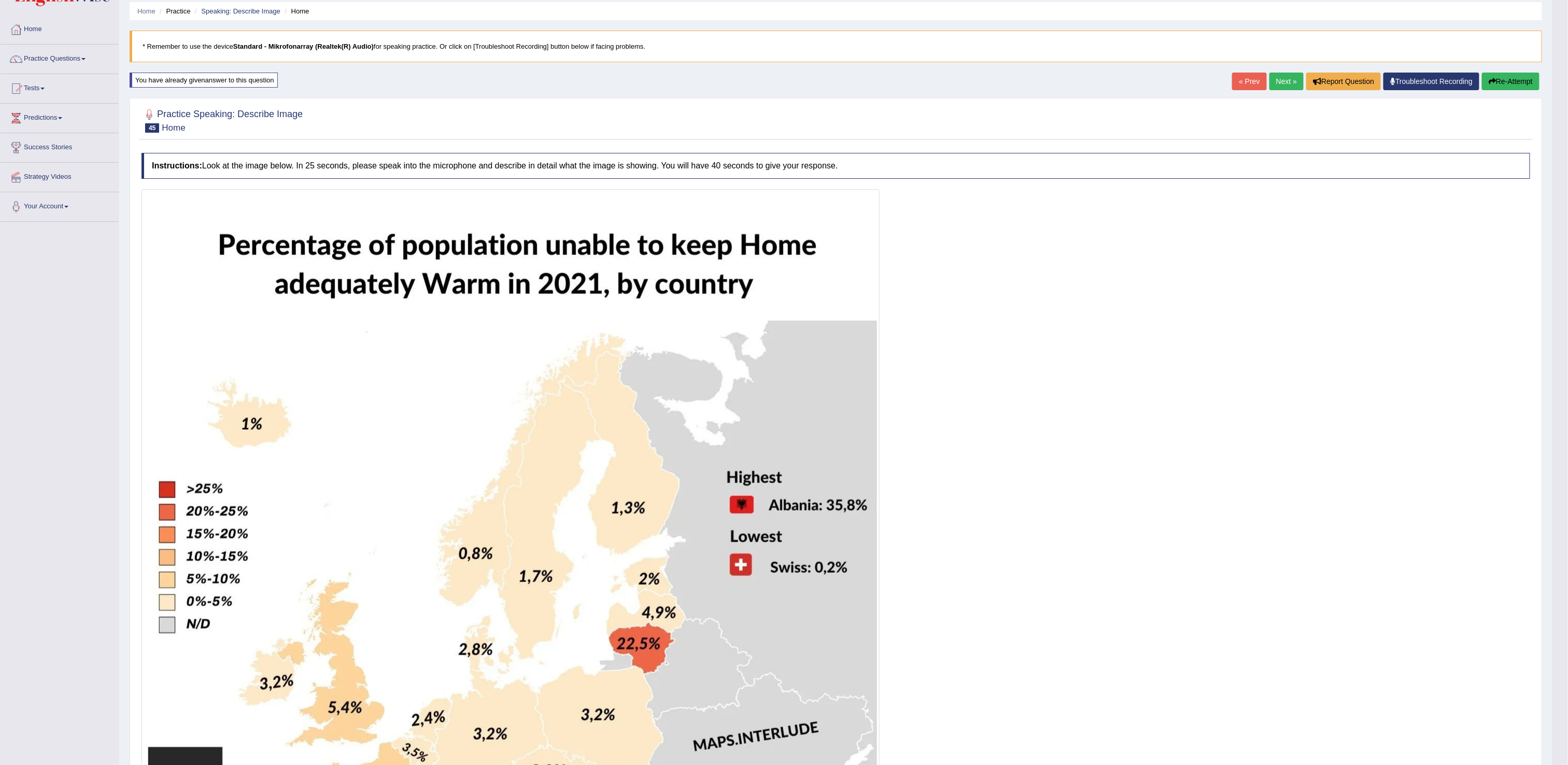
scroll to position [0, 0]
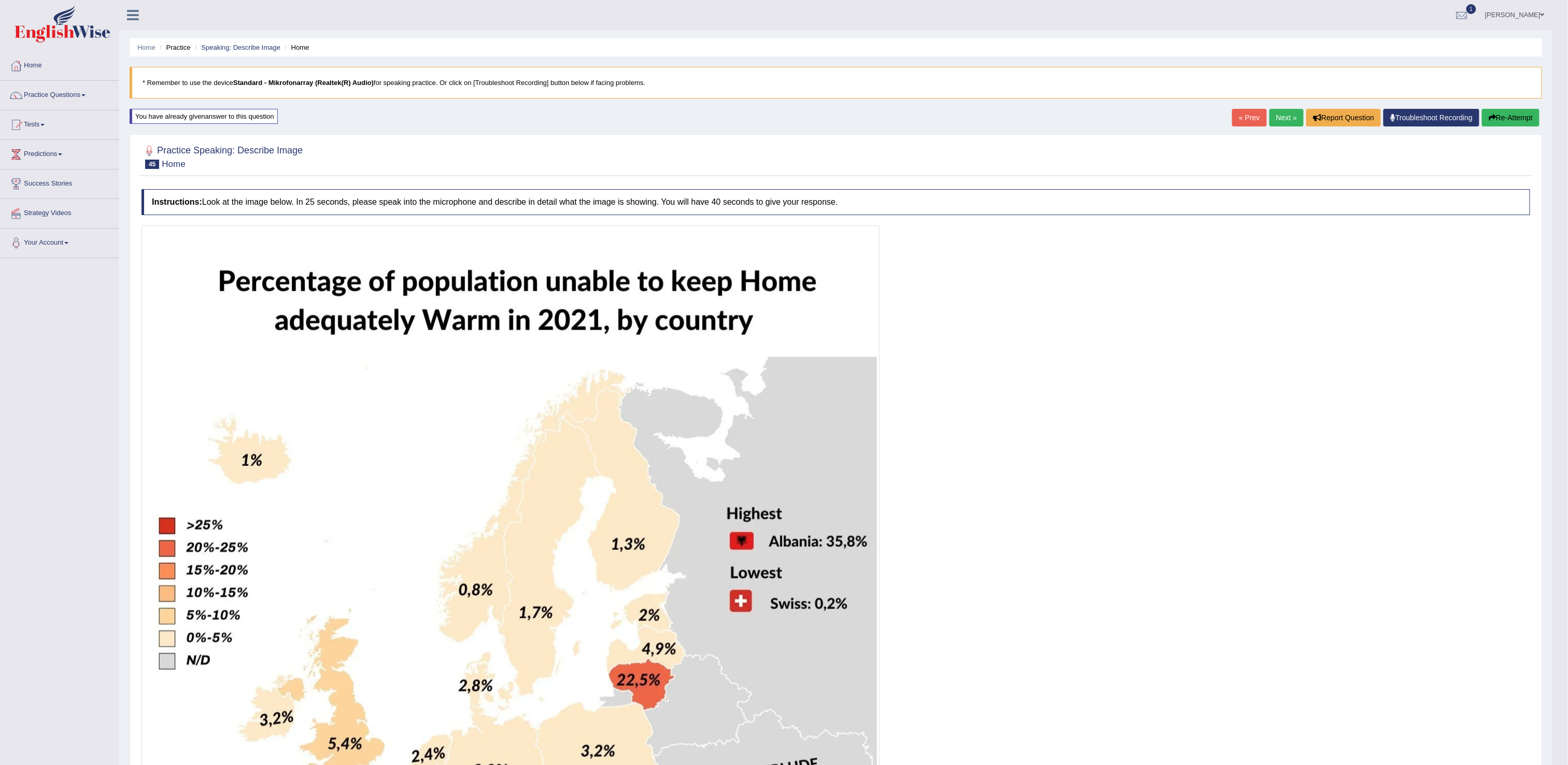
click at [784, 118] on link "Next »" at bounding box center [1286, 117] width 34 height 17
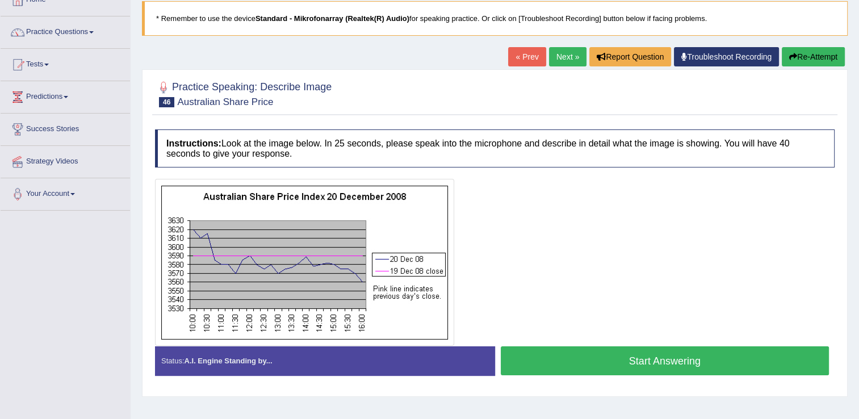
scroll to position [129, 0]
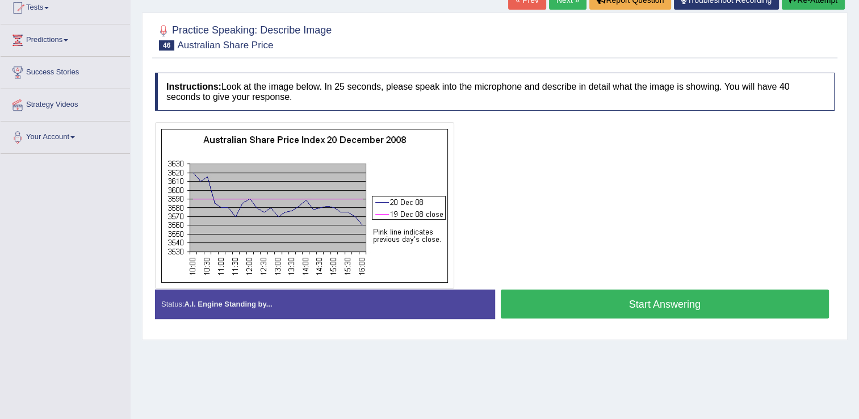
click at [672, 300] on button "Start Answering" at bounding box center [665, 304] width 329 height 29
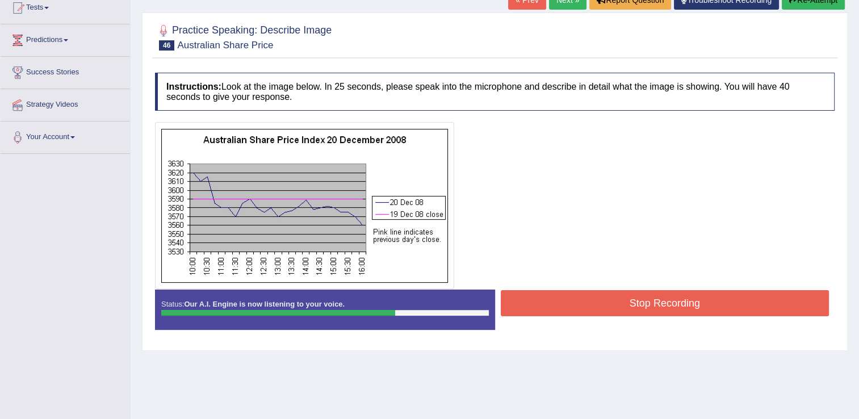
click at [602, 304] on button "Stop Recording" at bounding box center [665, 303] width 329 height 26
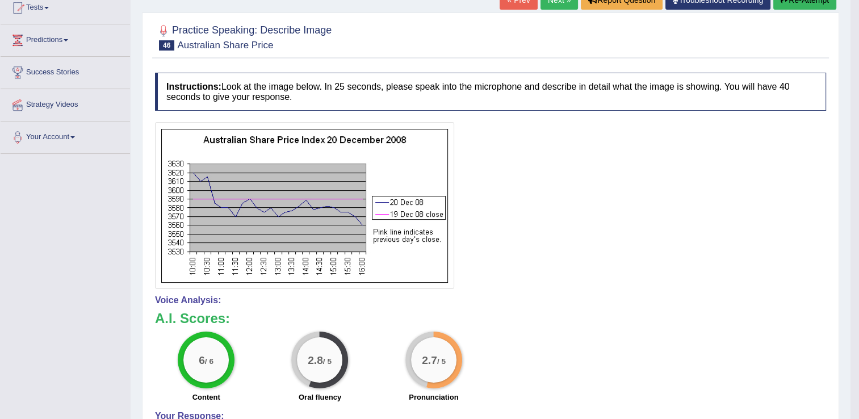
scroll to position [186, 0]
